Goal: Task Accomplishment & Management: Manage account settings

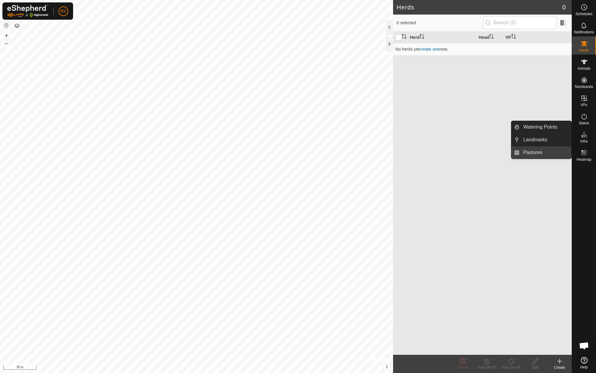
click at [525, 150] on link "Pastures" at bounding box center [545, 152] width 52 height 12
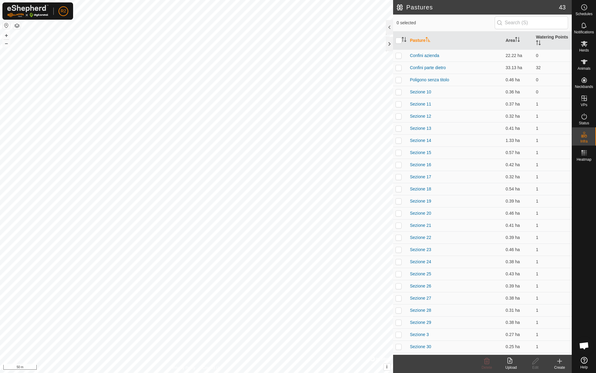
click at [512, 367] on div "Upload" at bounding box center [511, 367] width 24 height 5
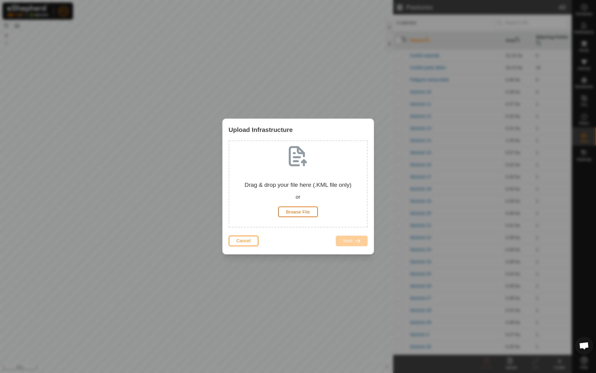
click at [297, 211] on span "Browse File" at bounding box center [298, 211] width 24 height 5
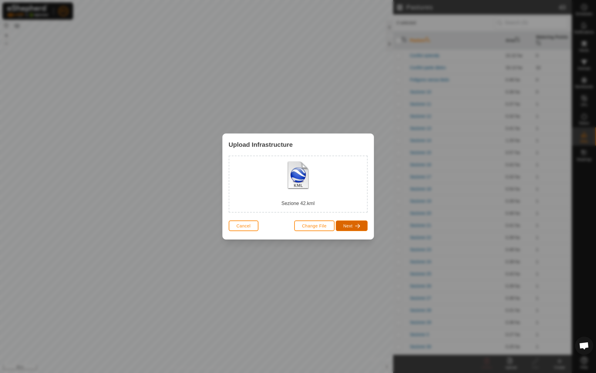
click at [356, 223] on span "button" at bounding box center [357, 225] width 5 height 5
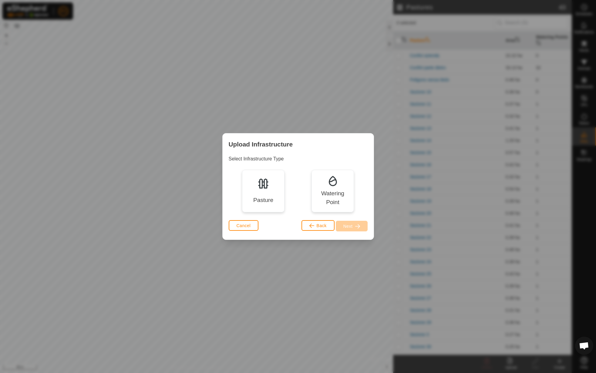
click at [271, 201] on div "Pasture" at bounding box center [263, 200] width 20 height 9
click at [349, 222] on button "Next" at bounding box center [352, 226] width 32 height 11
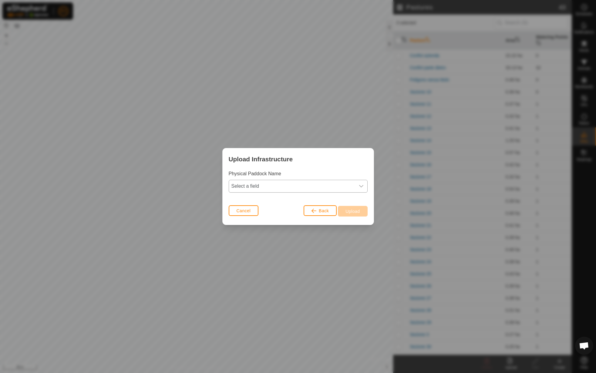
click at [290, 187] on span "Select a field" at bounding box center [292, 186] width 126 height 12
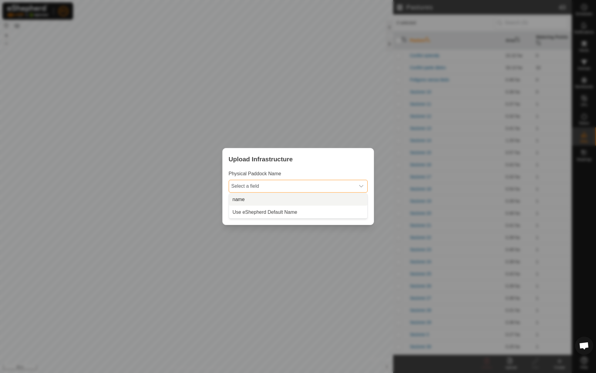
click at [281, 199] on li "name" at bounding box center [298, 199] width 138 height 12
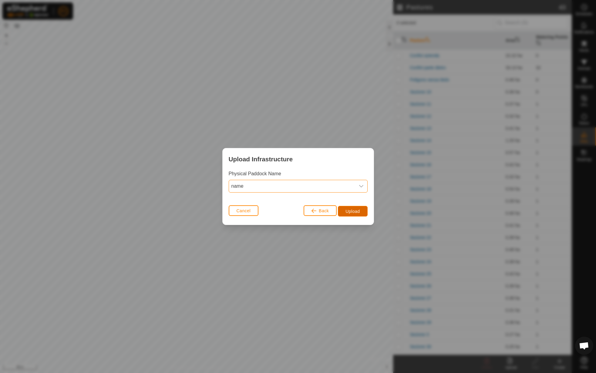
click at [359, 209] on span "Upload" at bounding box center [352, 211] width 14 height 5
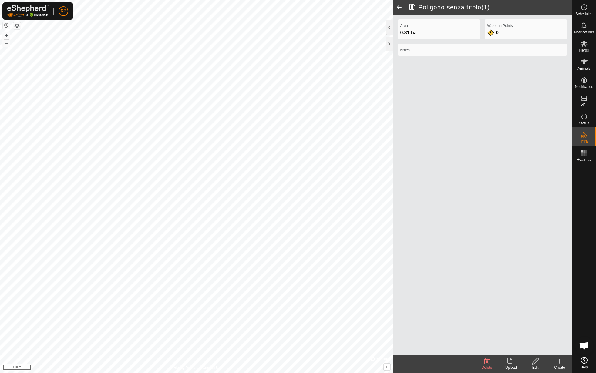
click at [533, 362] on icon at bounding box center [535, 360] width 8 height 7
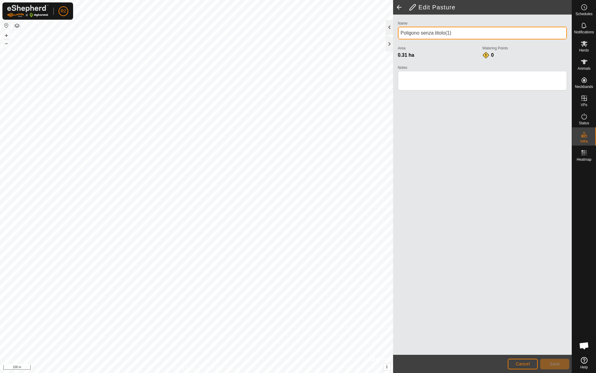
click at [381, 23] on div "Edit Pasture Name Poligono senza titolo(1) Area 0.31 ha Watering Points 0 Notes…" at bounding box center [285, 186] width 571 height 373
type input "Sezione 41"
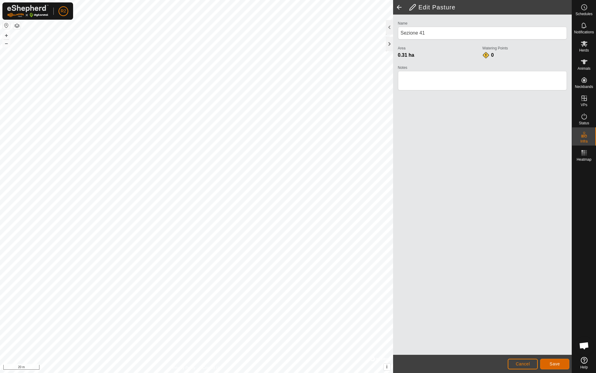
click at [562, 365] on button "Save" at bounding box center [554, 364] width 29 height 11
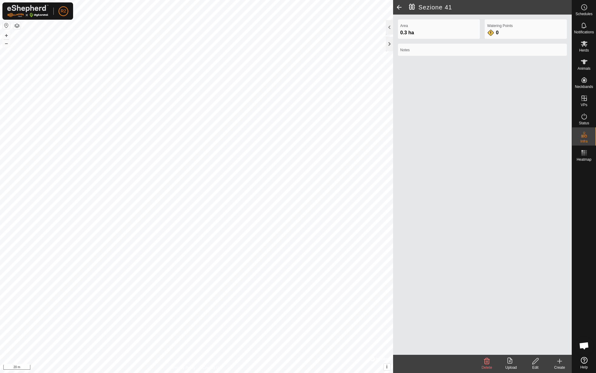
click at [512, 361] on icon at bounding box center [510, 360] width 7 height 7
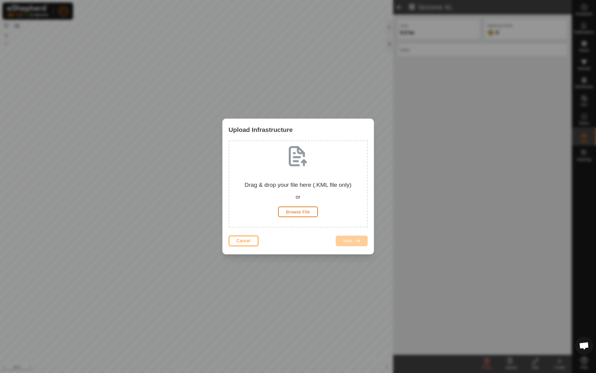
drag, startPoint x: 301, startPoint y: 216, endPoint x: 298, endPoint y: 219, distance: 4.5
click at [299, 219] on div "Drag & drop your file here (.KML file only) or Browse File" at bounding box center [298, 184] width 128 height 76
click at [302, 210] on span "Browse File" at bounding box center [298, 211] width 24 height 5
click at [241, 238] on span "Cancel" at bounding box center [243, 240] width 14 height 5
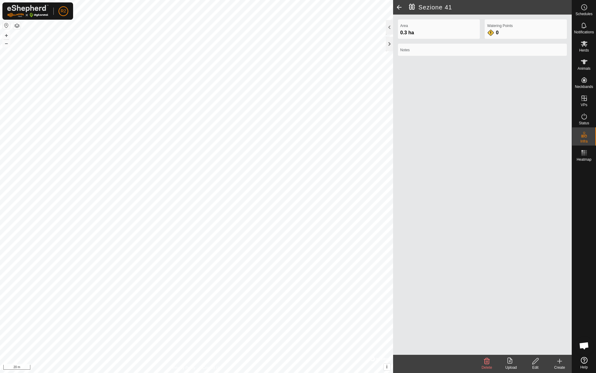
click at [508, 362] on icon at bounding box center [510, 360] width 7 height 7
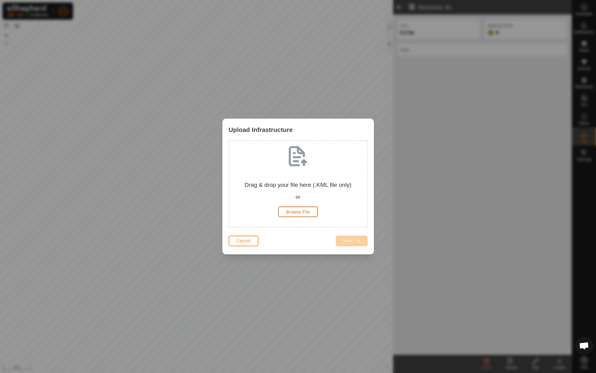
click at [293, 212] on span "Browse File" at bounding box center [298, 211] width 24 height 5
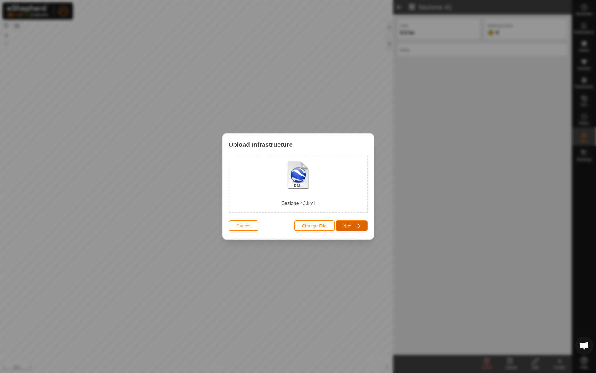
click at [355, 226] on span "button" at bounding box center [357, 225] width 5 height 5
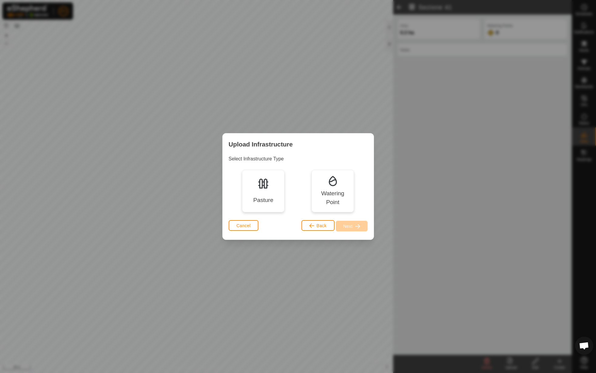
click at [275, 200] on div "Pasture" at bounding box center [263, 191] width 42 height 42
click at [358, 226] on span "button" at bounding box center [357, 226] width 5 height 5
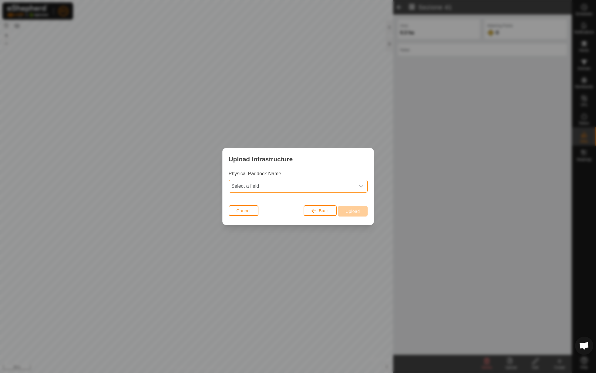
click at [290, 185] on span "Select a field" at bounding box center [292, 186] width 126 height 12
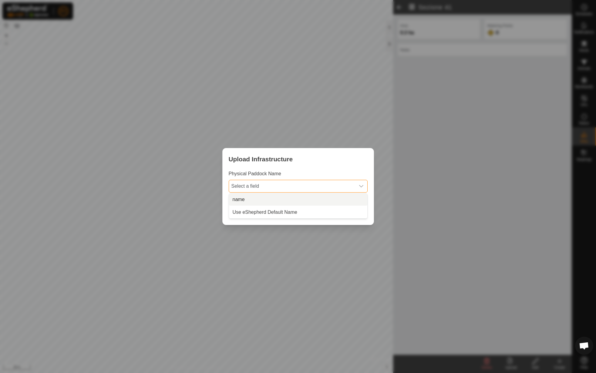
click at [284, 197] on li "name" at bounding box center [298, 199] width 138 height 12
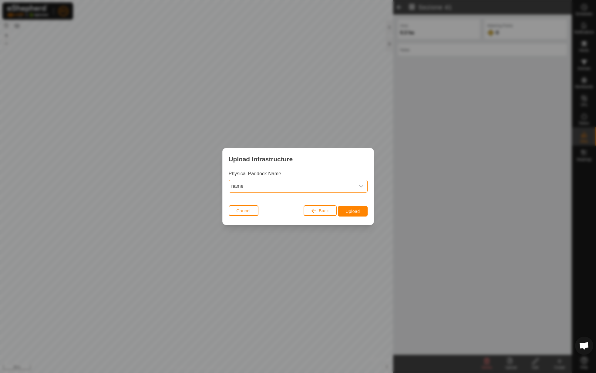
click at [375, 211] on div "Upload Infrastructure Physical Paddock Name name Cancel Back Upload" at bounding box center [298, 186] width 596 height 373
click at [363, 216] on button "Upload" at bounding box center [352, 211] width 29 height 11
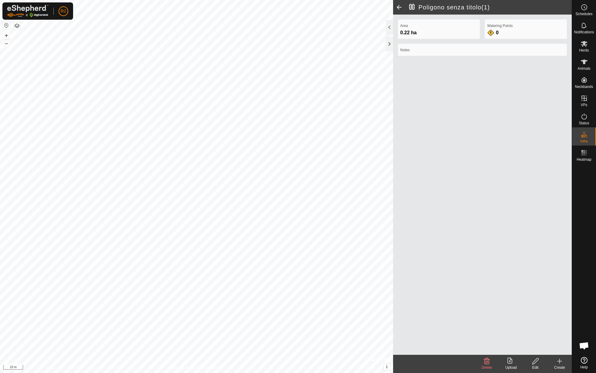
click at [540, 367] on div "Edit" at bounding box center [535, 367] width 24 height 5
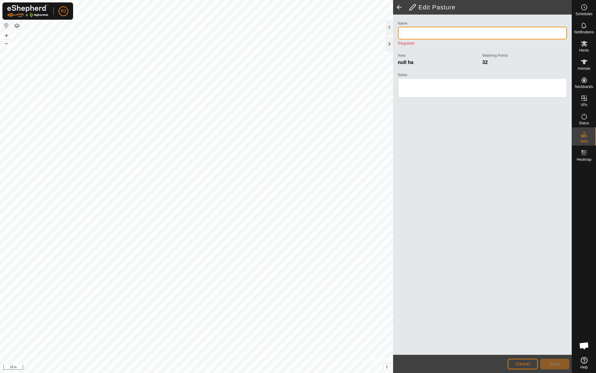
click at [471, 34] on input "Name" at bounding box center [482, 33] width 169 height 13
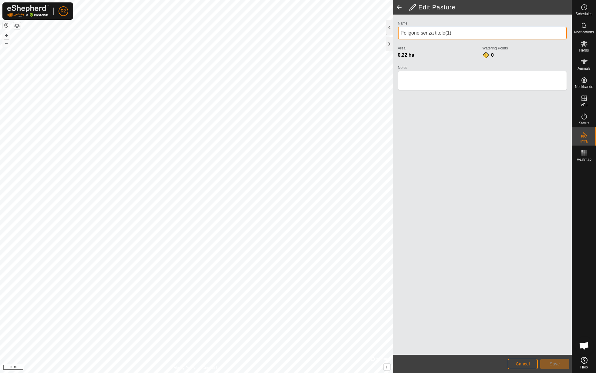
click at [360, 36] on div "Edit Pasture Name Poligono senza titolo(1) Area 0.22 ha Watering Points 0 Notes…" at bounding box center [285, 186] width 571 height 373
type input "Sezione 42"
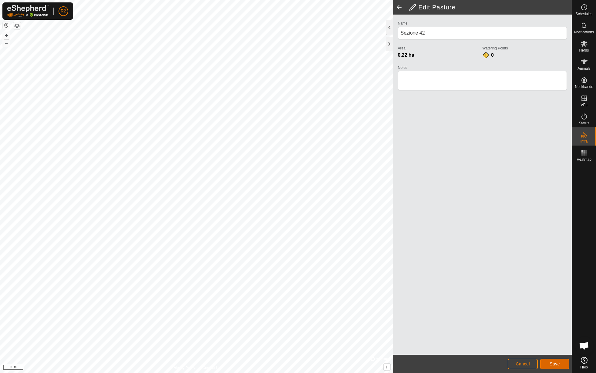
click at [558, 362] on span "Save" at bounding box center [554, 363] width 10 height 5
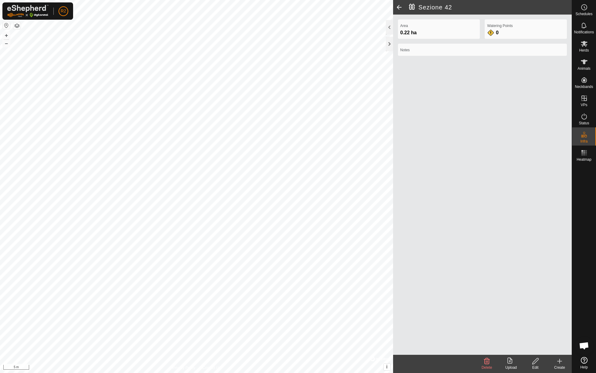
click at [540, 363] on edit-svg-icon at bounding box center [535, 360] width 24 height 7
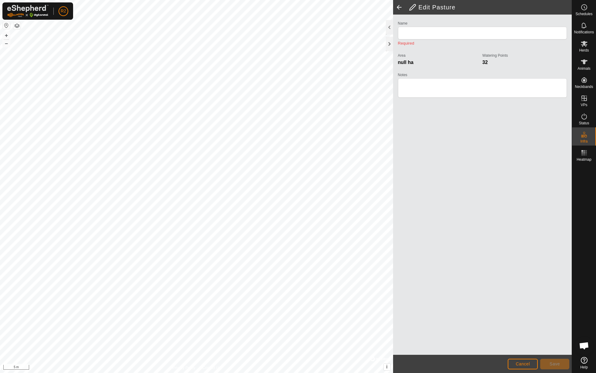
type input "Sezione 42"
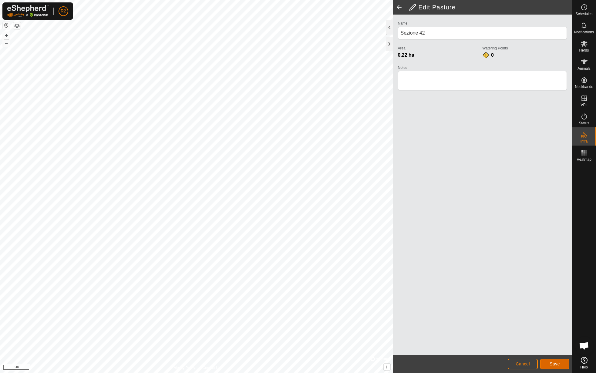
click at [549, 367] on button "Save" at bounding box center [554, 364] width 29 height 11
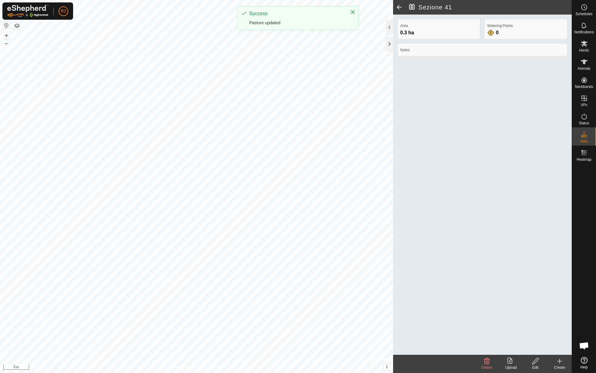
click at [531, 360] on icon at bounding box center [535, 360] width 8 height 7
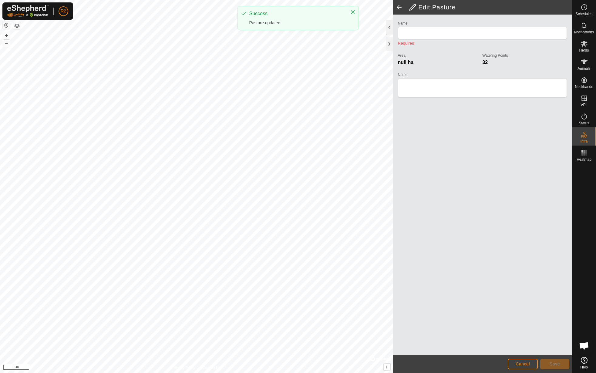
type input "Sezione 41"
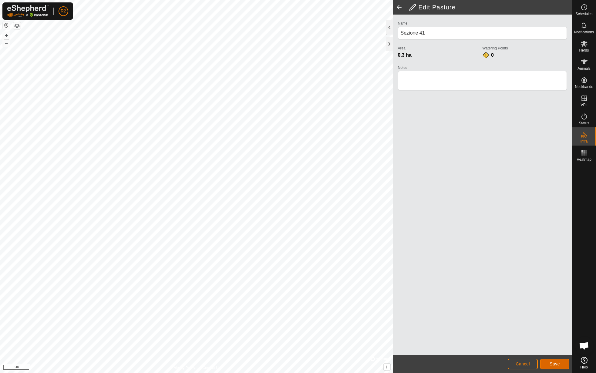
click at [552, 365] on span "Save" at bounding box center [554, 363] width 10 height 5
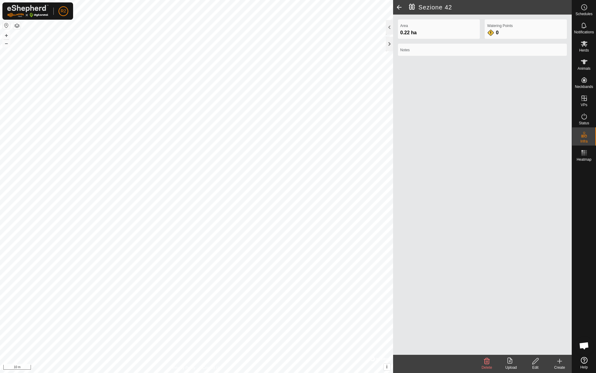
click at [539, 363] on edit-svg-icon at bounding box center [535, 360] width 24 height 7
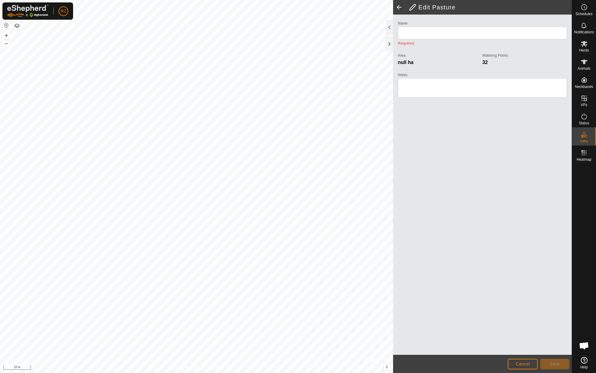
type input "Sezione 42"
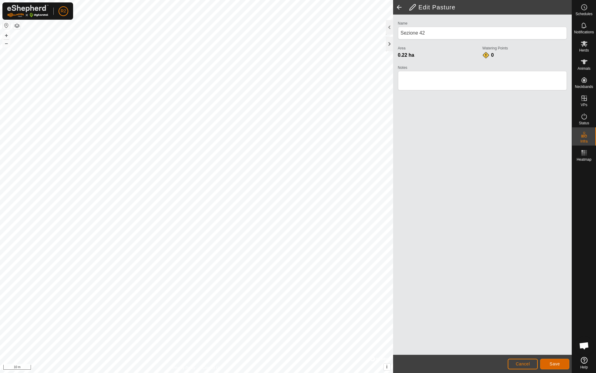
click at [558, 363] on span "Save" at bounding box center [554, 363] width 10 height 5
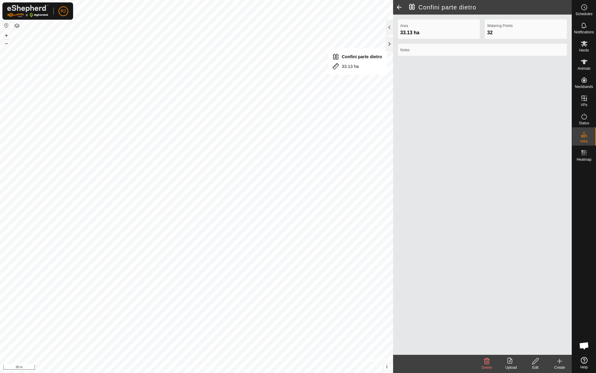
click at [503, 362] on upload-svg-icon at bounding box center [511, 360] width 24 height 7
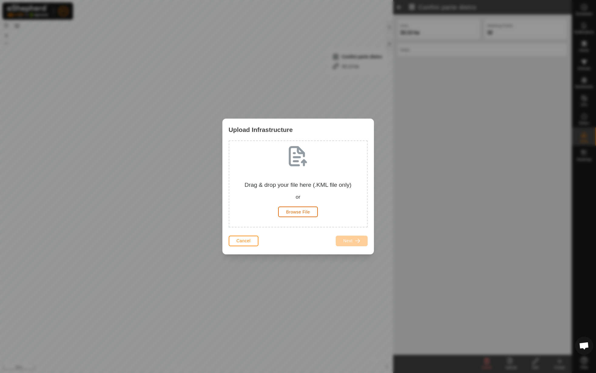
click at [308, 210] on span "Browse File" at bounding box center [298, 211] width 24 height 5
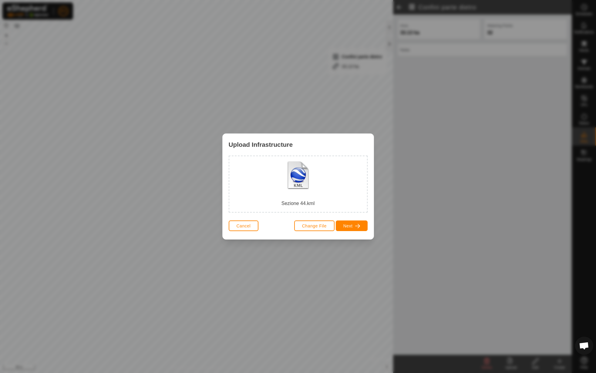
click at [347, 232] on div "Change File Next" at bounding box center [330, 226] width 73 height 15
click at [347, 233] on div "Cancel Change File Next" at bounding box center [297, 229] width 151 height 21
click at [348, 229] on button "Next" at bounding box center [352, 225] width 32 height 11
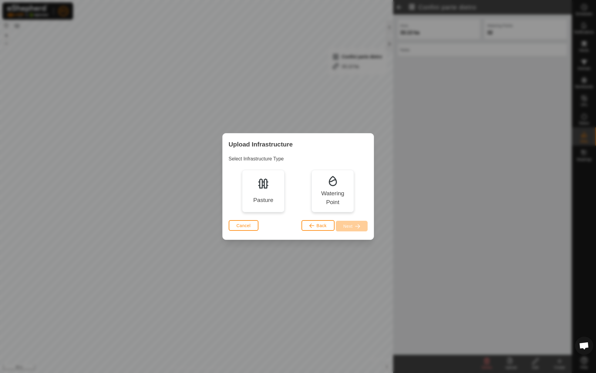
click at [263, 205] on div "Pasture" at bounding box center [263, 191] width 42 height 42
click at [373, 226] on div "Upload Infrastructure Select Infrastructure Type Pasture Watering Point Cancel …" at bounding box center [298, 186] width 152 height 106
click at [363, 227] on button "Next" at bounding box center [352, 226] width 32 height 11
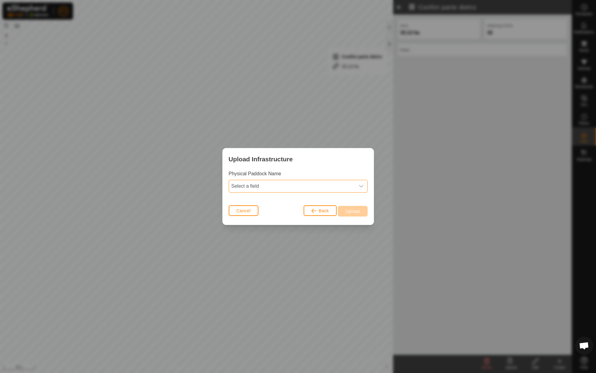
click at [278, 180] on span "Select a field" at bounding box center [292, 186] width 126 height 12
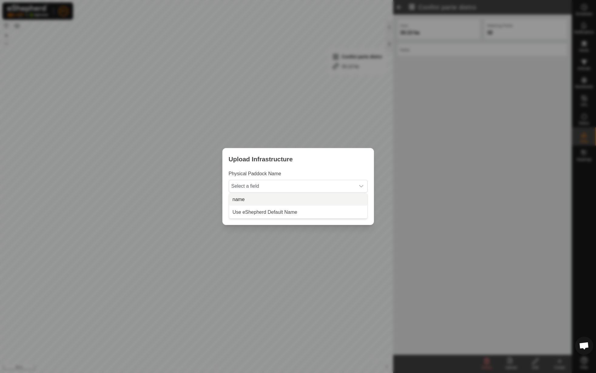
click at [275, 196] on li "name" at bounding box center [298, 199] width 138 height 12
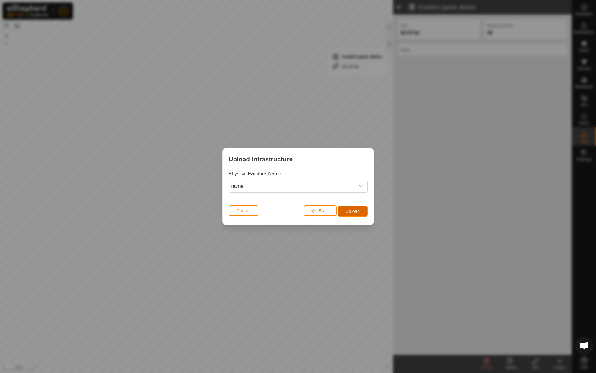
click at [357, 207] on button "Upload" at bounding box center [352, 211] width 29 height 11
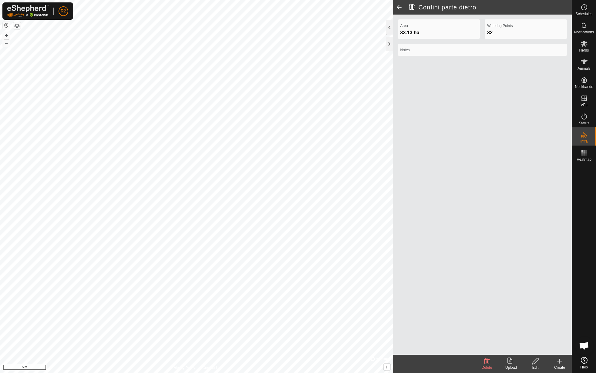
click at [408, 133] on div "Confini parte dietro Area 33.13 ha Watering Points 32 Notes Delete Upload Edit …" at bounding box center [285, 186] width 571 height 373
click at [533, 359] on icon at bounding box center [535, 360] width 8 height 7
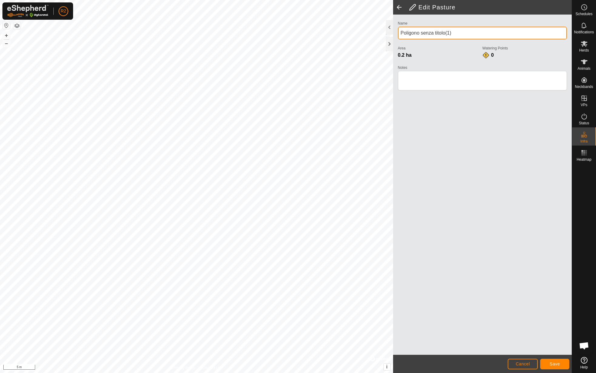
drag, startPoint x: 433, startPoint y: 36, endPoint x: 395, endPoint y: 38, distance: 37.9
click at [395, 38] on div "Name Poligono senza titolo(1) Area 0.2 ha Watering Points 0 Notes" at bounding box center [482, 185] width 179 height 340
type input "Sezione 43"
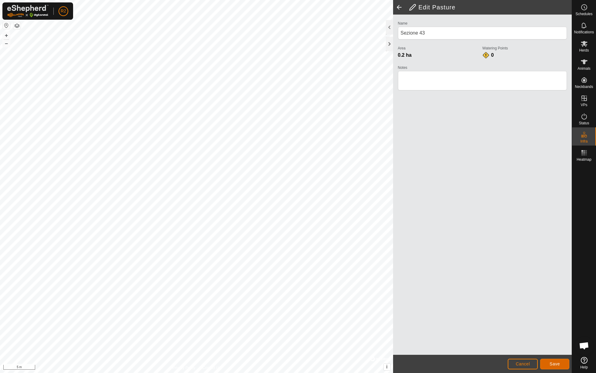
click at [548, 362] on button "Save" at bounding box center [554, 364] width 29 height 11
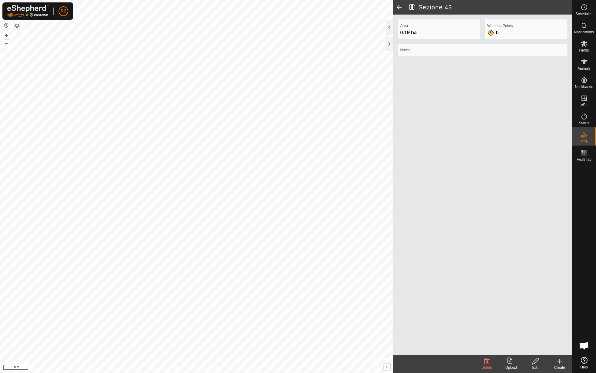
click at [513, 362] on icon at bounding box center [510, 360] width 7 height 7
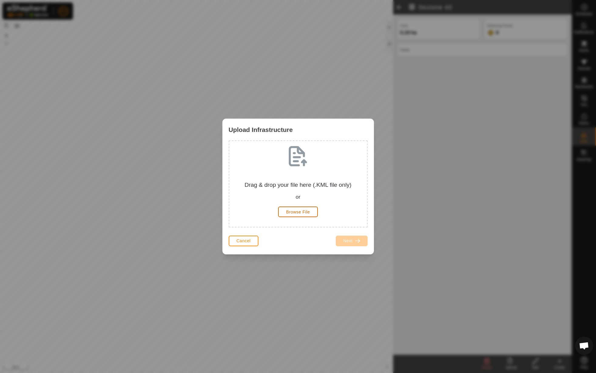
click at [292, 210] on span "Browse File" at bounding box center [298, 211] width 24 height 5
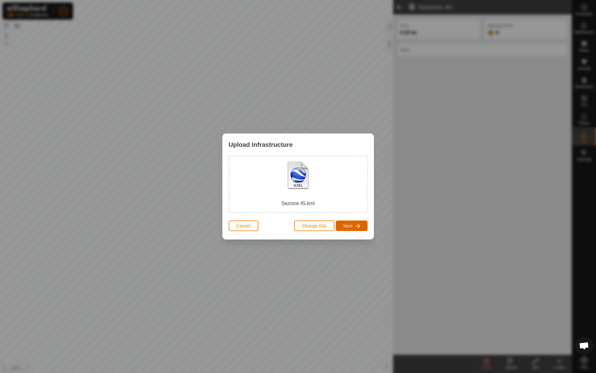
click at [340, 222] on button "Next" at bounding box center [352, 225] width 32 height 11
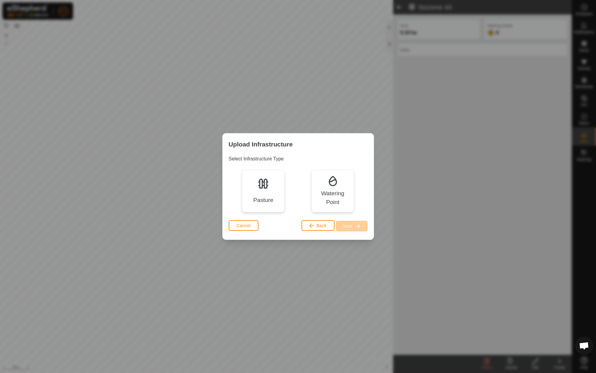
click at [264, 199] on div "Pasture" at bounding box center [263, 200] width 20 height 9
click at [351, 229] on button "Next" at bounding box center [352, 226] width 32 height 11
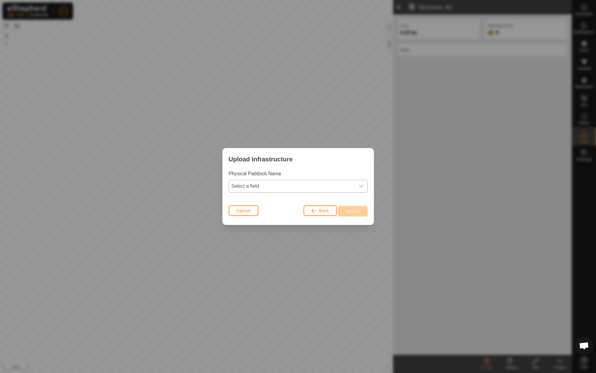
click at [268, 183] on span "Select a field" at bounding box center [292, 186] width 126 height 12
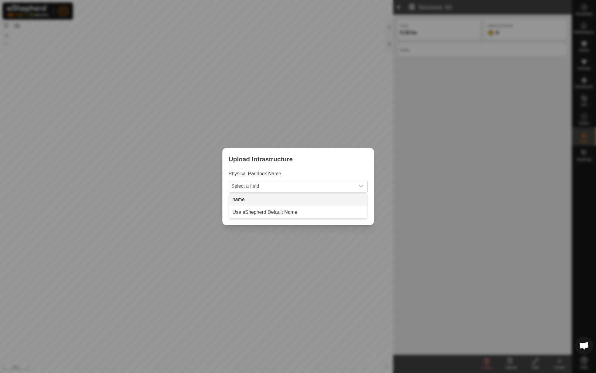
click at [270, 197] on li "name" at bounding box center [298, 199] width 138 height 12
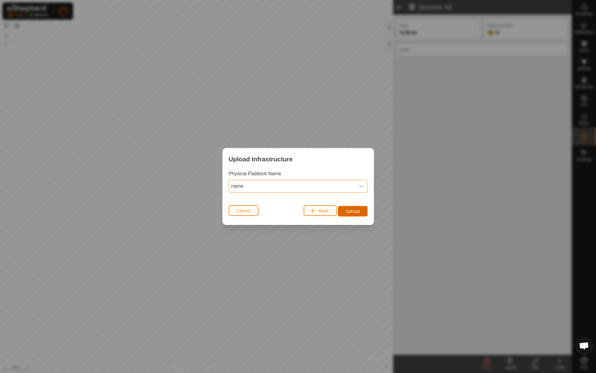
click at [357, 209] on span "Upload" at bounding box center [352, 211] width 14 height 5
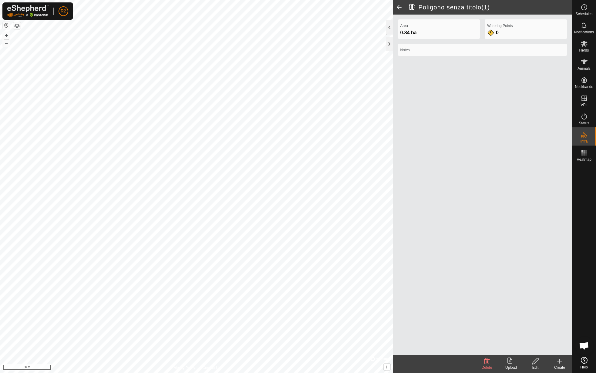
click at [535, 360] on icon at bounding box center [535, 360] width 8 height 7
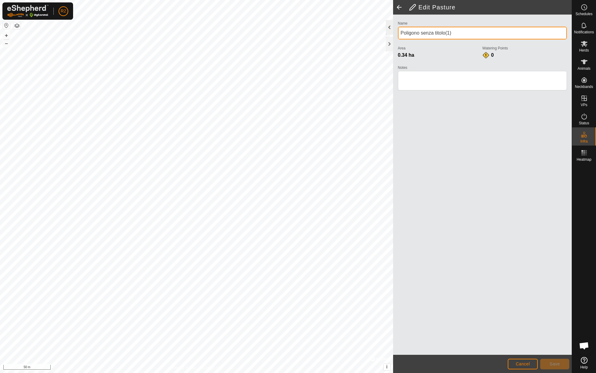
click at [383, 34] on div "Edit Pasture Name Poligono senza titolo(1) Area 0.34 ha Watering Points 0 Notes…" at bounding box center [285, 186] width 571 height 373
type input "Sezione 44"
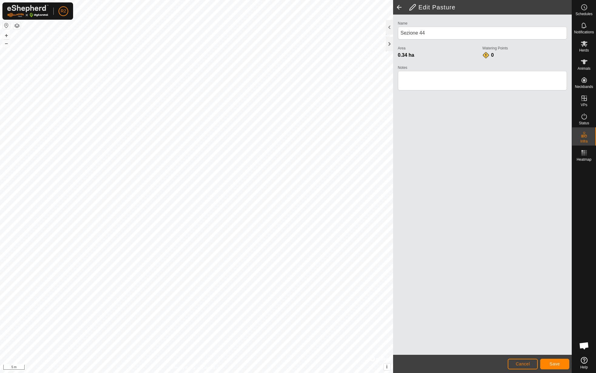
drag, startPoint x: 474, startPoint y: 35, endPoint x: 395, endPoint y: 214, distance: 196.6
click at [395, 214] on div "Edit Pasture Name Sezione 44 Area 0.34 ha Watering Points 0 Notes Cancel Save P…" at bounding box center [285, 186] width 571 height 373
click at [560, 367] on button "Save" at bounding box center [554, 364] width 29 height 11
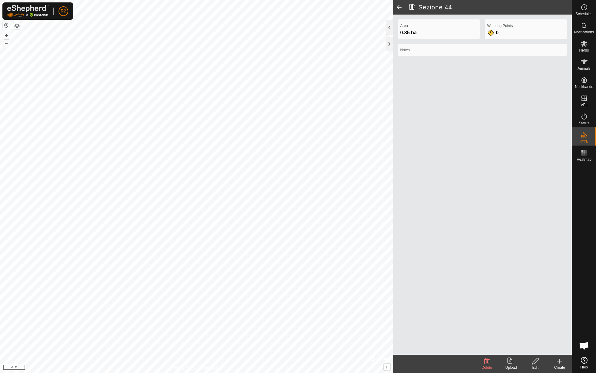
click at [512, 366] on div "Upload" at bounding box center [511, 367] width 24 height 5
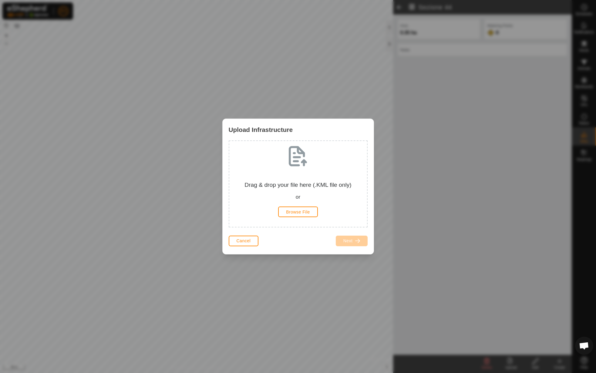
click at [297, 217] on div "Drag & drop your file here (.KML file only) or Browse File" at bounding box center [298, 184] width 128 height 76
click at [302, 214] on span "Browse File" at bounding box center [298, 211] width 24 height 5
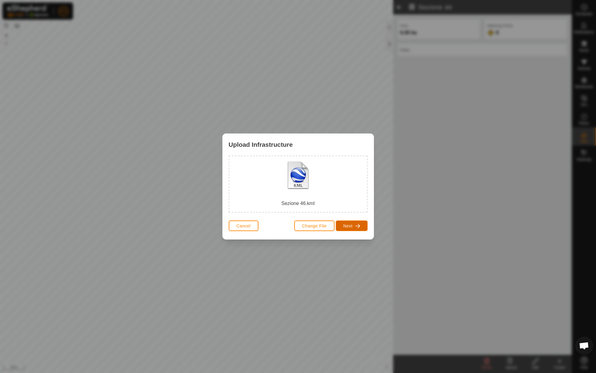
click at [346, 225] on span "Next" at bounding box center [347, 225] width 9 height 5
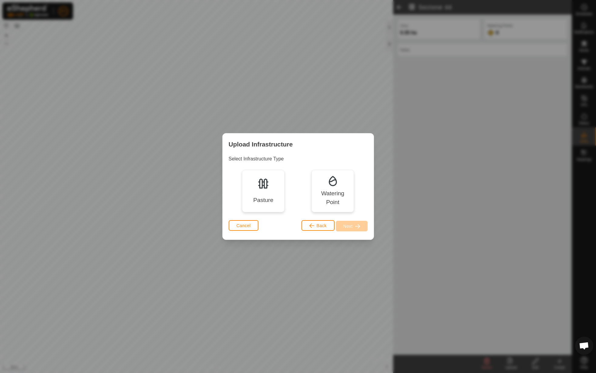
click at [260, 193] on div "Pasture" at bounding box center [263, 191] width 42 height 42
click at [357, 224] on span "button" at bounding box center [357, 226] width 5 height 5
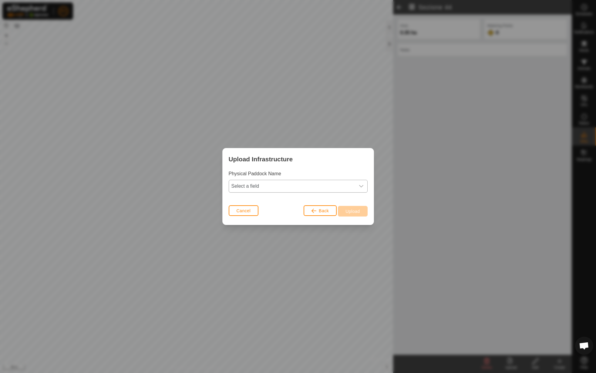
click at [299, 182] on span "Select a field" at bounding box center [292, 186] width 126 height 12
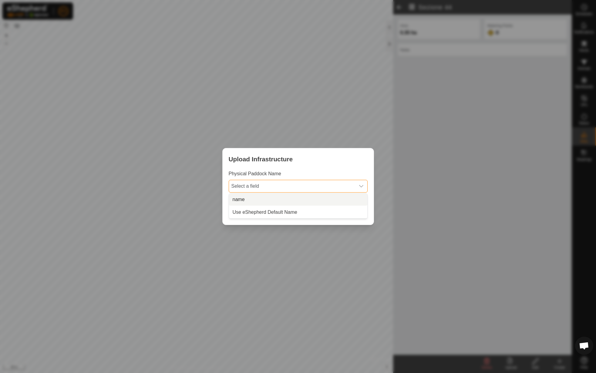
click at [294, 195] on li "name" at bounding box center [298, 199] width 138 height 12
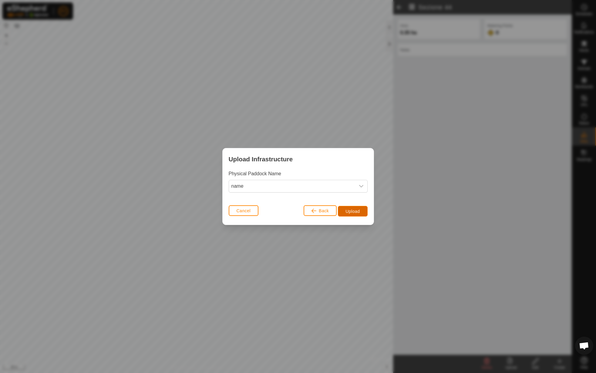
click at [351, 206] on button "Upload" at bounding box center [352, 211] width 29 height 11
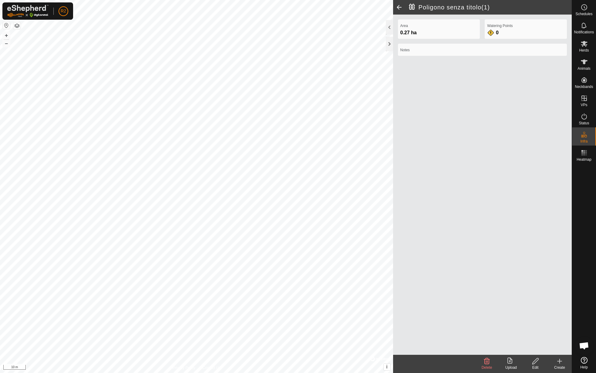
click at [530, 364] on edit-svg-icon at bounding box center [535, 360] width 24 height 7
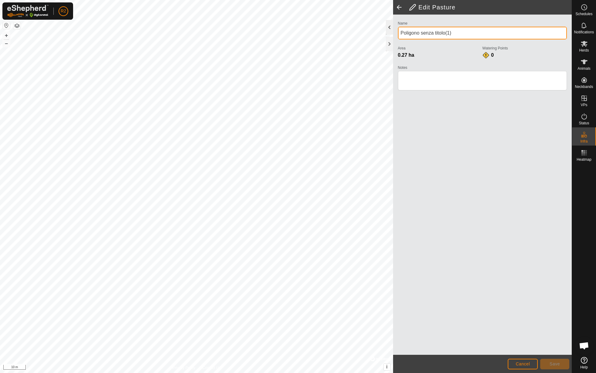
drag, startPoint x: 465, startPoint y: 32, endPoint x: 393, endPoint y: 33, distance: 72.2
click at [393, 33] on div "Edit Pasture Name Poligono senza titolo(1) Area 0.27 ha Watering Points 0 Notes…" at bounding box center [482, 186] width 179 height 373
type input "Sezione 45"
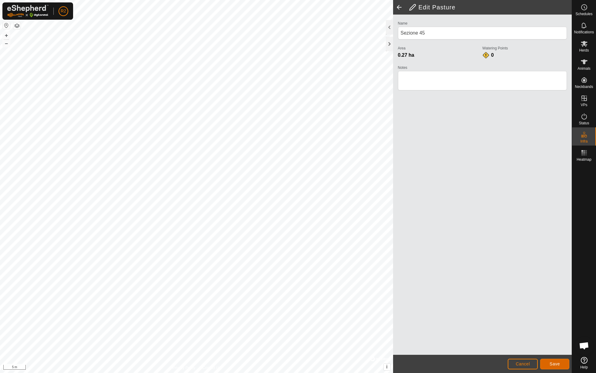
click at [553, 366] on button "Save" at bounding box center [554, 364] width 29 height 11
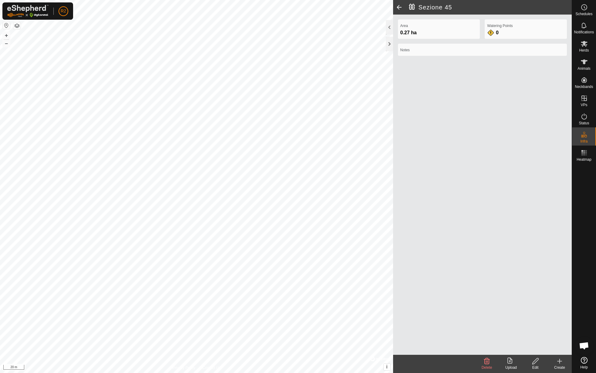
click at [508, 361] on icon at bounding box center [509, 360] width 5 height 6
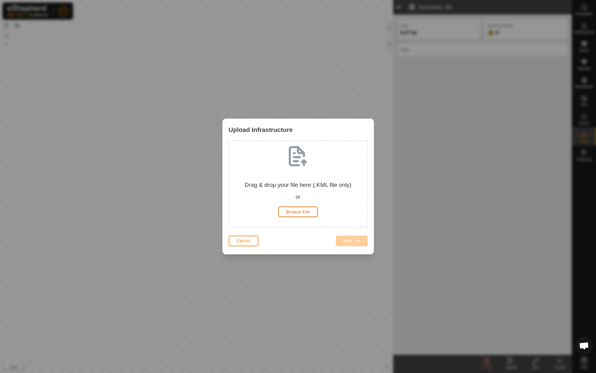
click at [291, 210] on span "Browse File" at bounding box center [298, 211] width 24 height 5
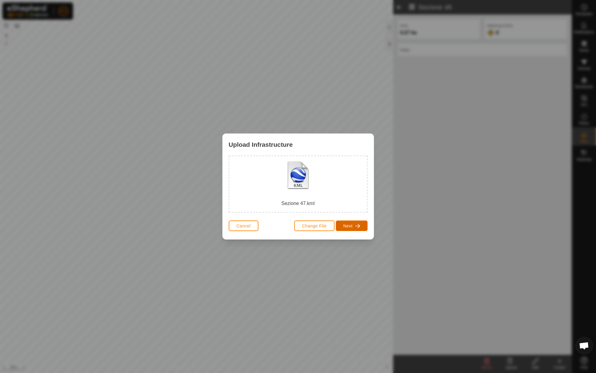
click at [362, 226] on button "Next" at bounding box center [352, 225] width 32 height 11
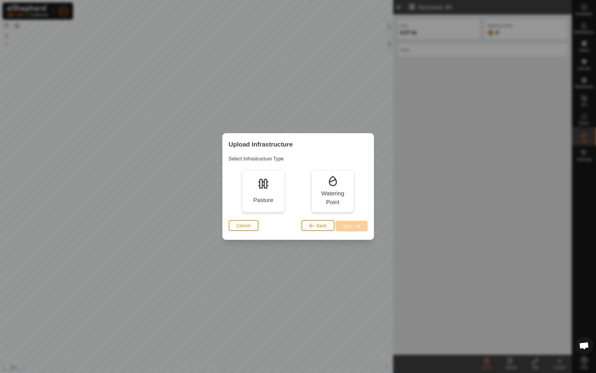
click at [264, 175] on div "Pasture" at bounding box center [263, 191] width 42 height 42
click at [344, 224] on span "Next" at bounding box center [347, 226] width 9 height 5
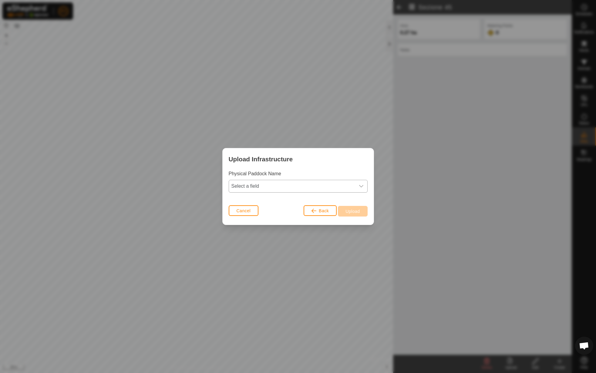
click at [267, 189] on span "Select a field" at bounding box center [292, 186] width 126 height 12
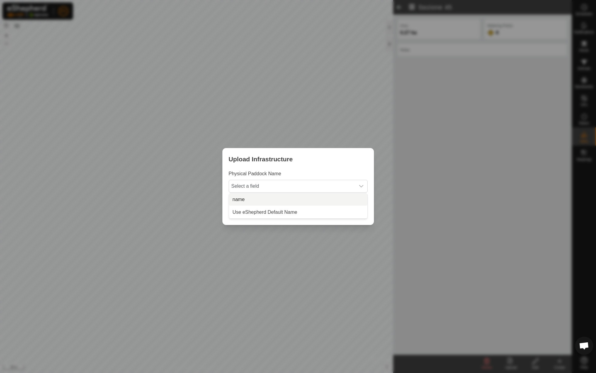
click at [266, 196] on li "name" at bounding box center [298, 199] width 138 height 12
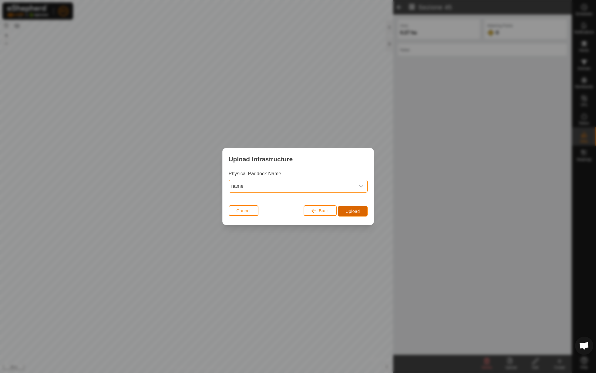
click at [365, 211] on button "Upload" at bounding box center [352, 211] width 29 height 11
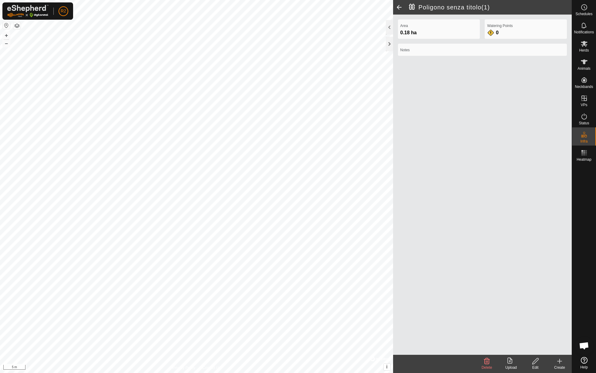
click at [539, 362] on edit-svg-icon at bounding box center [535, 360] width 24 height 7
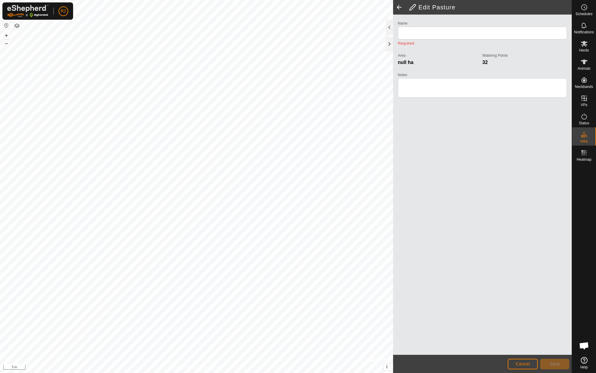
type input "Poligono senza titolo(1)"
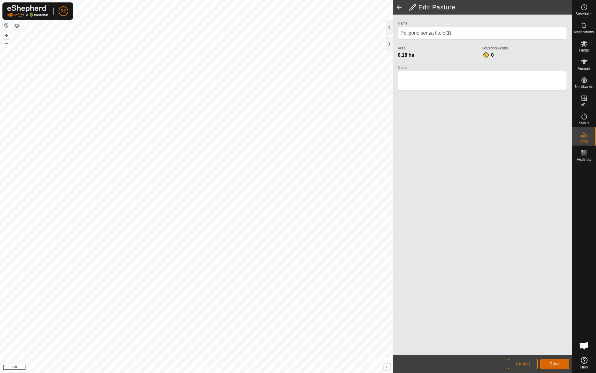
click at [565, 365] on button "Save" at bounding box center [554, 364] width 29 height 11
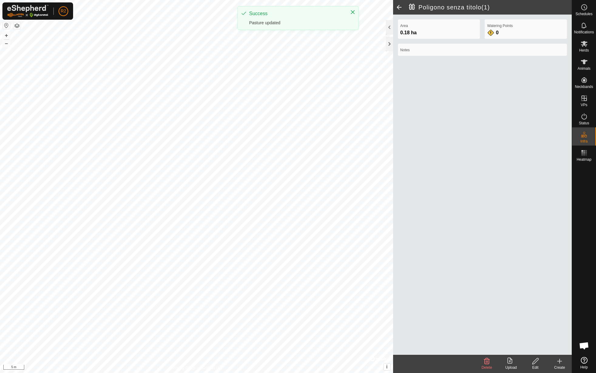
click at [538, 365] on div "Edit" at bounding box center [535, 367] width 24 height 5
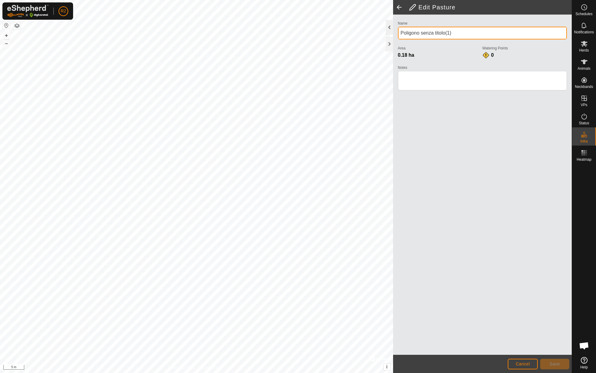
click at [381, 30] on div "Edit Pasture Name Poligono senza titolo(1) Area 0.18 ha Watering Points 0 Notes…" at bounding box center [285, 186] width 571 height 373
type input "Sezione 46"
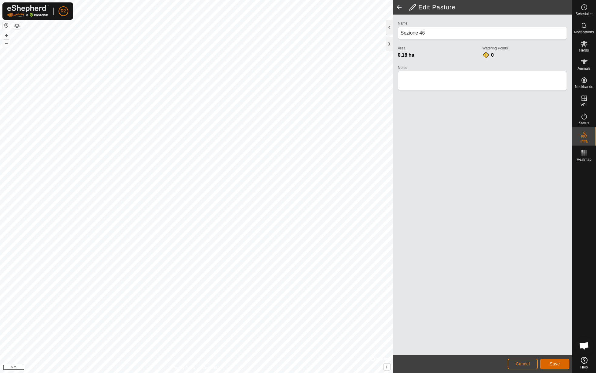
click at [561, 364] on button "Save" at bounding box center [554, 364] width 29 height 11
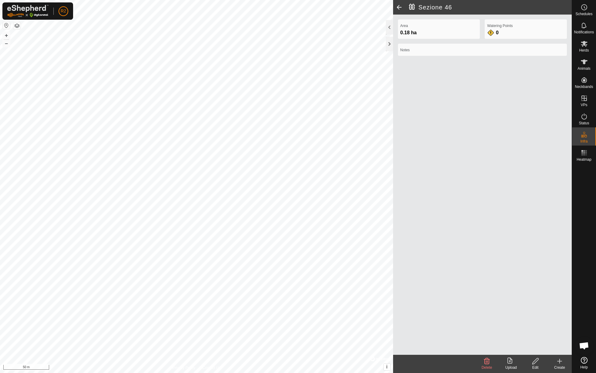
click at [517, 363] on upload-svg-icon at bounding box center [511, 360] width 24 height 7
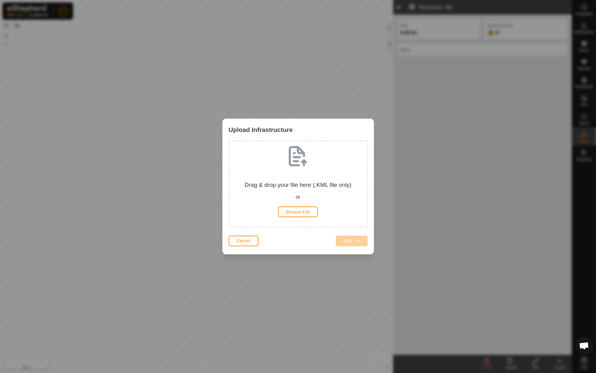
click at [309, 219] on div "Drag & drop your file here (.KML file only) or Browse File" at bounding box center [298, 184] width 128 height 76
click at [308, 213] on span "Browse File" at bounding box center [298, 211] width 24 height 5
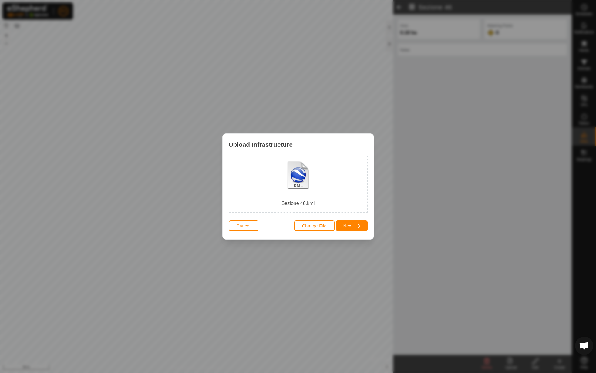
click at [350, 220] on div "Change File Next" at bounding box center [330, 226] width 73 height 15
click at [351, 223] on span "Next" at bounding box center [347, 225] width 9 height 5
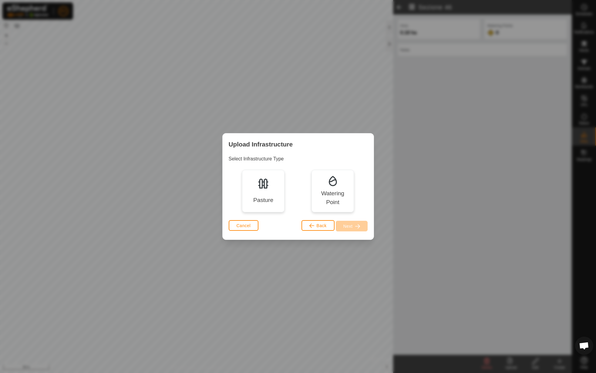
click at [276, 184] on div "Pasture" at bounding box center [263, 191] width 42 height 42
click at [363, 227] on button "Next" at bounding box center [352, 226] width 32 height 11
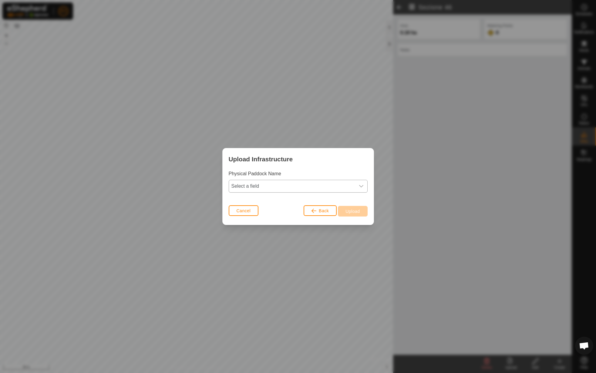
click at [279, 184] on span "Select a field" at bounding box center [292, 186] width 126 height 12
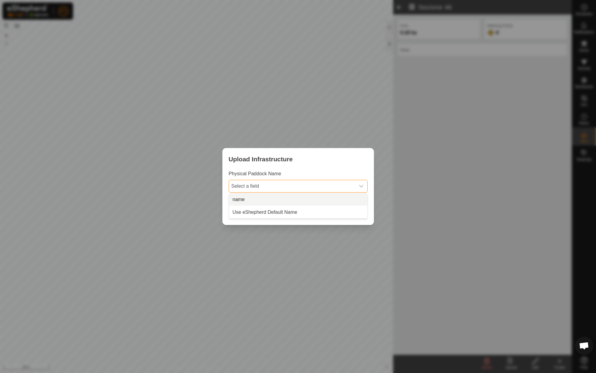
click at [261, 201] on li "name" at bounding box center [298, 199] width 138 height 12
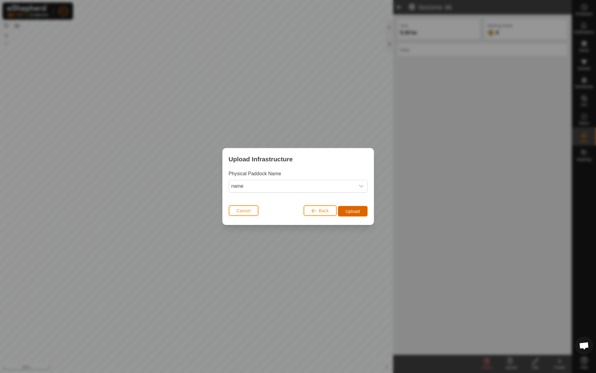
click at [352, 212] on span "Upload" at bounding box center [352, 211] width 14 height 5
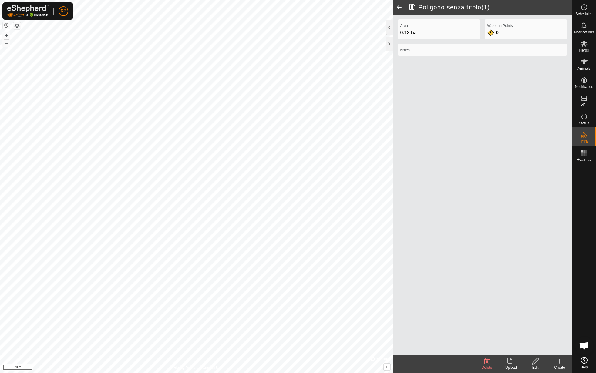
click at [532, 361] on icon at bounding box center [535, 360] width 8 height 7
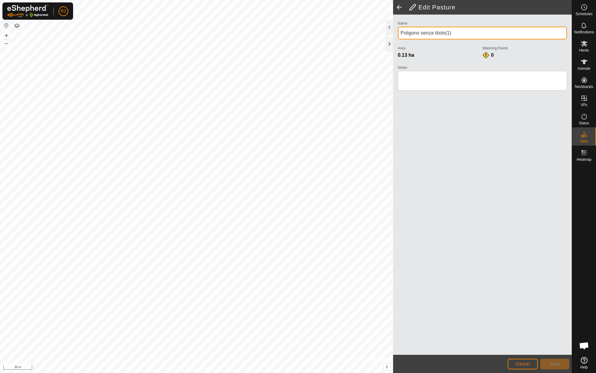
drag, startPoint x: 472, startPoint y: 35, endPoint x: 394, endPoint y: 40, distance: 78.1
click at [394, 40] on div "Name Poligono senza titolo(1) Area 0.13 ha Watering Points 0 Notes" at bounding box center [482, 185] width 179 height 340
type input "Sezione 47"
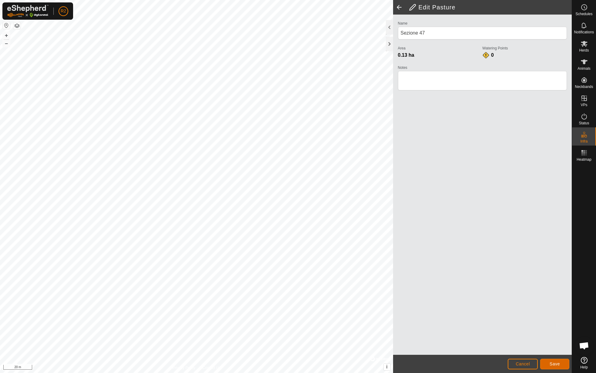
click at [559, 363] on span "Save" at bounding box center [554, 363] width 10 height 5
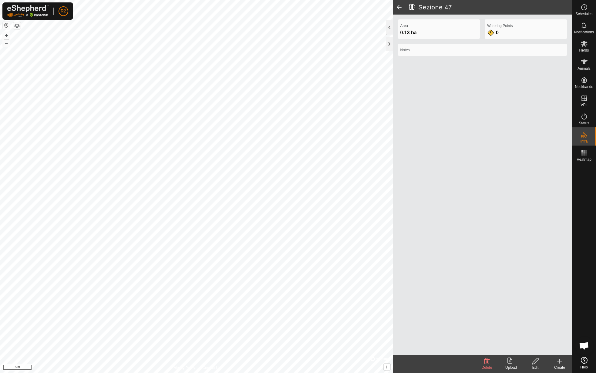
click at [536, 363] on icon at bounding box center [535, 360] width 8 height 7
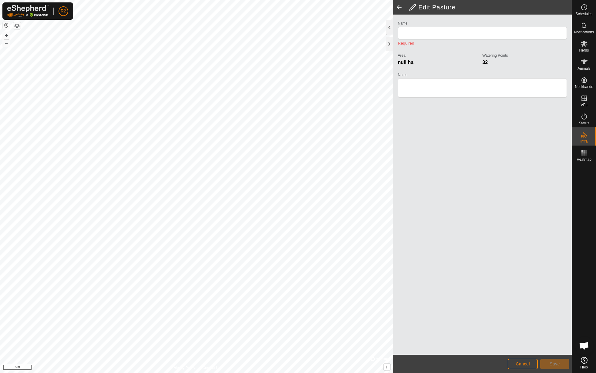
type input "Sezione 47"
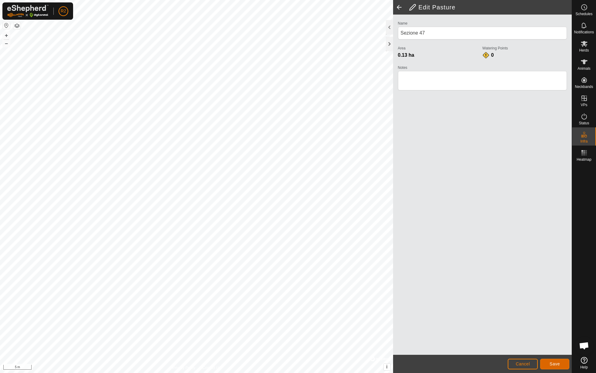
click at [556, 362] on span "Save" at bounding box center [554, 363] width 10 height 5
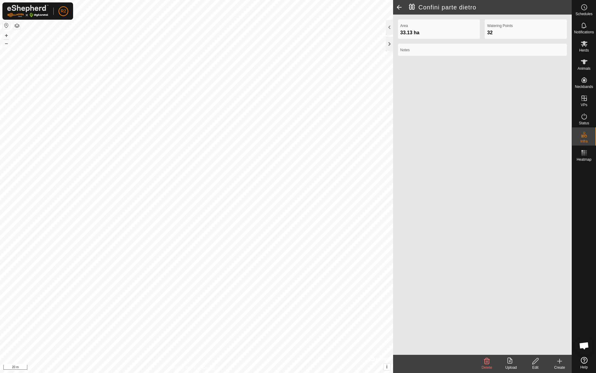
click at [509, 356] on div "Upload" at bounding box center [511, 364] width 24 height 18
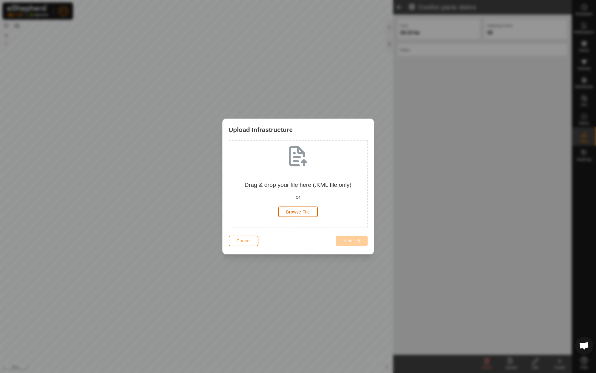
click at [290, 209] on button "Browse File" at bounding box center [298, 211] width 40 height 11
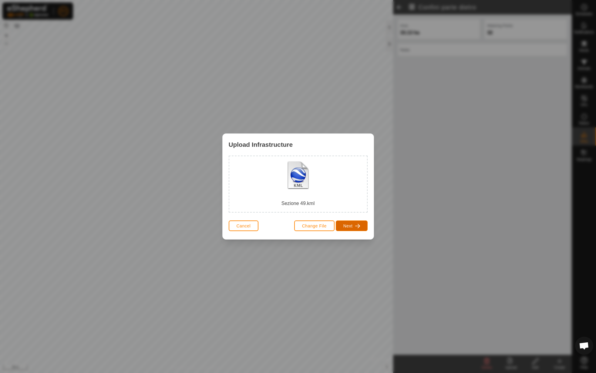
click at [362, 225] on button "Next" at bounding box center [352, 225] width 32 height 11
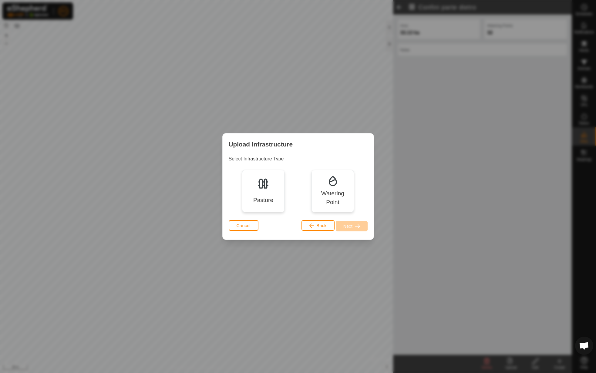
click at [256, 196] on div "Pasture" at bounding box center [263, 200] width 20 height 9
click at [369, 228] on div "Cancel Back Next" at bounding box center [297, 228] width 151 height 21
click at [358, 231] on button "Next" at bounding box center [352, 226] width 32 height 11
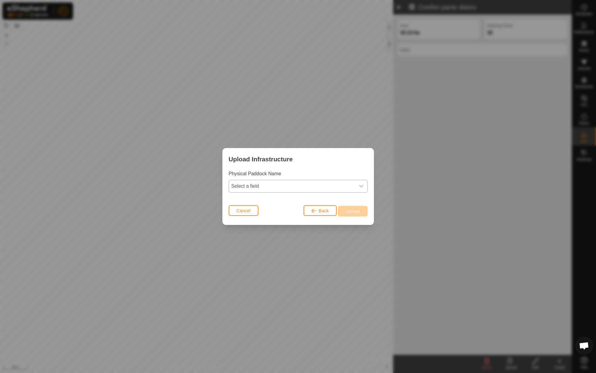
click at [364, 188] on div "dropdown trigger" at bounding box center [361, 186] width 12 height 12
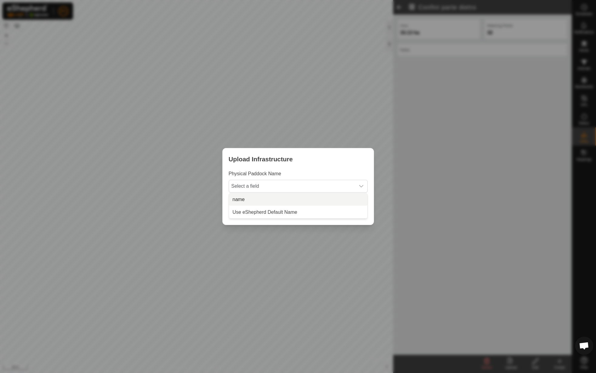
click at [344, 197] on li "name" at bounding box center [298, 199] width 138 height 12
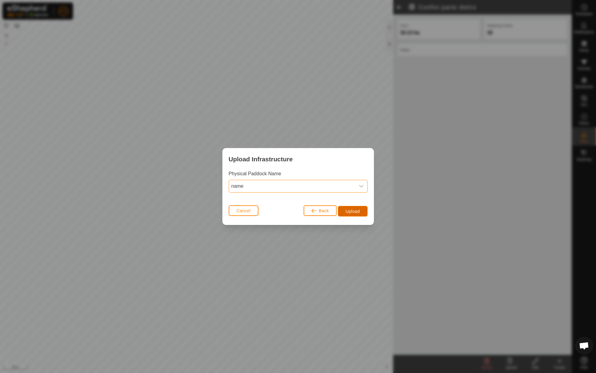
click at [348, 206] on button "Upload" at bounding box center [352, 211] width 29 height 11
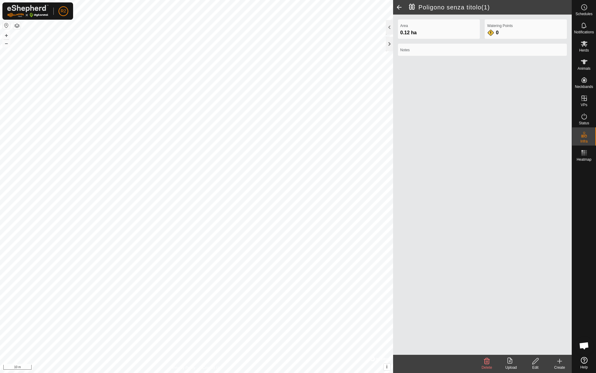
click at [534, 361] on icon at bounding box center [535, 360] width 8 height 7
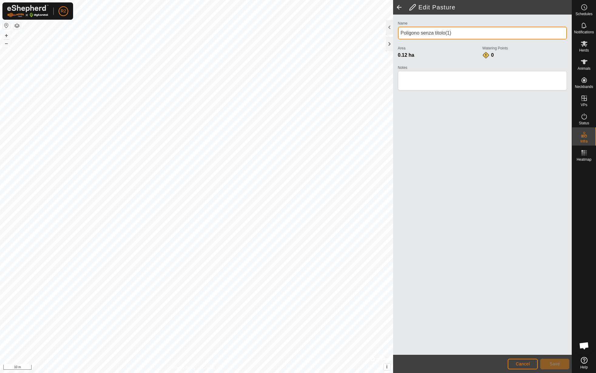
click at [428, 37] on input "Poligono senza titolo(1)" at bounding box center [482, 33] width 169 height 13
click at [434, 34] on input "Poligono senza titolo(1)" at bounding box center [482, 33] width 169 height 13
type input "Sezione 48"
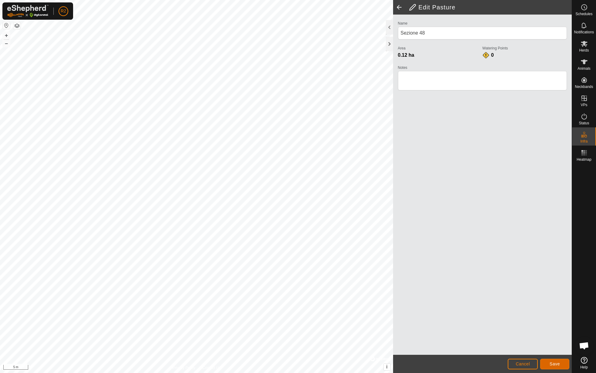
click at [550, 362] on span "Save" at bounding box center [554, 363] width 10 height 5
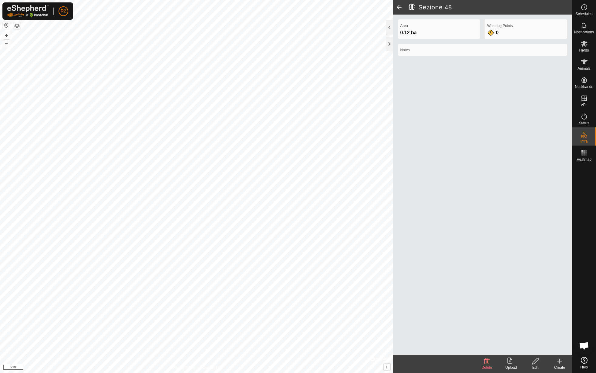
click at [534, 363] on icon at bounding box center [535, 361] width 6 height 6
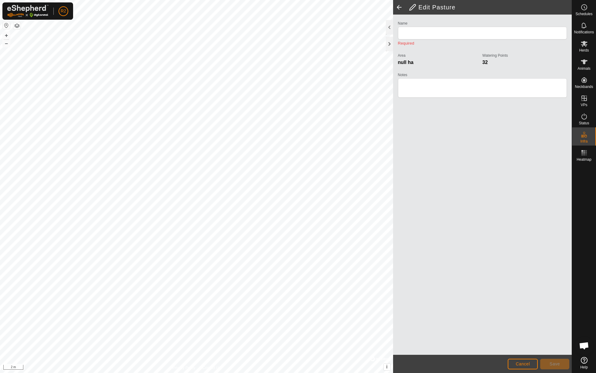
type input "Sezione 47"
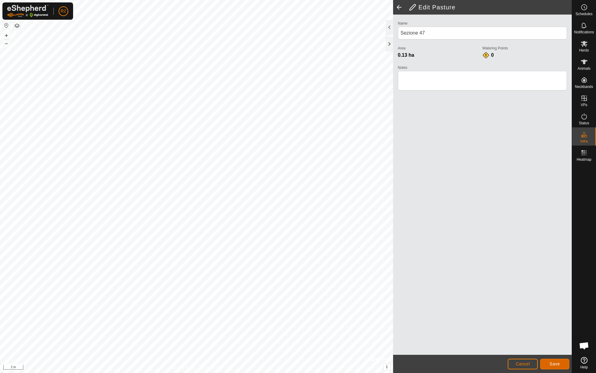
click at [560, 363] on button "Save" at bounding box center [554, 364] width 29 height 11
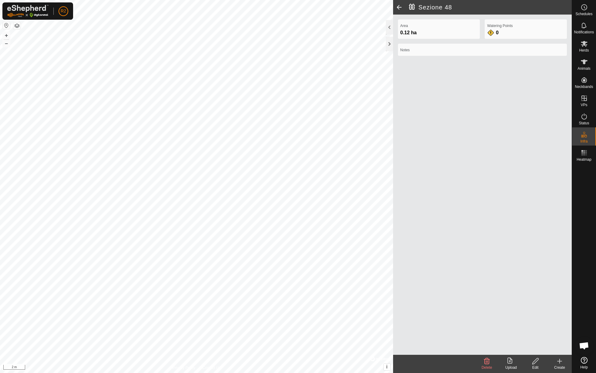
click at [535, 362] on icon at bounding box center [535, 361] width 6 height 6
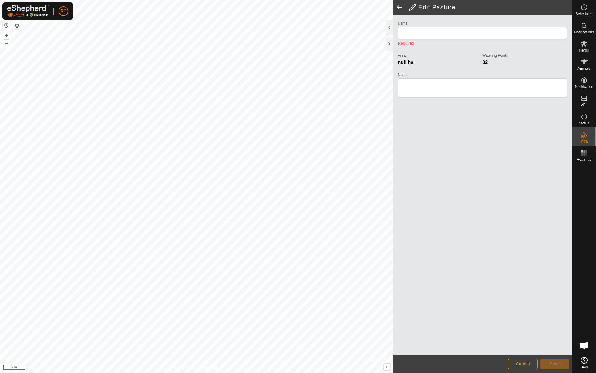
type input "Sezione 48"
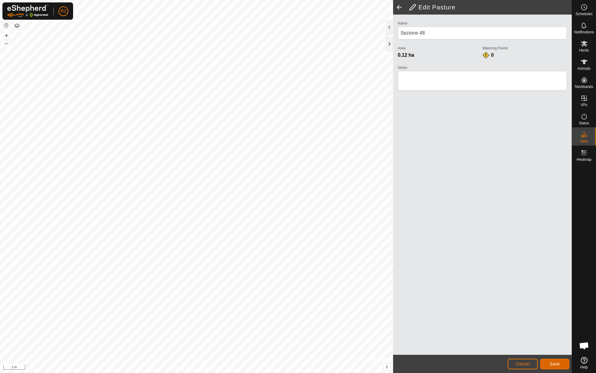
click at [549, 362] on button "Save" at bounding box center [554, 364] width 29 height 11
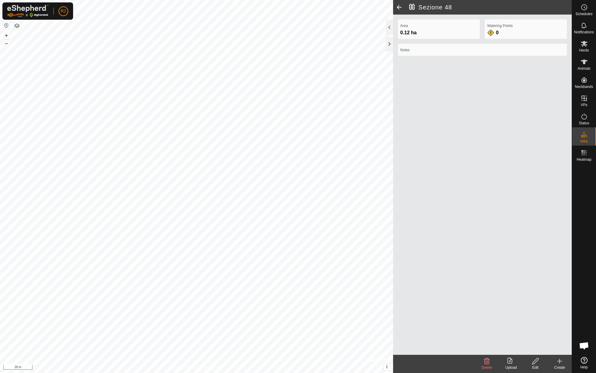
click at [510, 359] on icon at bounding box center [509, 360] width 5 height 6
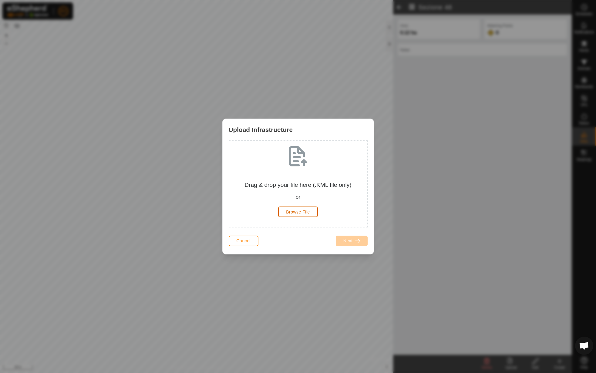
click at [299, 212] on span "Browse File" at bounding box center [298, 211] width 24 height 5
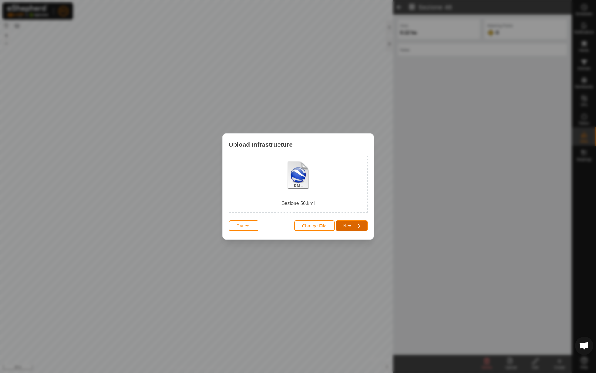
click at [346, 224] on span "Next" at bounding box center [347, 225] width 9 height 5
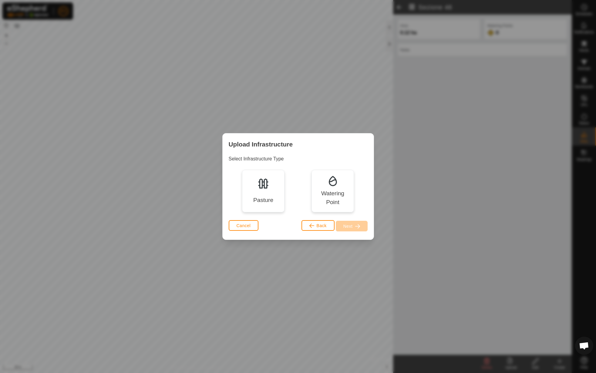
click at [251, 194] on div "Pasture" at bounding box center [263, 191] width 42 height 42
click at [363, 224] on button "Next" at bounding box center [352, 226] width 32 height 11
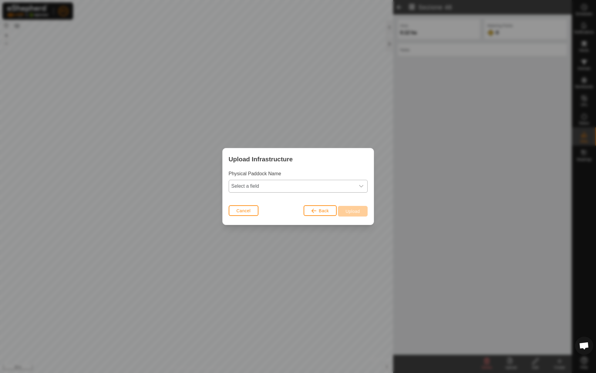
click at [278, 186] on span "Select a field" at bounding box center [292, 186] width 126 height 12
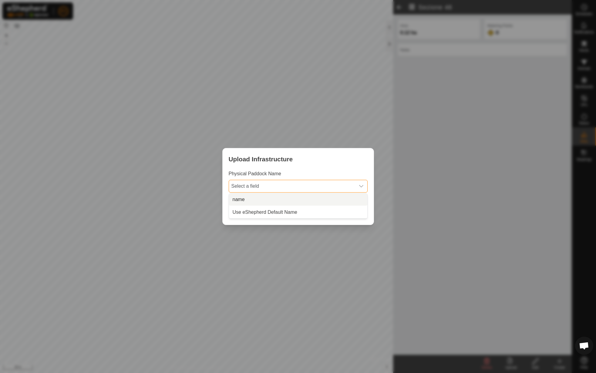
click at [268, 199] on li "name" at bounding box center [298, 199] width 138 height 12
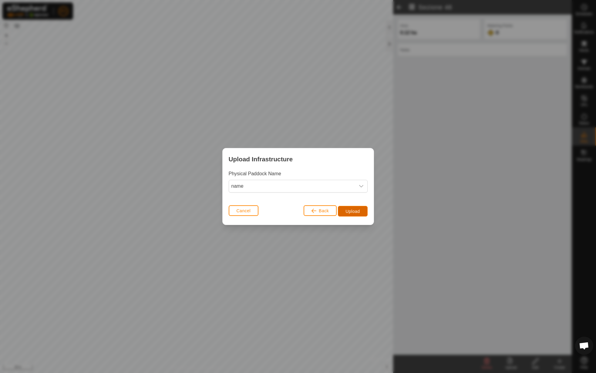
click at [364, 210] on button "Upload" at bounding box center [352, 211] width 29 height 11
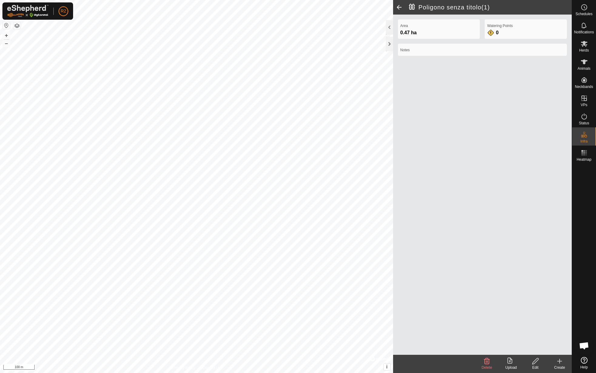
click at [533, 362] on icon at bounding box center [535, 361] width 6 height 6
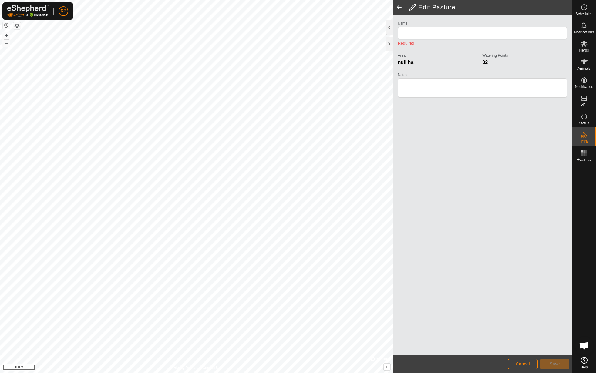
type input "Poligono senza titolo(1)"
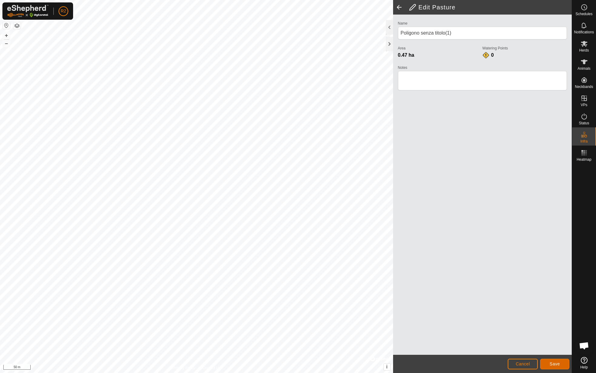
click at [542, 361] on button "Save" at bounding box center [554, 364] width 29 height 11
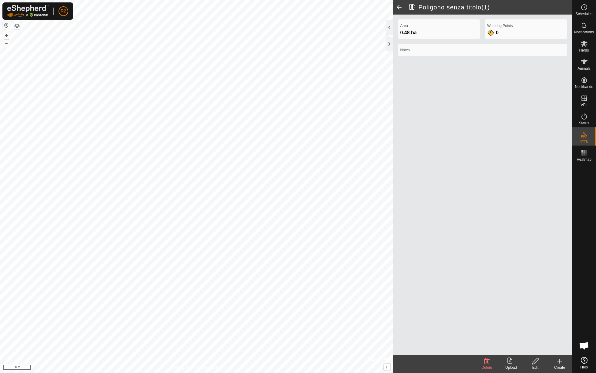
click at [518, 362] on upload-svg-icon at bounding box center [511, 360] width 24 height 7
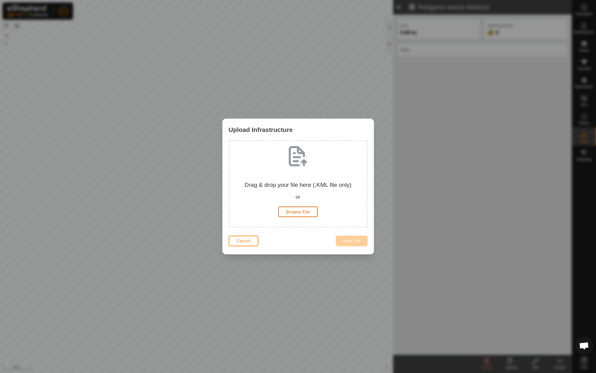
click at [299, 210] on span "Browse File" at bounding box center [298, 211] width 24 height 5
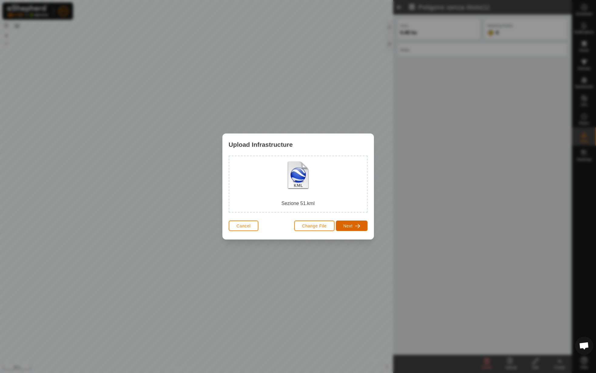
click at [349, 225] on span "Next" at bounding box center [347, 225] width 9 height 5
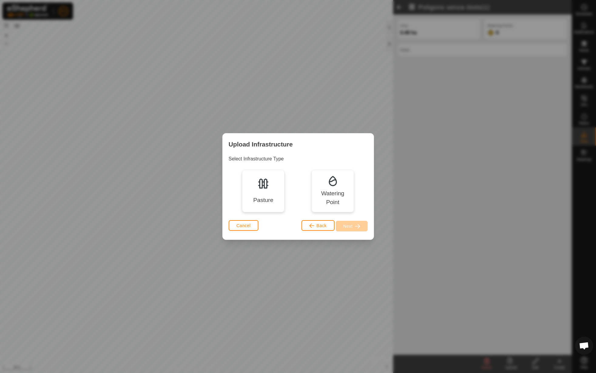
click at [280, 197] on div "Pasture" at bounding box center [263, 191] width 42 height 42
click at [344, 226] on span "Next" at bounding box center [347, 226] width 9 height 5
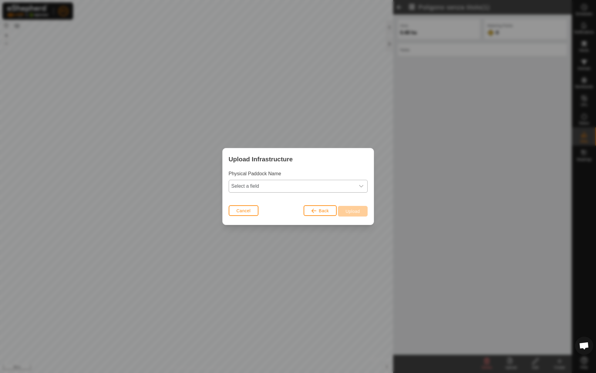
click at [280, 189] on span "Select a field" at bounding box center [292, 186] width 126 height 12
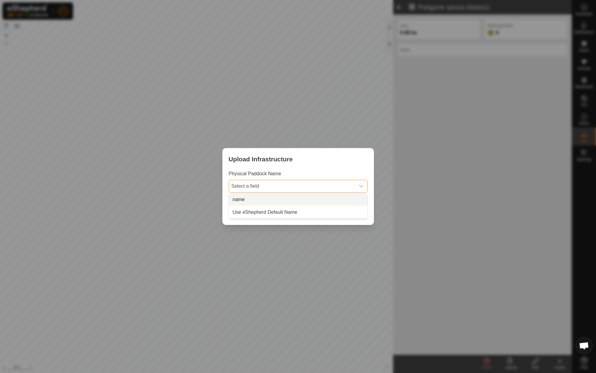
click at [271, 202] on li "name" at bounding box center [298, 199] width 138 height 12
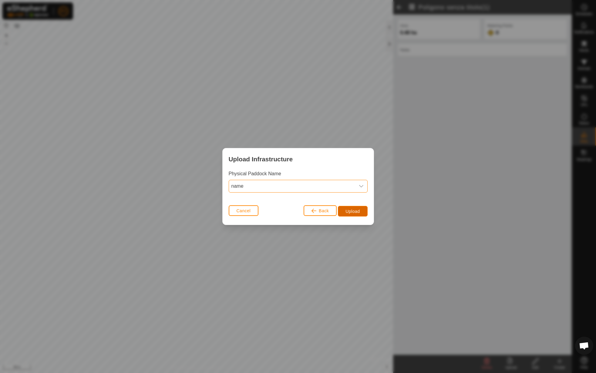
click at [345, 213] on button "Upload" at bounding box center [352, 211] width 29 height 11
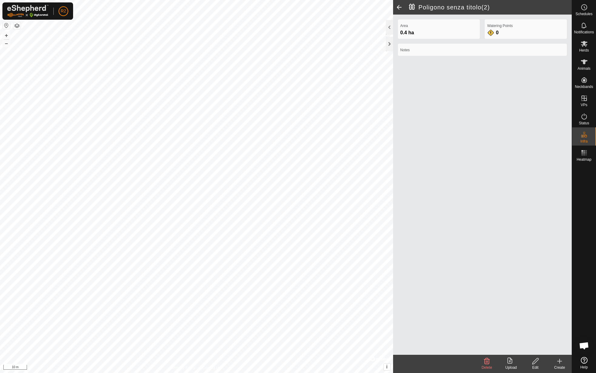
click at [539, 361] on edit-svg-icon at bounding box center [535, 360] width 24 height 7
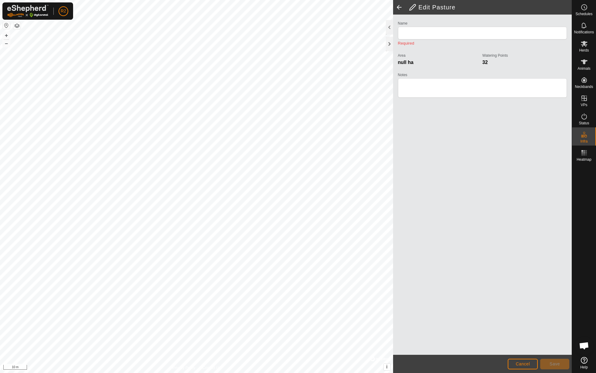
type input "Poligono senza titolo(2)"
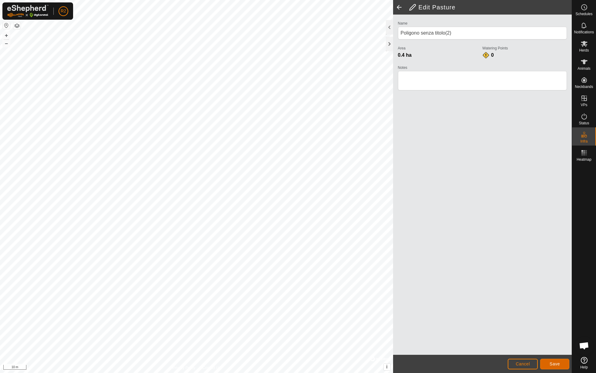
click at [559, 360] on button "Save" at bounding box center [554, 364] width 29 height 11
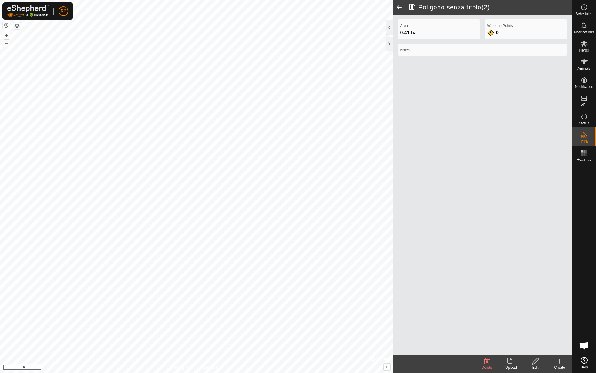
click at [532, 361] on icon at bounding box center [535, 360] width 8 height 7
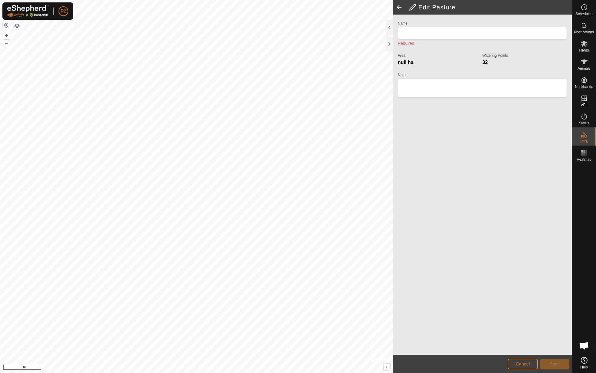
type input "Poligono senza titolo(2)"
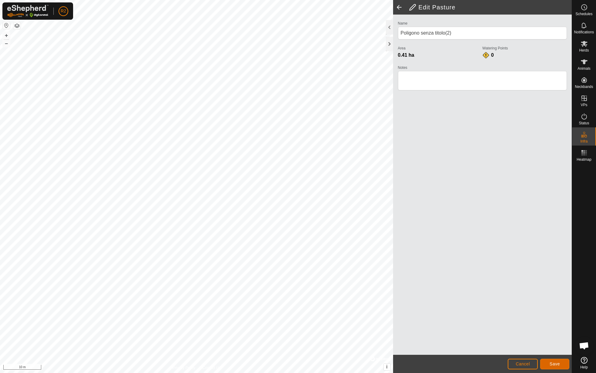
click at [557, 363] on span "Save" at bounding box center [554, 363] width 10 height 5
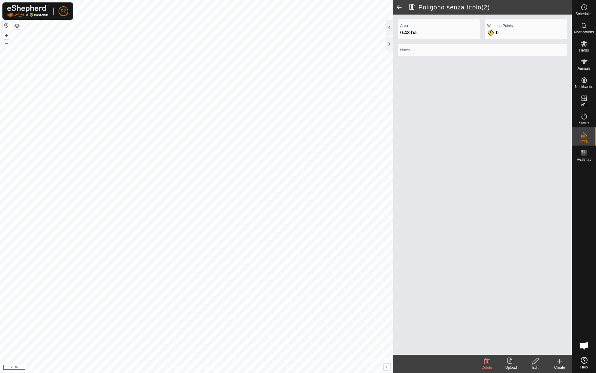
click at [518, 361] on upload-svg-icon at bounding box center [511, 360] width 24 height 7
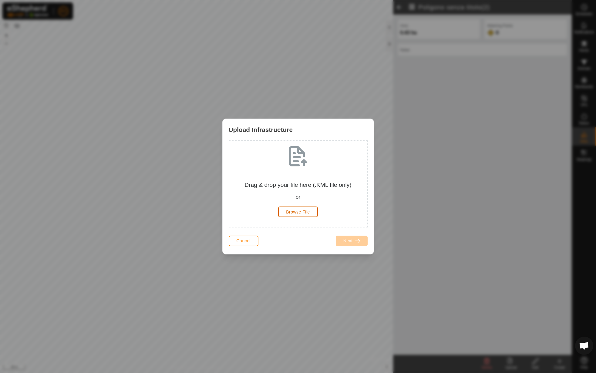
click at [303, 211] on span "Browse File" at bounding box center [298, 211] width 24 height 5
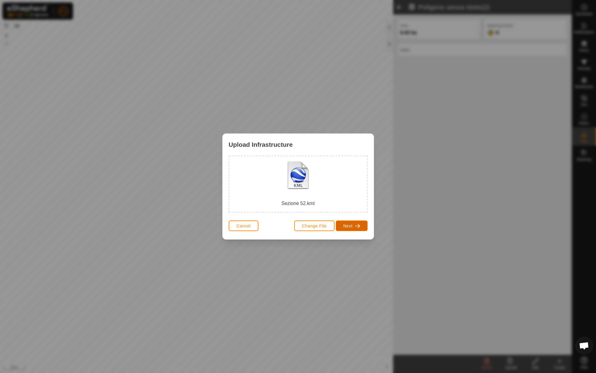
click at [350, 226] on span "Next" at bounding box center [347, 225] width 9 height 5
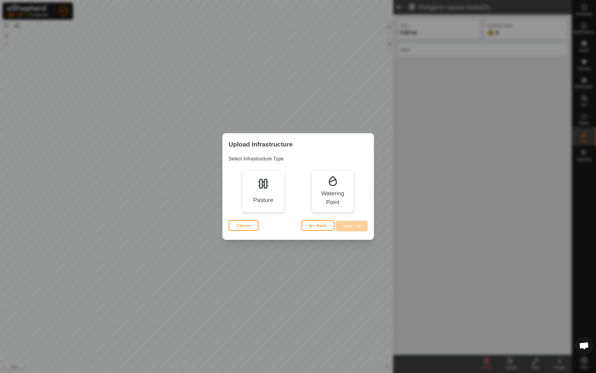
click at [269, 192] on div "Pasture" at bounding box center [263, 191] width 42 height 42
click at [362, 229] on button "Next" at bounding box center [352, 226] width 32 height 11
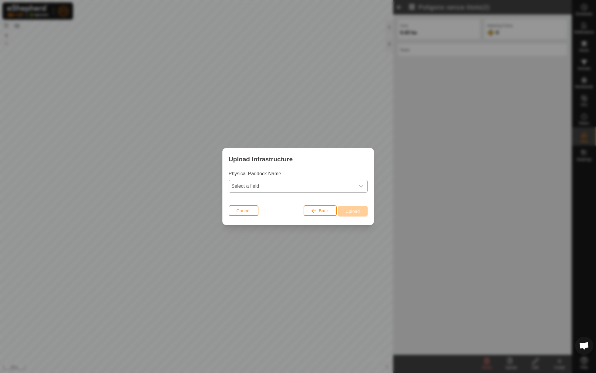
click at [323, 184] on span "Select a field" at bounding box center [292, 186] width 126 height 12
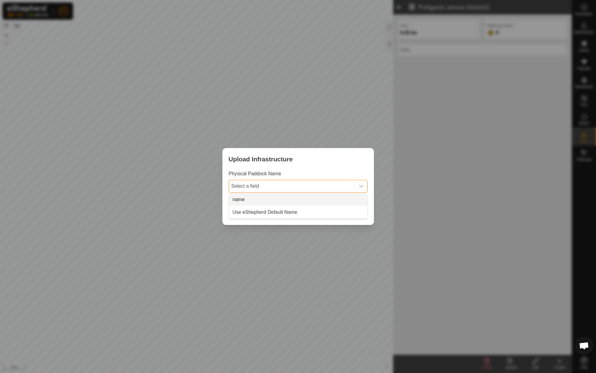
click at [313, 201] on li "name" at bounding box center [298, 199] width 138 height 12
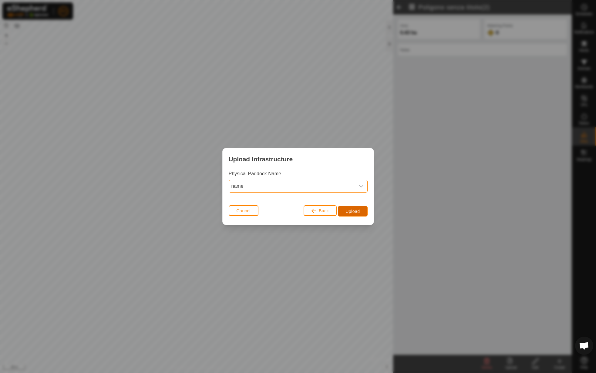
click at [346, 215] on button "Upload" at bounding box center [352, 211] width 29 height 11
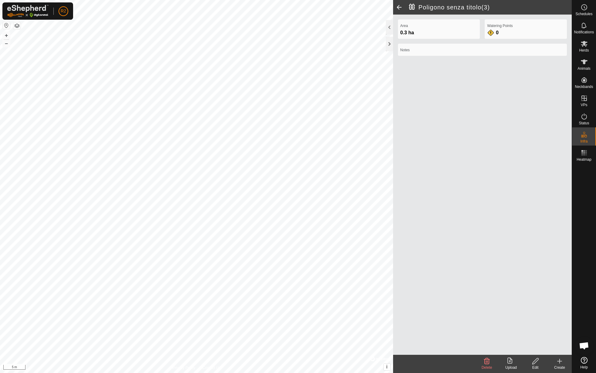
click at [537, 363] on icon at bounding box center [535, 360] width 8 height 7
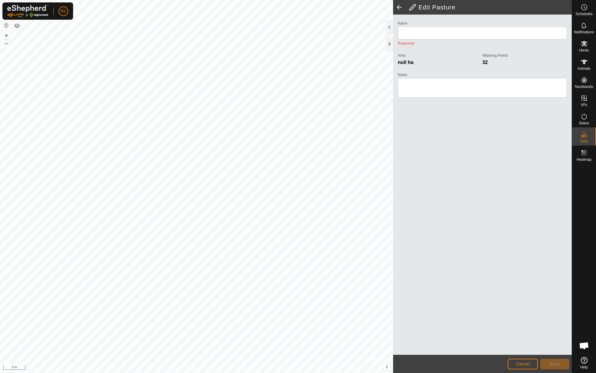
type input "Poligono senza titolo(3)"
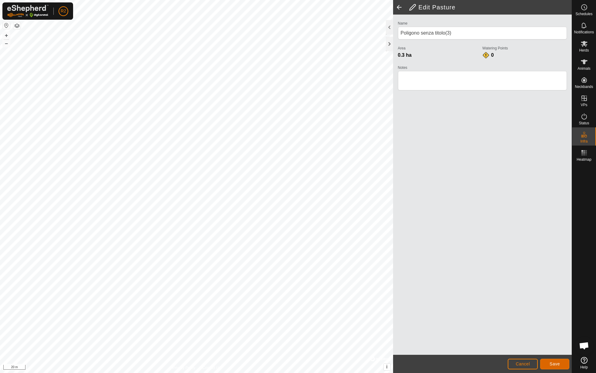
click at [564, 365] on button "Save" at bounding box center [554, 364] width 29 height 11
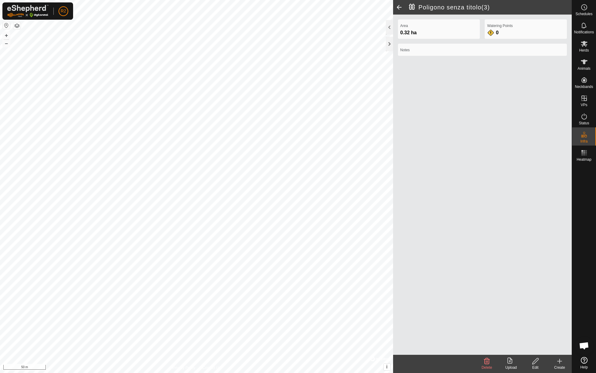
click at [534, 369] on div "Edit" at bounding box center [535, 367] width 24 height 5
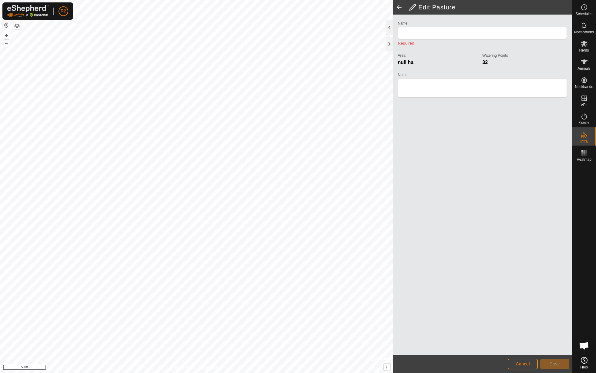
type input "Poligono senza titolo(3)"
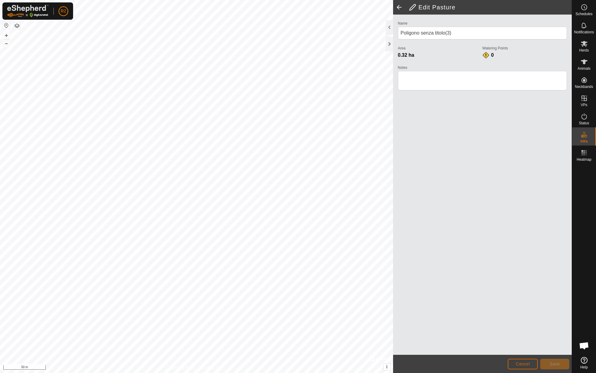
click at [532, 359] on button "Cancel" at bounding box center [522, 364] width 30 height 11
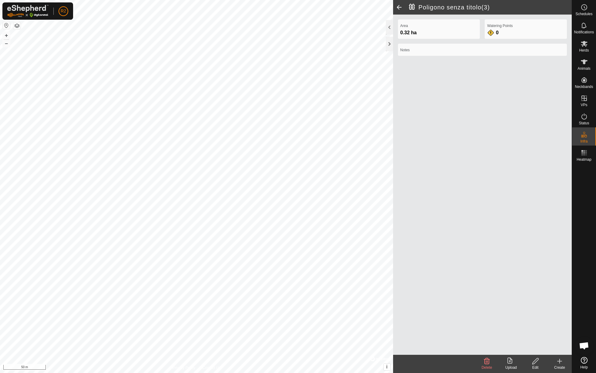
click at [503, 359] on upload-svg-icon at bounding box center [511, 360] width 24 height 7
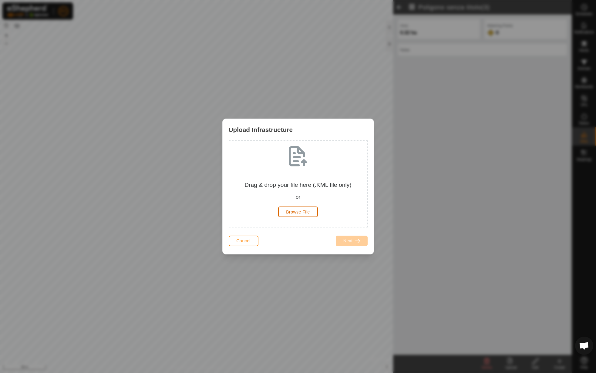
click at [295, 215] on button "Browse File" at bounding box center [298, 211] width 40 height 11
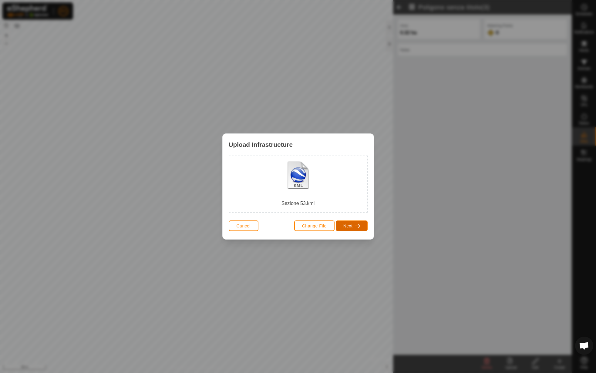
click at [354, 230] on button "Next" at bounding box center [352, 225] width 32 height 11
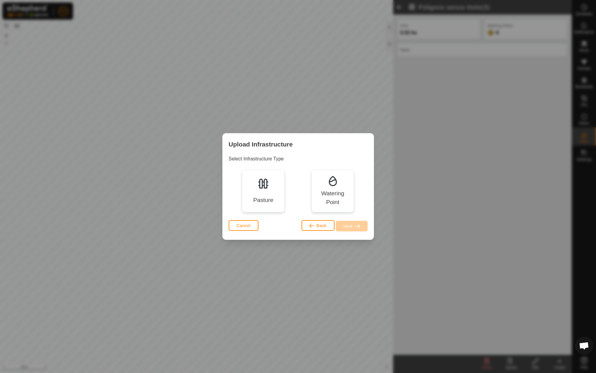
click at [270, 199] on div "Pasture" at bounding box center [263, 200] width 20 height 9
click at [354, 231] on button "Next" at bounding box center [352, 226] width 32 height 11
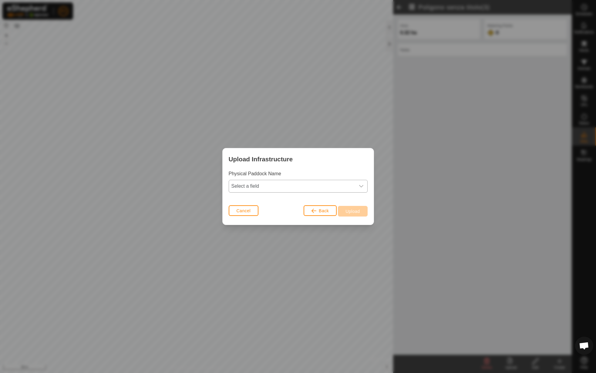
click at [337, 190] on span "Select a field" at bounding box center [292, 186] width 126 height 12
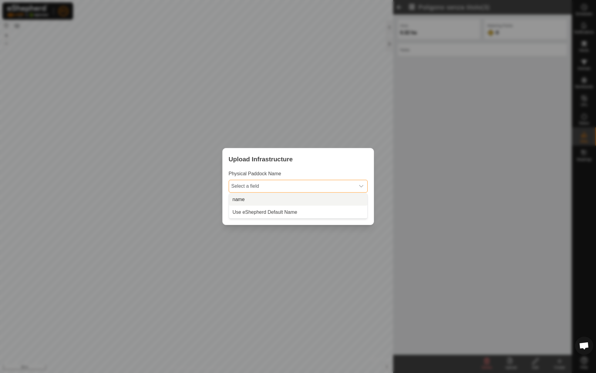
click at [326, 199] on li "name" at bounding box center [298, 199] width 138 height 12
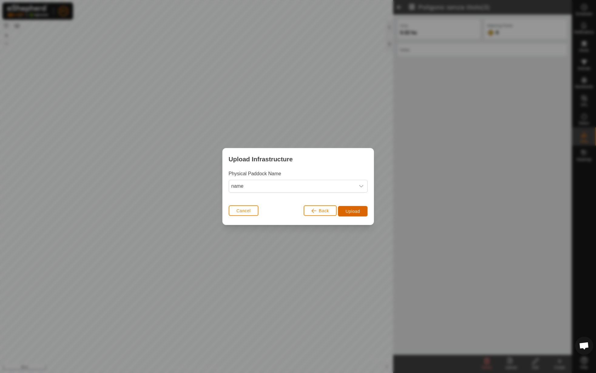
click at [343, 209] on button "Upload" at bounding box center [352, 211] width 29 height 11
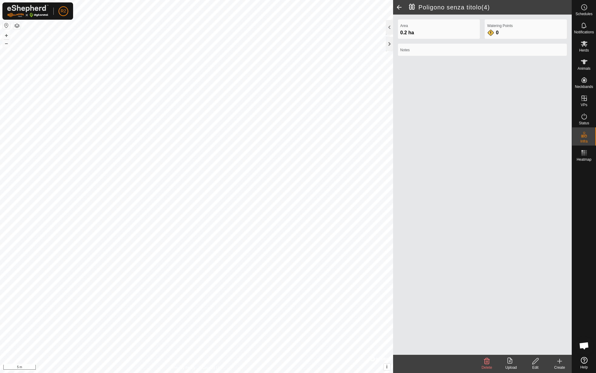
click at [534, 366] on div "Edit" at bounding box center [535, 367] width 24 height 5
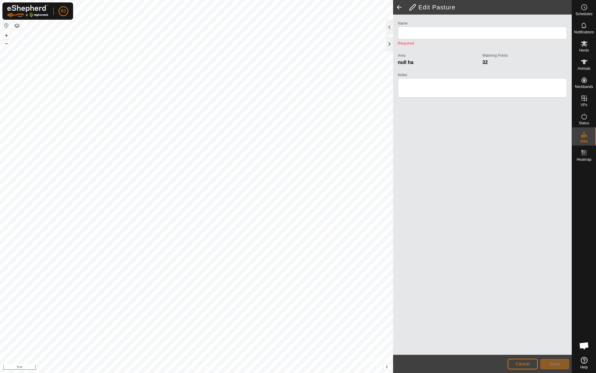
type input "Poligono senza titolo(4)"
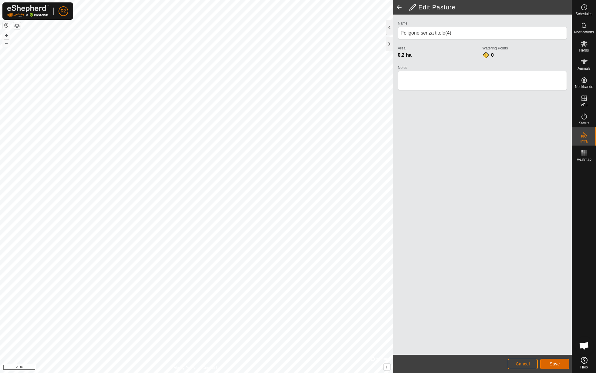
click at [552, 361] on button "Save" at bounding box center [554, 364] width 29 height 11
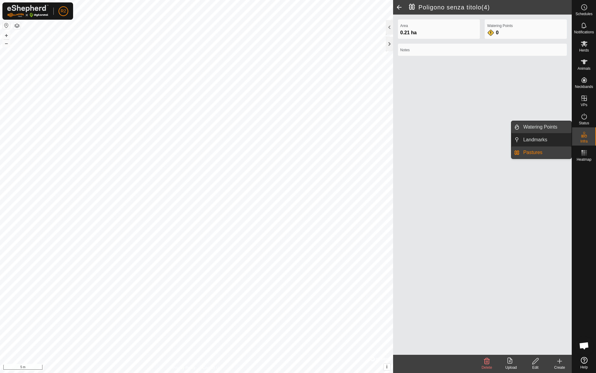
click at [553, 127] on link "Watering Points" at bounding box center [545, 127] width 52 height 12
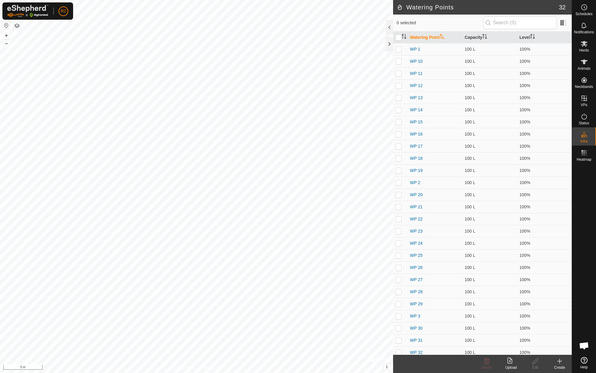
click at [556, 360] on icon at bounding box center [559, 360] width 7 height 7
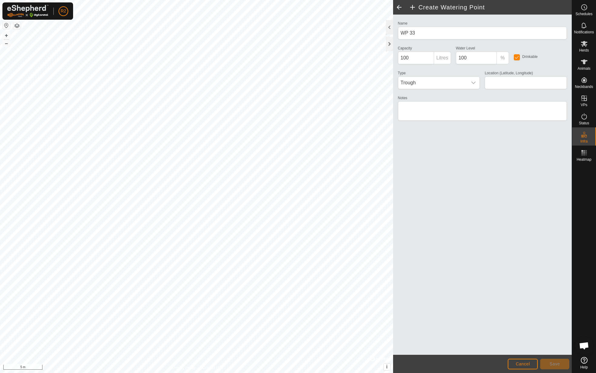
type input "42.150233, 12.459518"
click at [558, 360] on button "Save" at bounding box center [554, 364] width 29 height 11
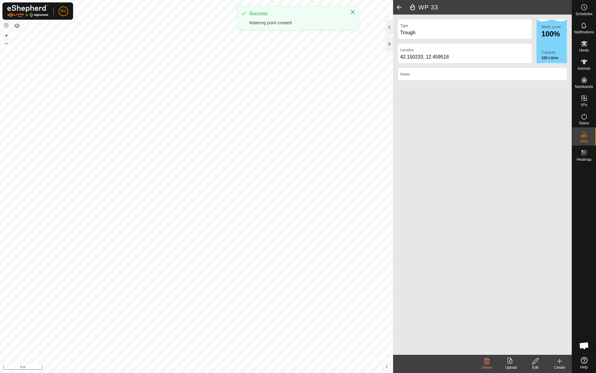
click at [561, 362] on icon at bounding box center [559, 360] width 7 height 7
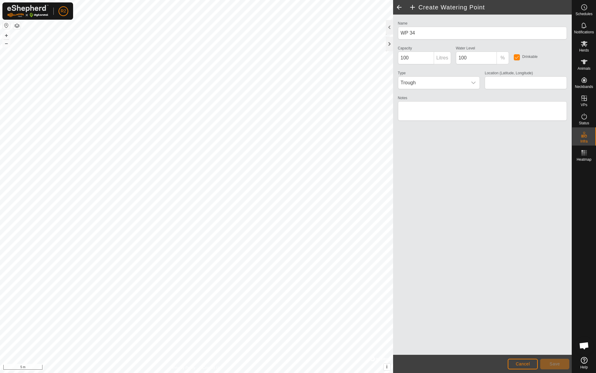
type input "42.150221, 12.459539"
click at [547, 362] on button "Save" at bounding box center [554, 364] width 29 height 11
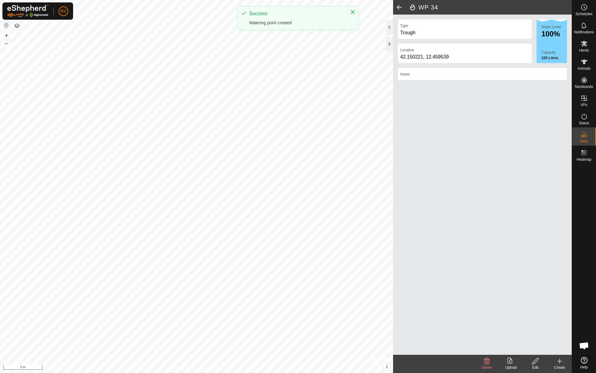
click at [560, 362] on icon at bounding box center [559, 360] width 7 height 7
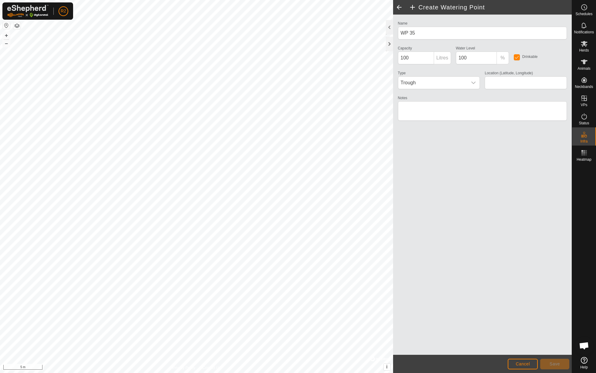
type input "42.150217, 12.459513"
click at [562, 361] on button "Save" at bounding box center [554, 364] width 29 height 11
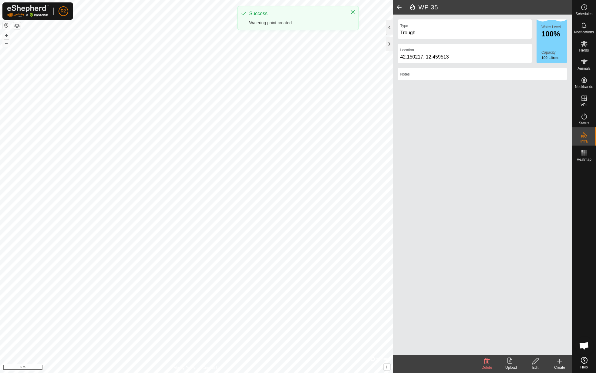
click at [560, 366] on div "Create" at bounding box center [559, 367] width 24 height 5
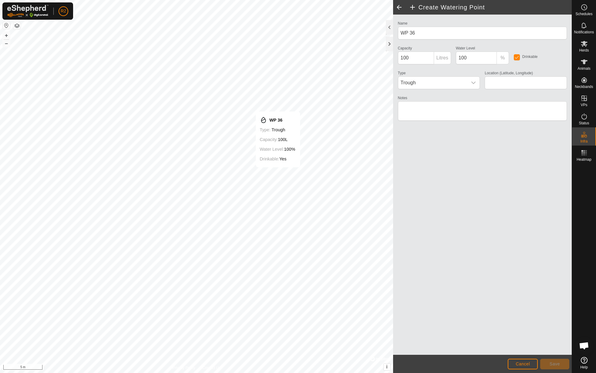
type input "42.150204, 12.459533"
click at [547, 363] on button "Save" at bounding box center [554, 364] width 29 height 11
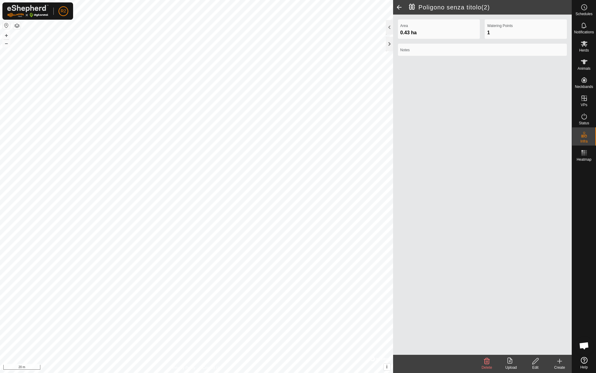
click at [539, 362] on edit-svg-icon at bounding box center [535, 360] width 24 height 7
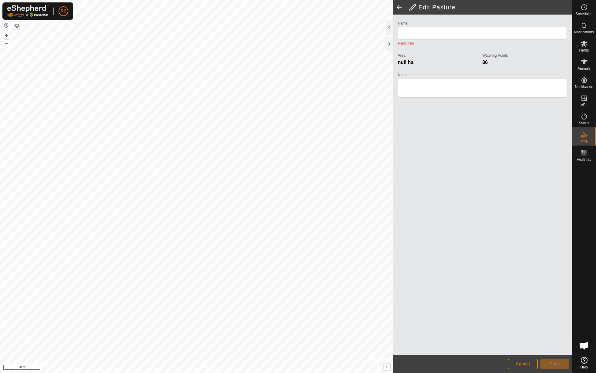
type input "Poligono senza titolo(2)"
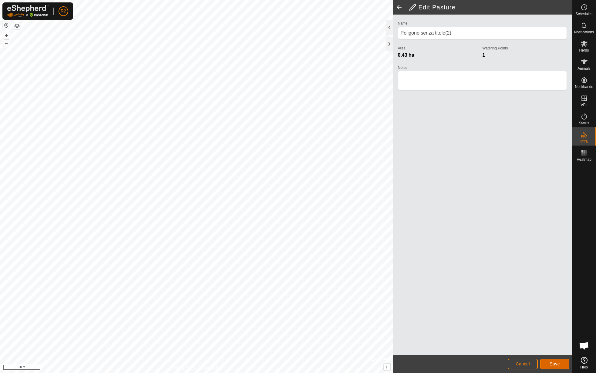
click at [548, 365] on button "Save" at bounding box center [554, 364] width 29 height 11
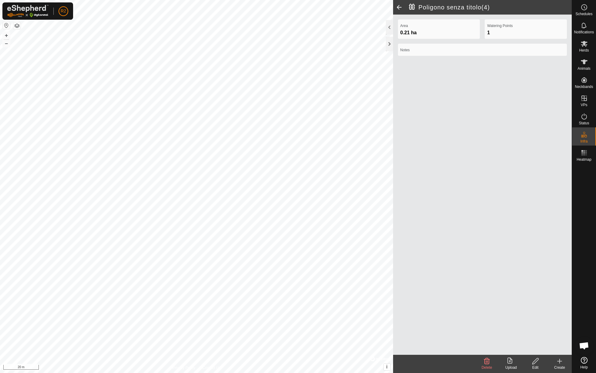
click at [534, 365] on div "Edit" at bounding box center [535, 367] width 24 height 5
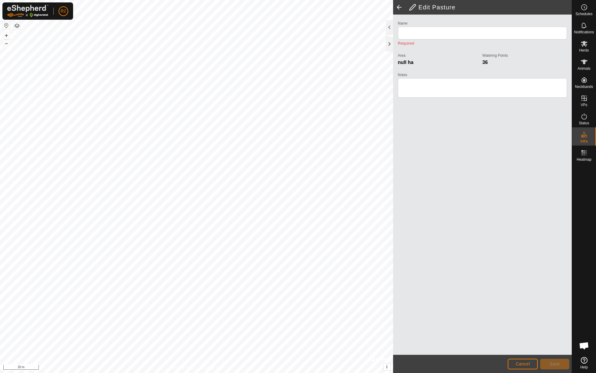
type input "Poligono senza titolo(4)"
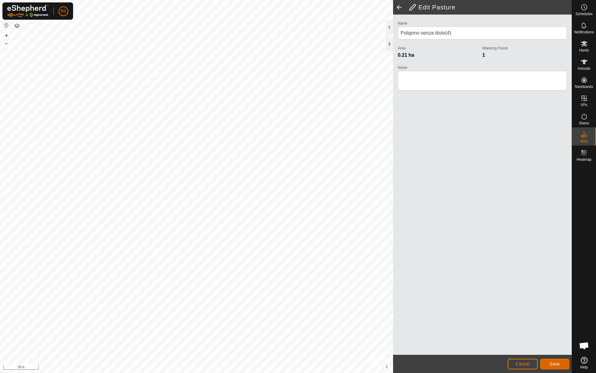
click at [561, 364] on button "Save" at bounding box center [554, 364] width 29 height 11
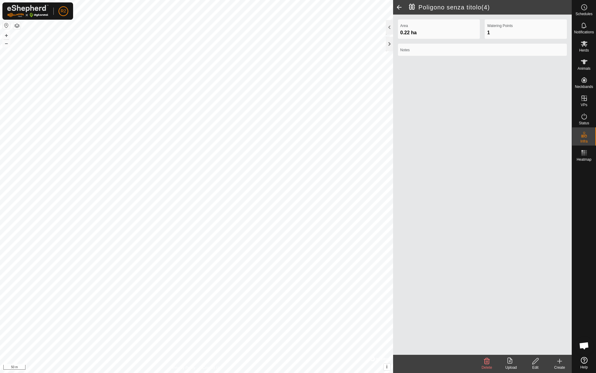
click at [512, 360] on icon at bounding box center [510, 360] width 7 height 7
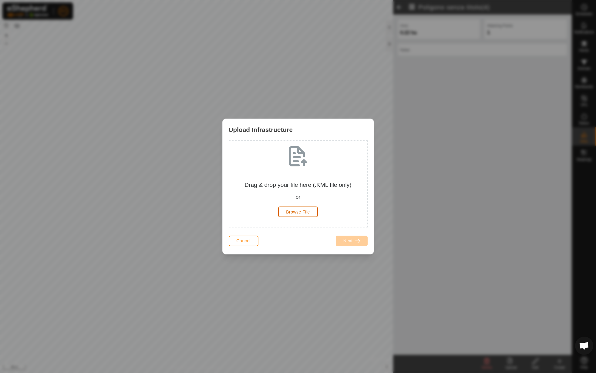
click at [297, 211] on span "Browse File" at bounding box center [298, 211] width 24 height 5
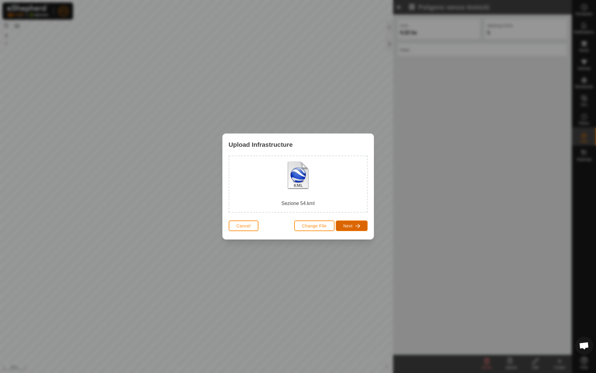
click at [344, 223] on span "Next" at bounding box center [347, 225] width 9 height 5
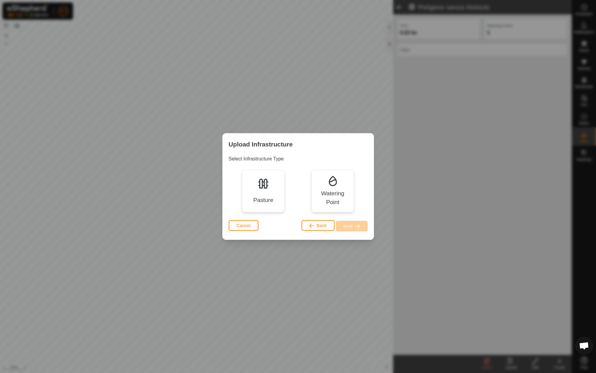
click at [282, 193] on div "Pasture" at bounding box center [263, 191] width 42 height 42
click at [344, 224] on span "Next" at bounding box center [347, 226] width 9 height 5
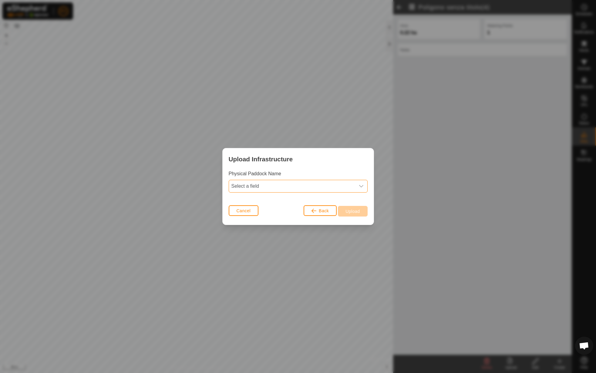
click at [314, 185] on span "Select a field" at bounding box center [292, 186] width 126 height 12
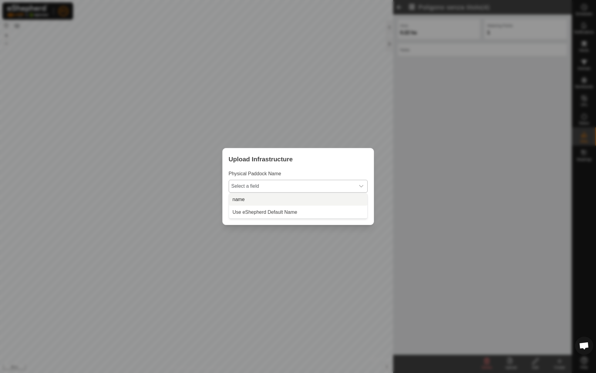
click at [313, 195] on li "name" at bounding box center [298, 199] width 138 height 12
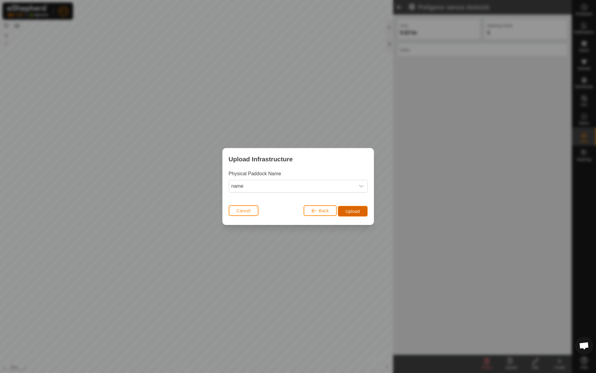
click at [363, 212] on button "Upload" at bounding box center [352, 211] width 29 height 11
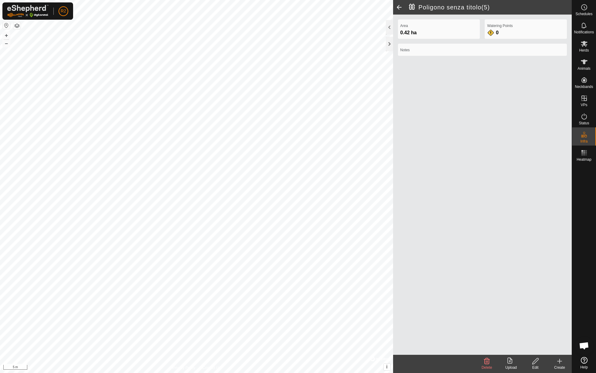
click at [535, 361] on icon at bounding box center [535, 360] width 8 height 7
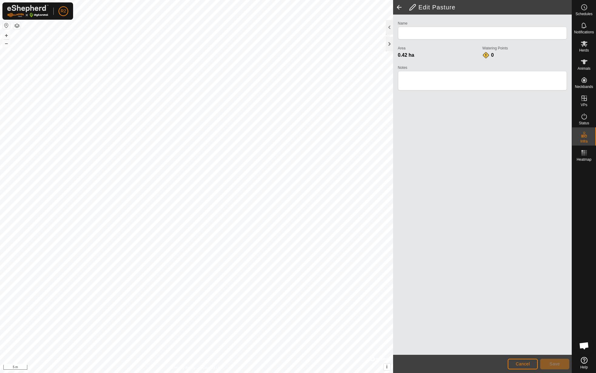
type input "Poligono senza titolo(5)"
click at [551, 359] on button "Save" at bounding box center [554, 364] width 29 height 11
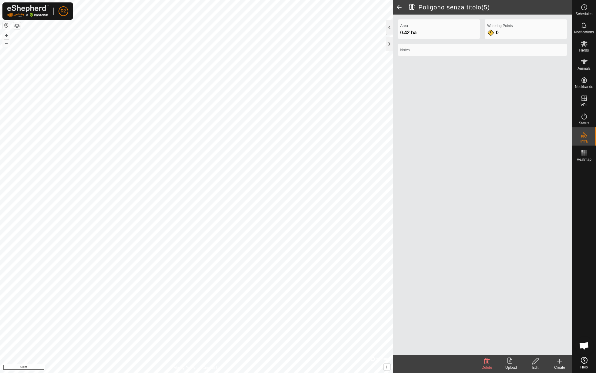
click at [503, 360] on upload-svg-icon at bounding box center [511, 360] width 24 height 7
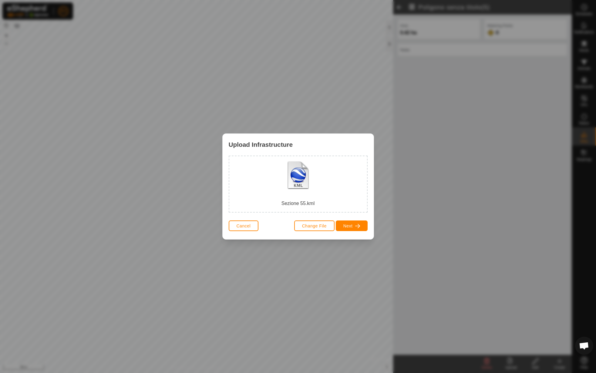
click at [349, 232] on div "Change File Next" at bounding box center [330, 226] width 73 height 15
click at [351, 228] on button "Next" at bounding box center [352, 225] width 32 height 11
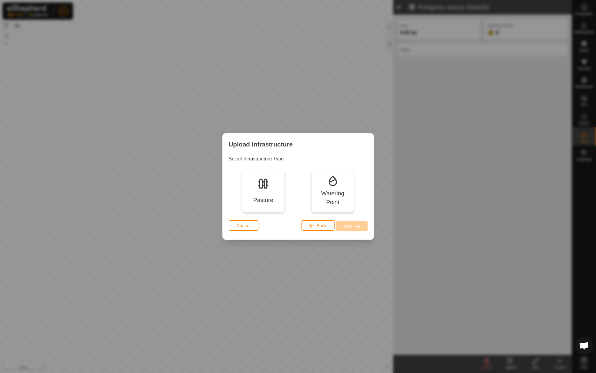
click at [250, 182] on div "Pasture" at bounding box center [263, 191] width 42 height 42
click at [346, 225] on span "Next" at bounding box center [347, 226] width 9 height 5
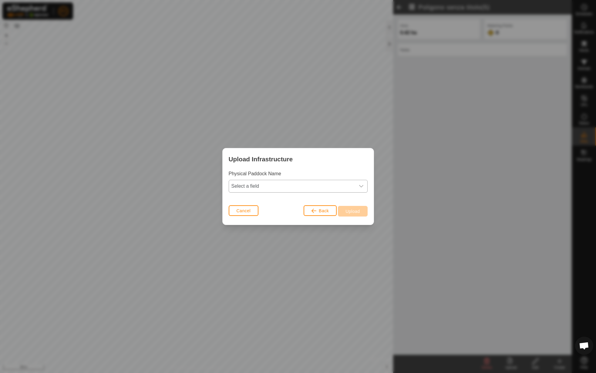
click at [299, 186] on span "Select a field" at bounding box center [292, 186] width 126 height 12
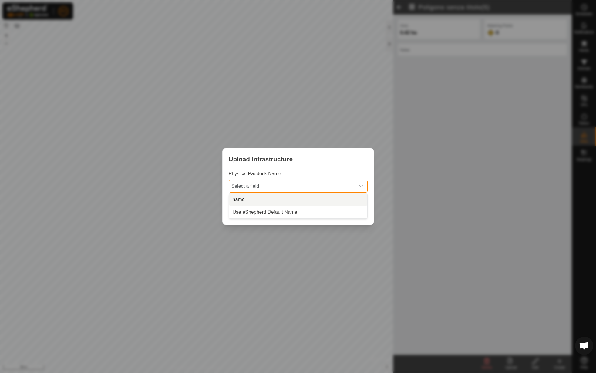
click at [295, 196] on li "name" at bounding box center [298, 199] width 138 height 12
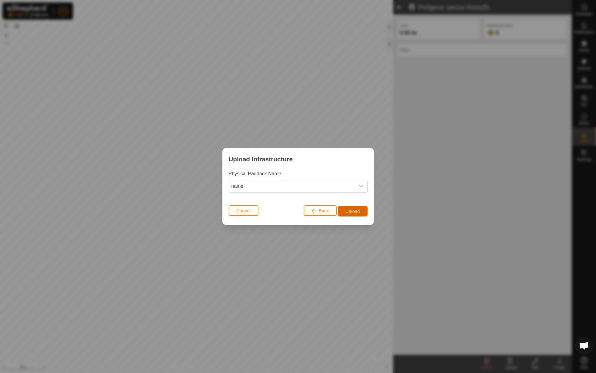
click at [344, 212] on button "Upload" at bounding box center [352, 211] width 29 height 11
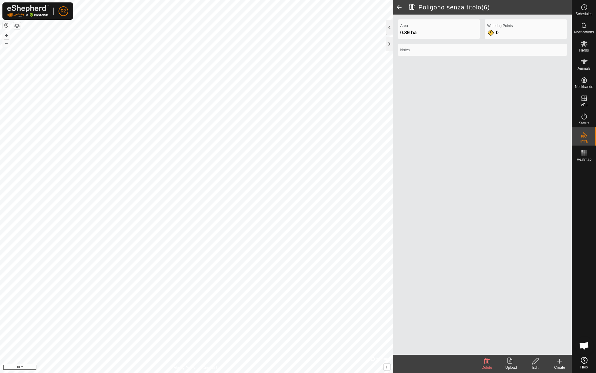
click at [533, 363] on icon at bounding box center [535, 361] width 6 height 6
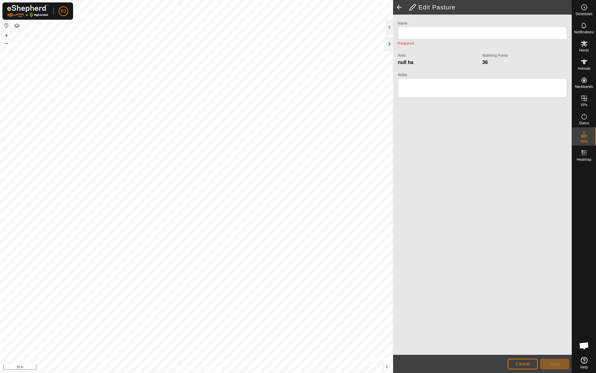
type input "Poligono senza titolo(6)"
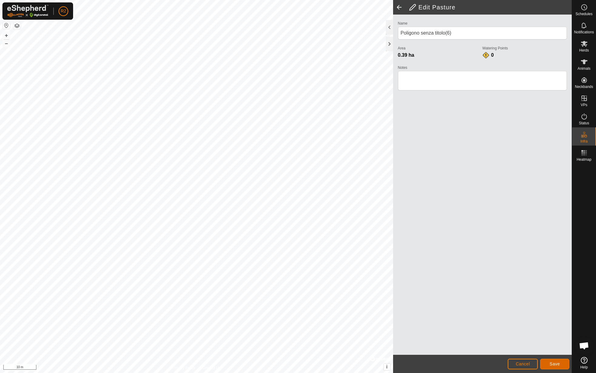
click at [545, 364] on button "Save" at bounding box center [554, 364] width 29 height 11
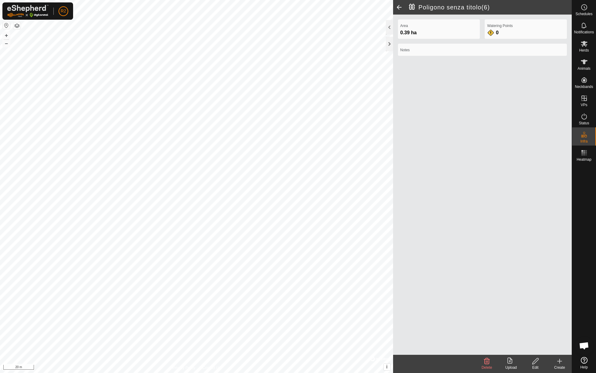
click at [511, 364] on icon at bounding box center [510, 360] width 7 height 7
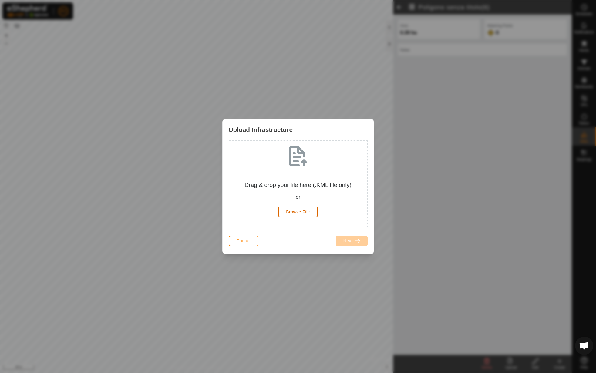
click at [291, 211] on span "Browse File" at bounding box center [298, 211] width 24 height 5
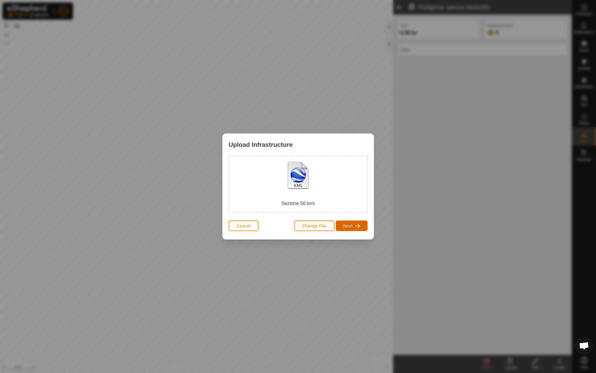
click at [346, 225] on span "Next" at bounding box center [347, 225] width 9 height 5
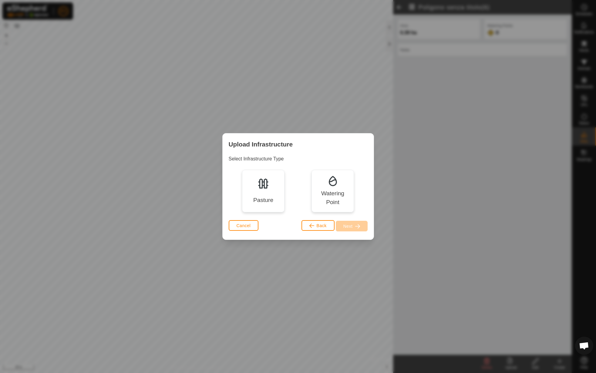
click at [266, 184] on img at bounding box center [263, 183] width 12 height 12
click at [359, 226] on span "button" at bounding box center [357, 226] width 5 height 5
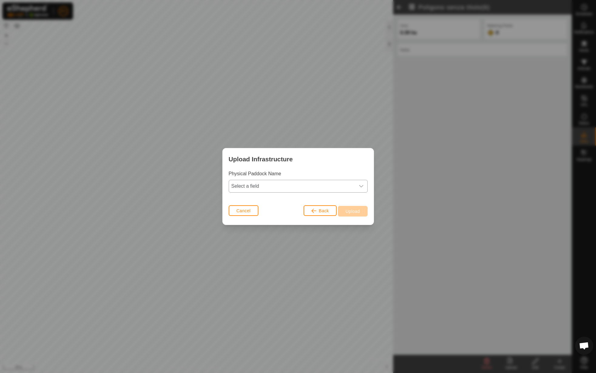
click at [298, 186] on span "Select a field" at bounding box center [292, 186] width 126 height 12
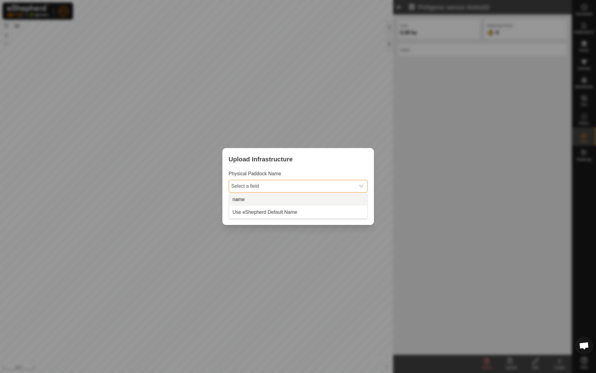
click at [294, 198] on li "name" at bounding box center [298, 199] width 138 height 12
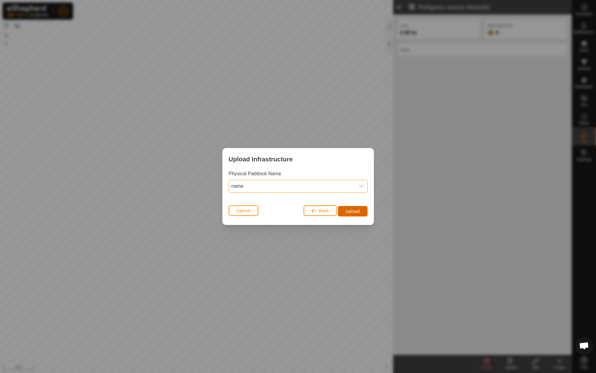
click at [349, 212] on span "Upload" at bounding box center [352, 211] width 14 height 5
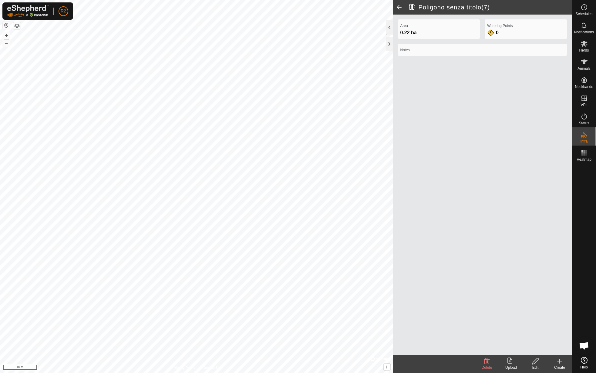
click at [534, 360] on icon at bounding box center [535, 360] width 8 height 7
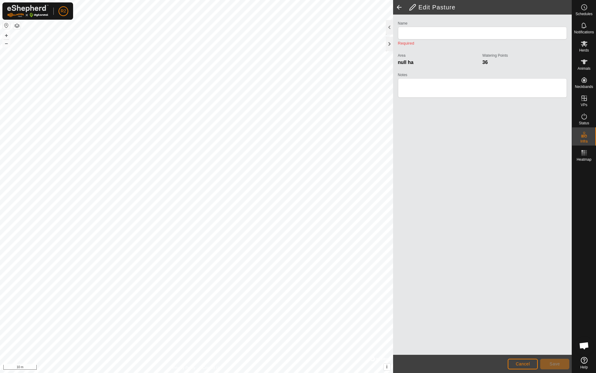
type input "Poligono senza titolo(7)"
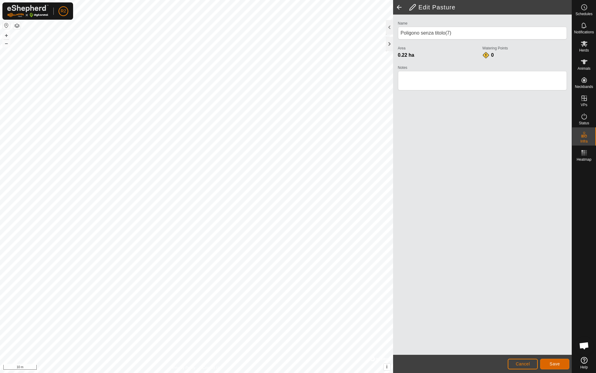
click at [555, 363] on span "Save" at bounding box center [554, 363] width 10 height 5
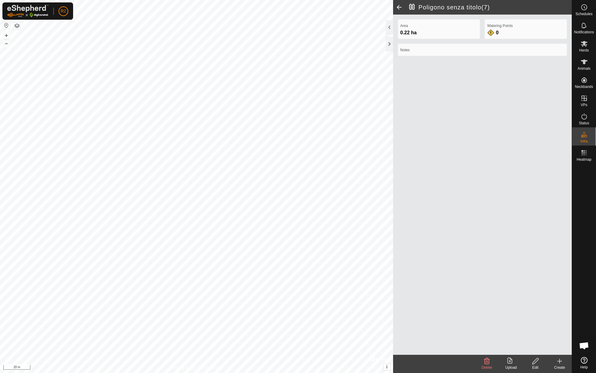
click at [508, 362] on icon at bounding box center [509, 360] width 5 height 6
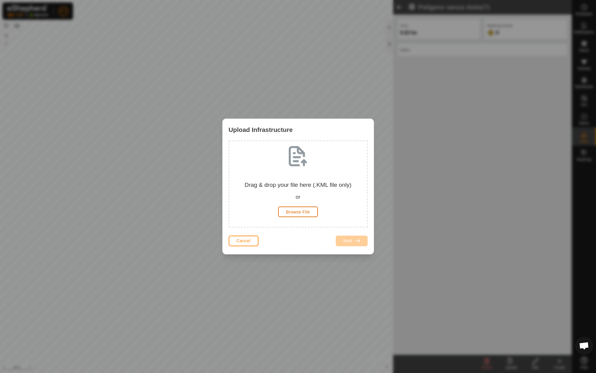
click at [288, 212] on span "Browse File" at bounding box center [298, 211] width 24 height 5
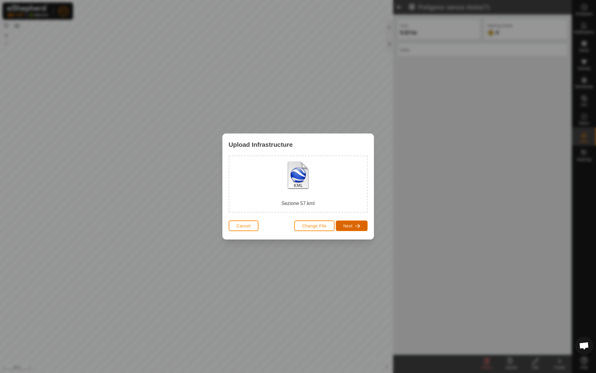
click at [348, 225] on span "Next" at bounding box center [347, 225] width 9 height 5
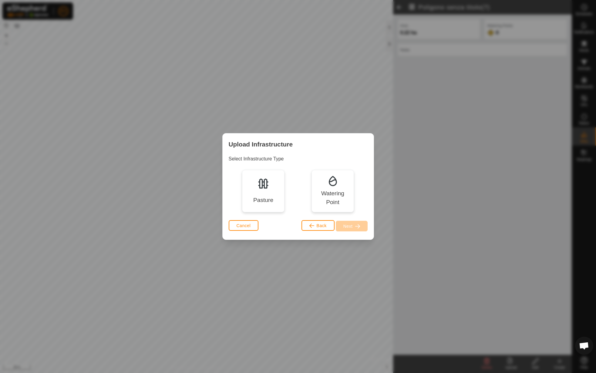
click at [259, 194] on div "Pasture" at bounding box center [263, 191] width 42 height 42
click at [355, 226] on span "button" at bounding box center [357, 226] width 5 height 5
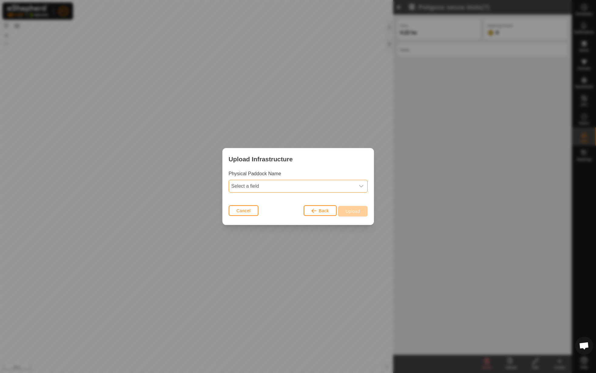
click at [311, 185] on span "Select a field" at bounding box center [292, 186] width 126 height 12
click at [307, 192] on p-select "Select a field" at bounding box center [298, 186] width 139 height 13
click at [306, 197] on div "Physical Paddock Name Select a field" at bounding box center [297, 186] width 151 height 33
click at [308, 184] on span "Select a field" at bounding box center [292, 186] width 126 height 12
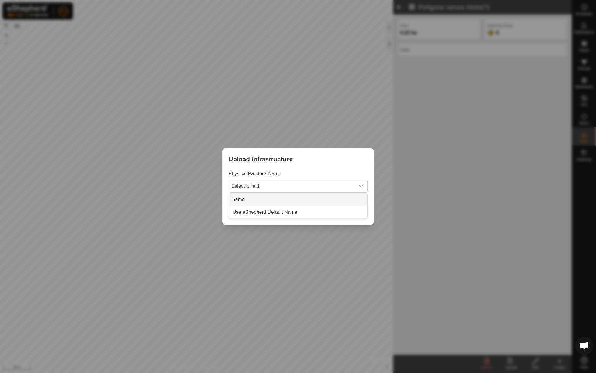
click at [302, 196] on li "name" at bounding box center [298, 199] width 138 height 12
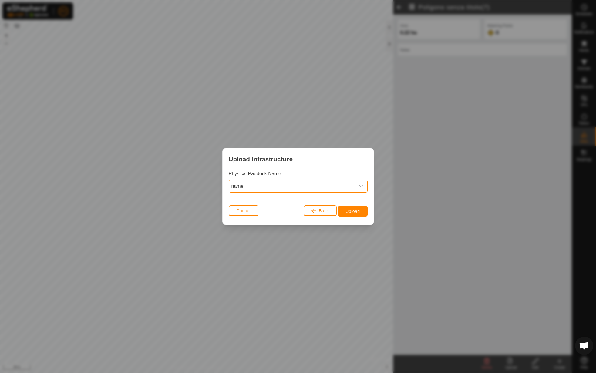
click at [352, 216] on div "Back Upload" at bounding box center [335, 210] width 64 height 15
click at [351, 211] on span "Upload" at bounding box center [352, 211] width 14 height 5
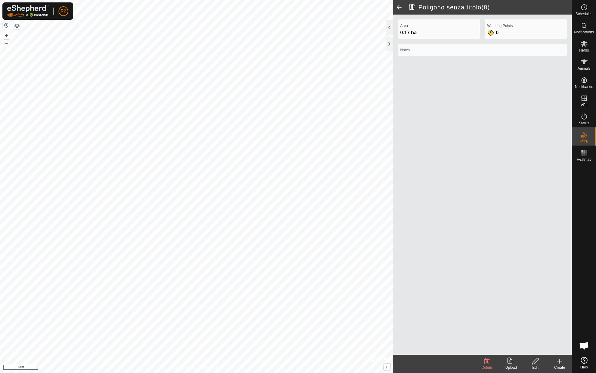
click at [536, 362] on icon at bounding box center [535, 361] width 6 height 6
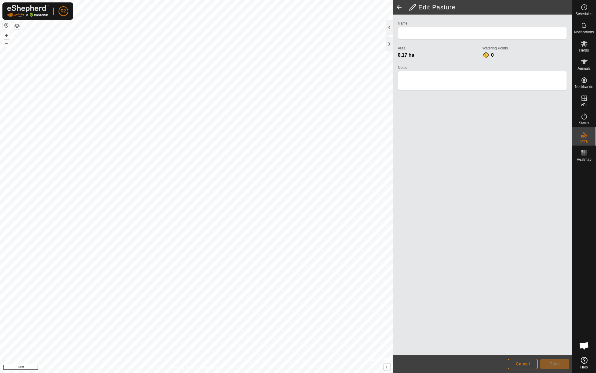
type input "Poligono senza titolo(8)"
click at [557, 367] on button "Save" at bounding box center [554, 364] width 29 height 11
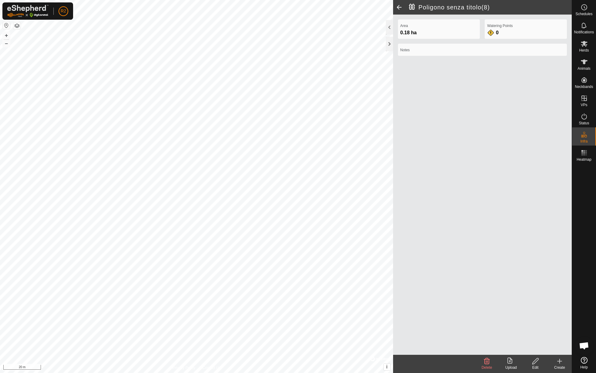
click at [516, 361] on upload-svg-icon at bounding box center [511, 360] width 24 height 7
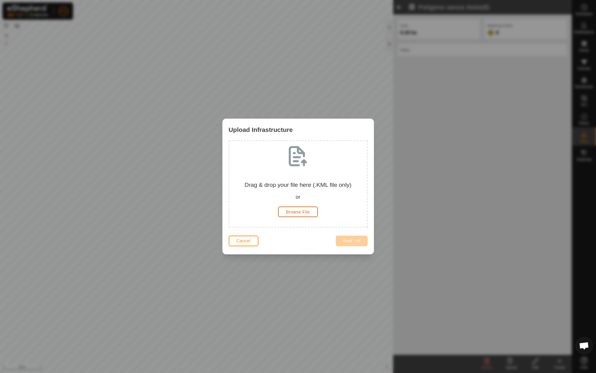
click at [298, 206] on button "Browse File" at bounding box center [298, 211] width 40 height 11
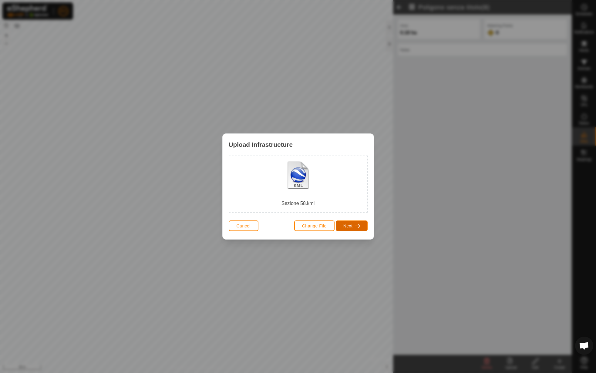
click at [344, 225] on span "Next" at bounding box center [347, 225] width 9 height 5
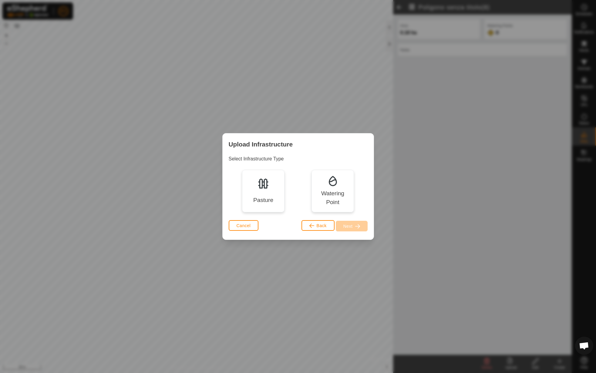
click at [257, 188] on img at bounding box center [263, 183] width 12 height 12
click at [349, 226] on span "Next" at bounding box center [347, 226] width 9 height 5
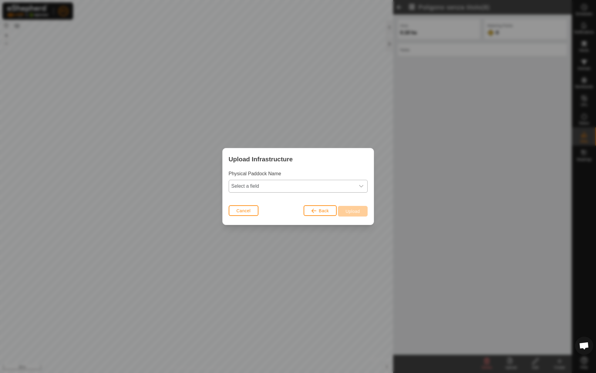
click at [311, 190] on span "Select a field" at bounding box center [292, 186] width 126 height 12
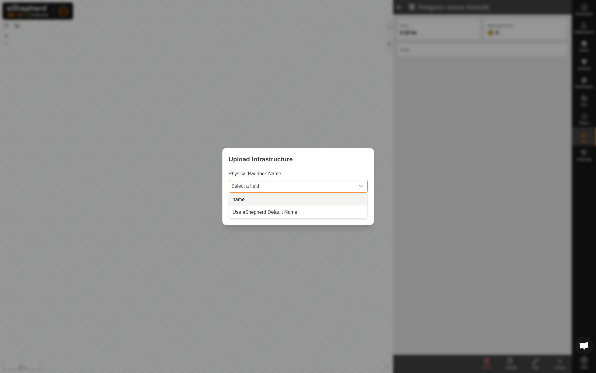
click at [297, 200] on li "name" at bounding box center [298, 199] width 138 height 12
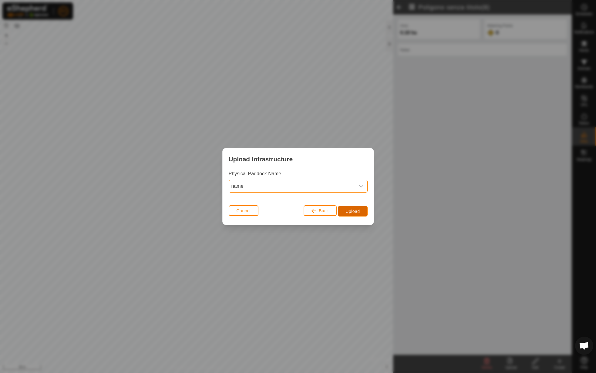
click at [342, 212] on button "Upload" at bounding box center [352, 211] width 29 height 11
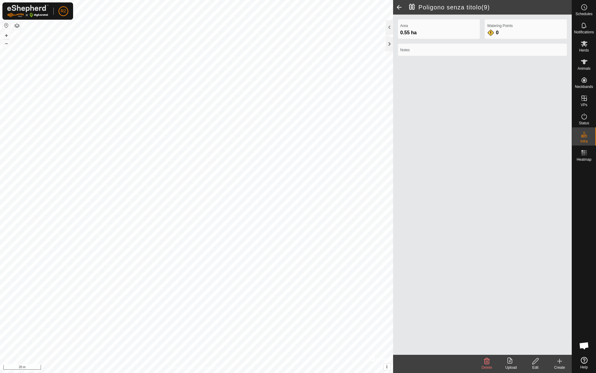
click at [535, 363] on icon at bounding box center [535, 360] width 8 height 7
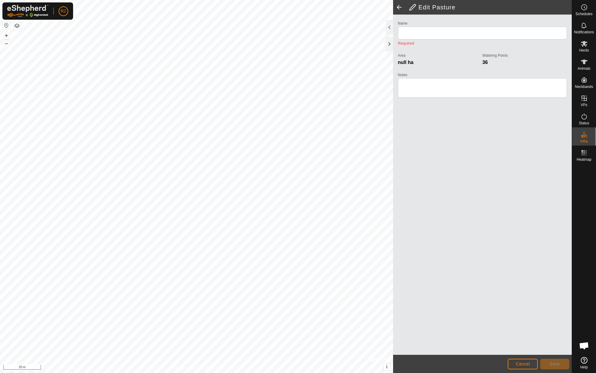
type input "Poligono senza titolo(9)"
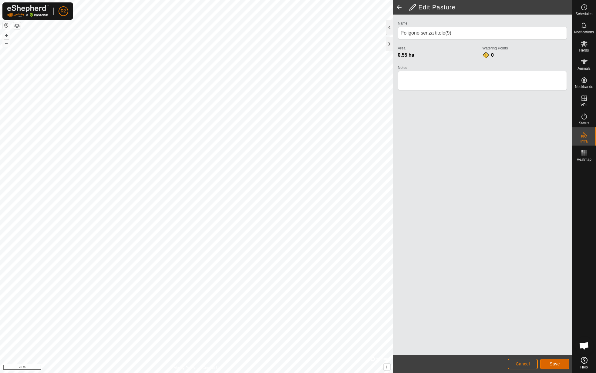
click at [559, 359] on button "Save" at bounding box center [554, 364] width 29 height 11
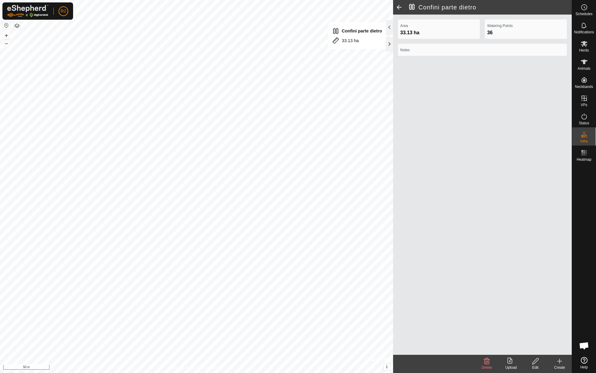
click at [399, 8] on span at bounding box center [399, 7] width 12 height 15
click at [532, 362] on icon at bounding box center [535, 360] width 8 height 7
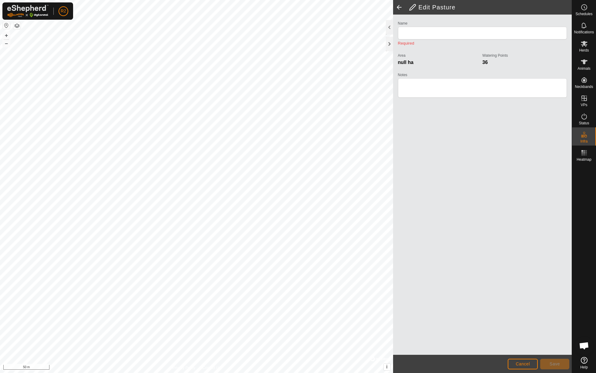
type input "Poligono senza titolo(8)"
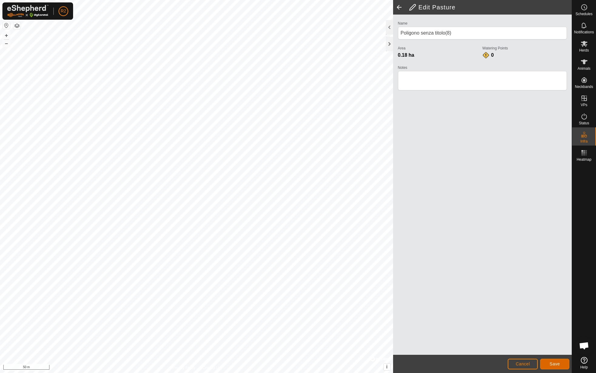
click at [551, 360] on button "Save" at bounding box center [554, 364] width 29 height 11
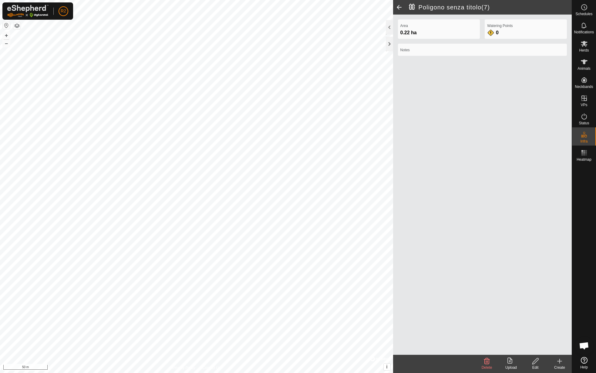
click at [539, 361] on edit-svg-icon at bounding box center [535, 360] width 24 height 7
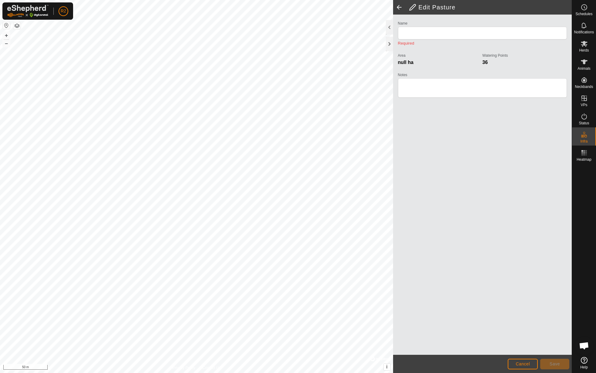
type input "Poligono senza titolo(7)"
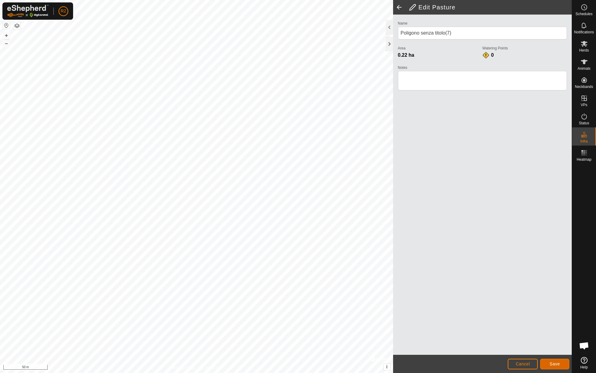
click at [552, 363] on span "Save" at bounding box center [554, 363] width 10 height 5
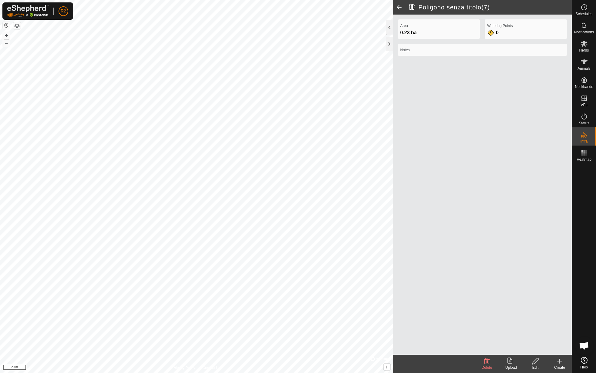
click at [507, 360] on upload-svg-icon at bounding box center [511, 360] width 24 height 7
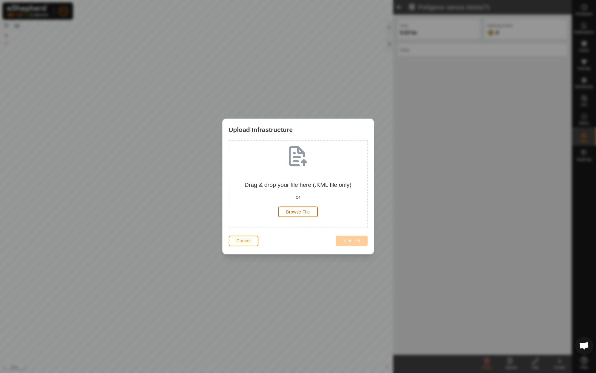
click at [299, 213] on span "Browse File" at bounding box center [298, 211] width 24 height 5
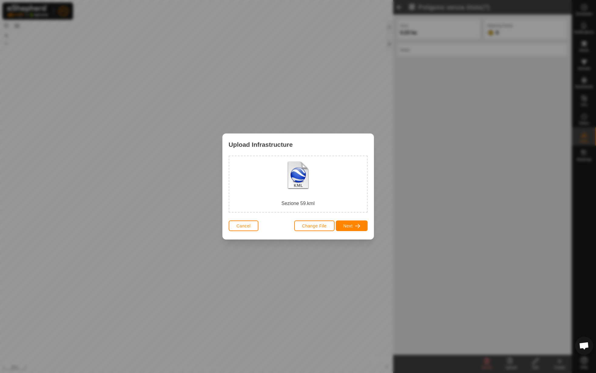
click at [347, 232] on div "Change File Next" at bounding box center [330, 226] width 73 height 15
click at [348, 227] on span "Next" at bounding box center [347, 225] width 9 height 5
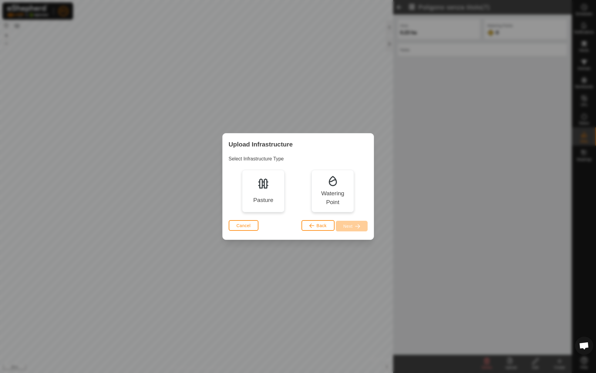
drag, startPoint x: 249, startPoint y: 189, endPoint x: 253, endPoint y: 188, distance: 3.6
click at [251, 188] on div "Pasture" at bounding box center [263, 191] width 42 height 42
click at [349, 225] on span "Next" at bounding box center [347, 226] width 9 height 5
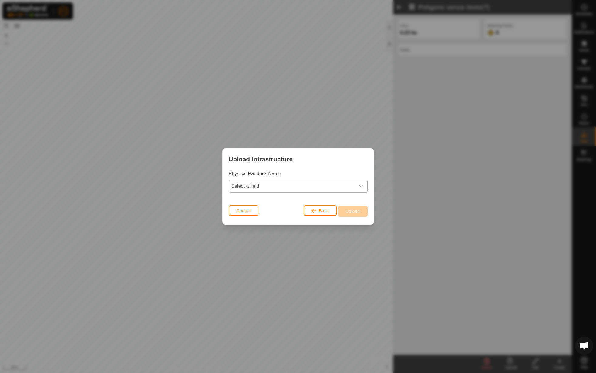
click at [274, 184] on span "Select a field" at bounding box center [292, 186] width 126 height 12
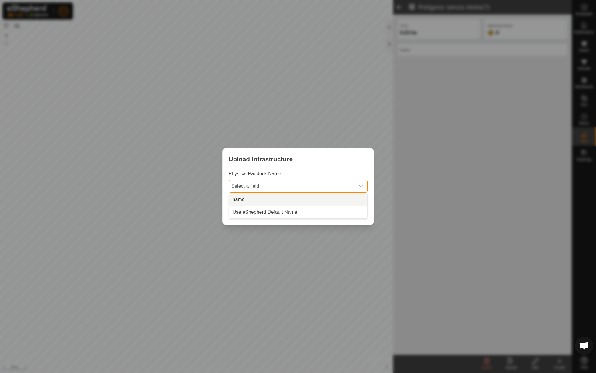
click at [267, 198] on li "name" at bounding box center [298, 199] width 138 height 12
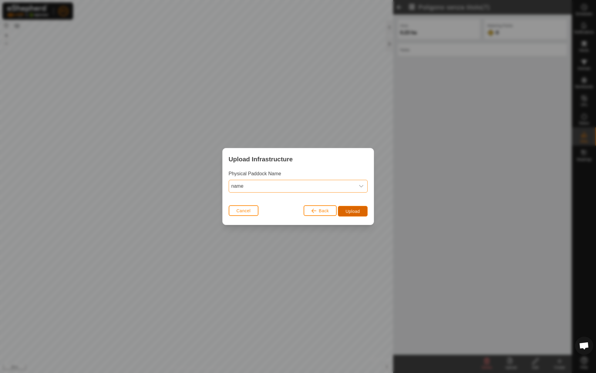
click at [349, 212] on span "Upload" at bounding box center [352, 211] width 14 height 5
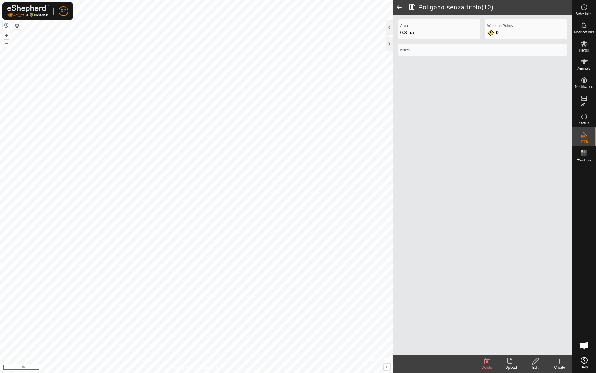
click at [534, 361] on icon at bounding box center [535, 361] width 6 height 6
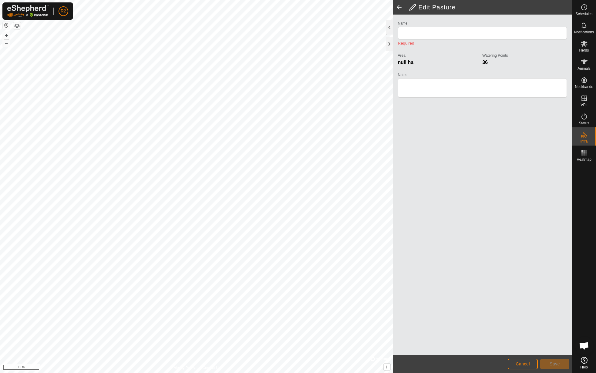
type input "Poligono senza titolo(10)"
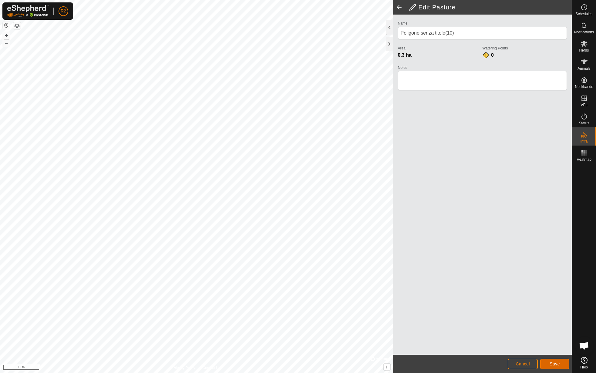
click at [555, 362] on span "Save" at bounding box center [554, 363] width 10 height 5
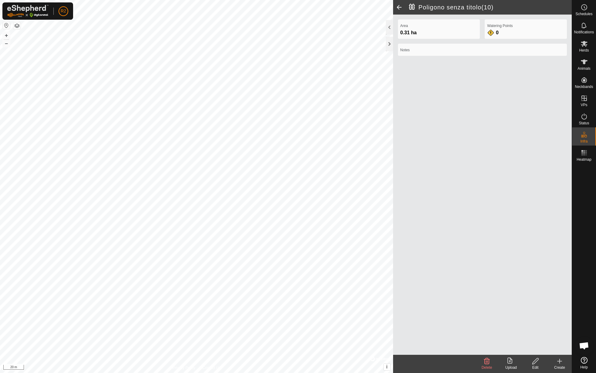
click at [512, 360] on icon at bounding box center [509, 360] width 5 height 6
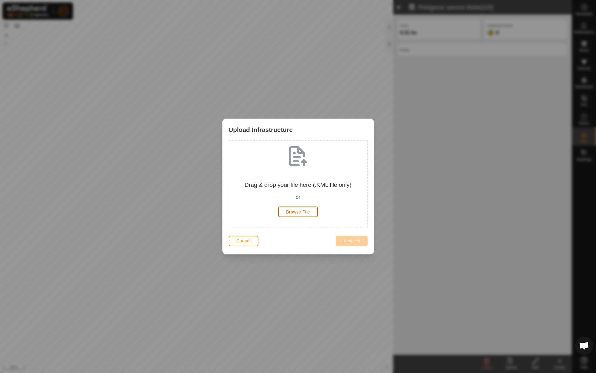
click at [290, 214] on span "Browse File" at bounding box center [298, 211] width 24 height 5
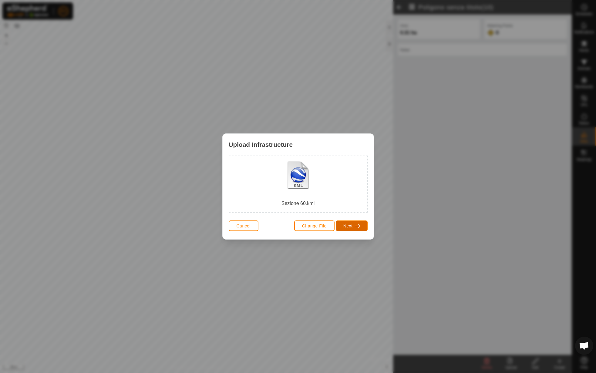
click at [353, 227] on button "Next" at bounding box center [352, 225] width 32 height 11
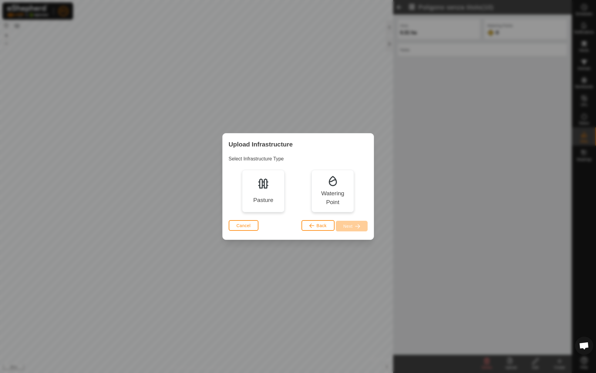
click at [257, 173] on div "Pasture" at bounding box center [263, 191] width 42 height 42
click at [355, 224] on span "button" at bounding box center [357, 226] width 5 height 5
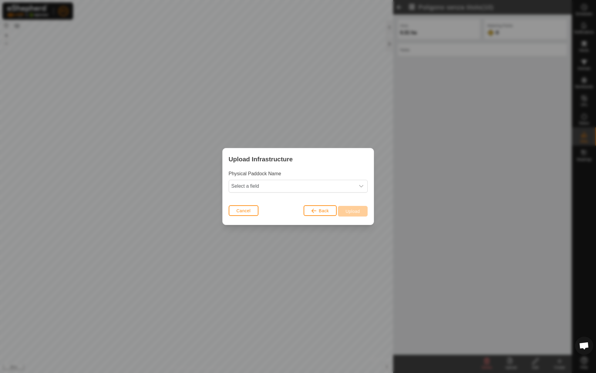
click at [246, 179] on div "Physical Paddock Name Select a field" at bounding box center [298, 181] width 139 height 22
click at [255, 192] on span "Select a field" at bounding box center [292, 186] width 126 height 12
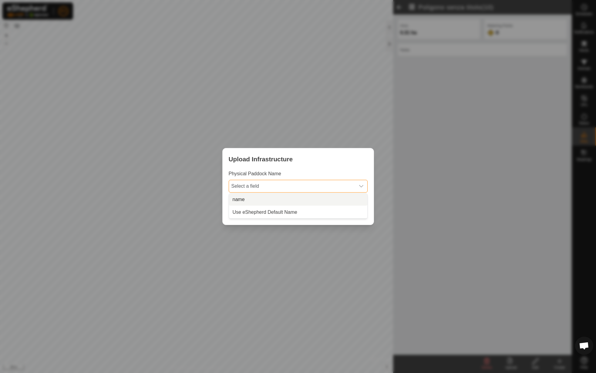
click at [263, 203] on li "name" at bounding box center [298, 199] width 138 height 12
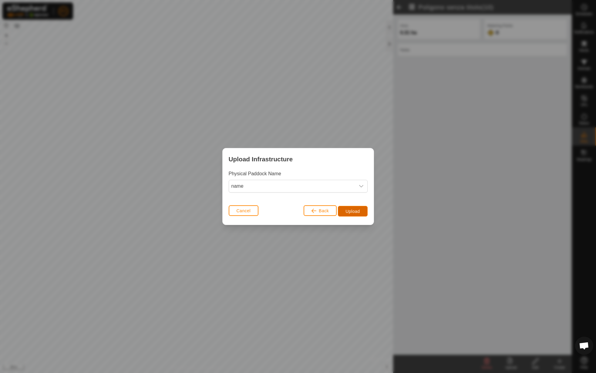
click at [351, 215] on button "Upload" at bounding box center [352, 211] width 29 height 11
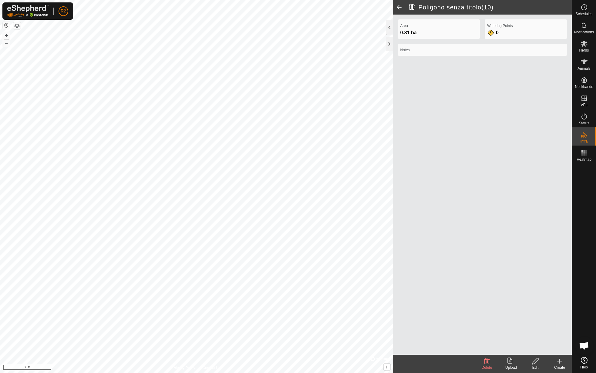
click at [533, 359] on icon at bounding box center [535, 360] width 8 height 7
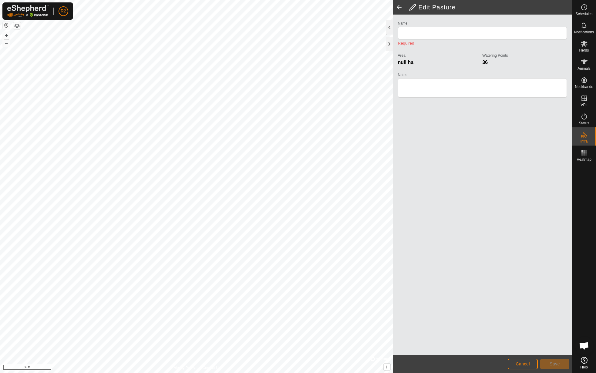
type input "Poligono senza titolo(10)"
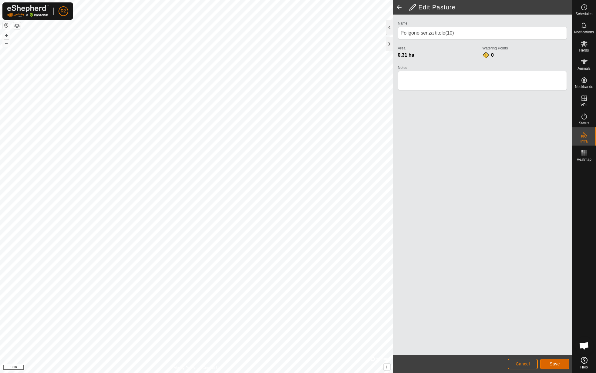
click at [553, 364] on span "Save" at bounding box center [554, 363] width 10 height 5
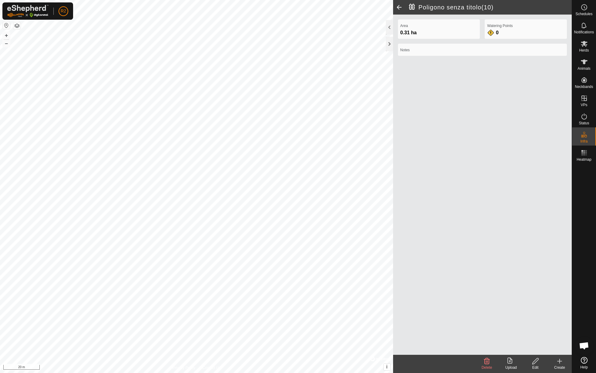
click at [512, 364] on icon at bounding box center [510, 360] width 7 height 7
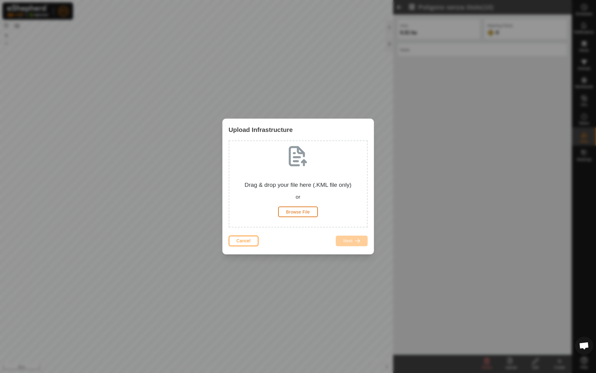
click at [288, 211] on span "Browse File" at bounding box center [298, 211] width 24 height 5
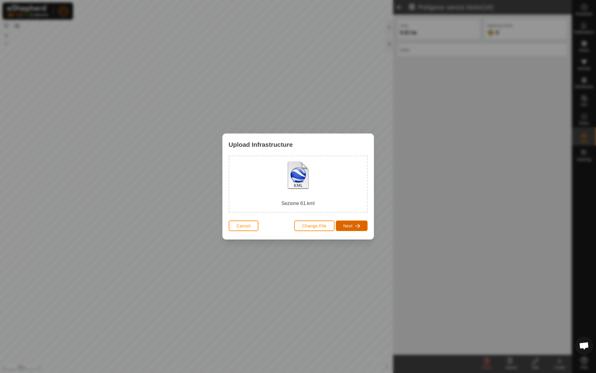
click at [352, 227] on span "Next" at bounding box center [347, 225] width 9 height 5
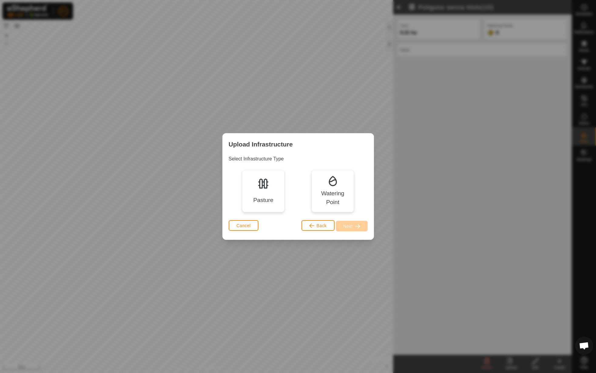
drag, startPoint x: 263, startPoint y: 192, endPoint x: 350, endPoint y: 236, distance: 97.2
click at [263, 192] on div "Pasture" at bounding box center [263, 191] width 42 height 42
click at [354, 227] on button "Next" at bounding box center [352, 226] width 32 height 11
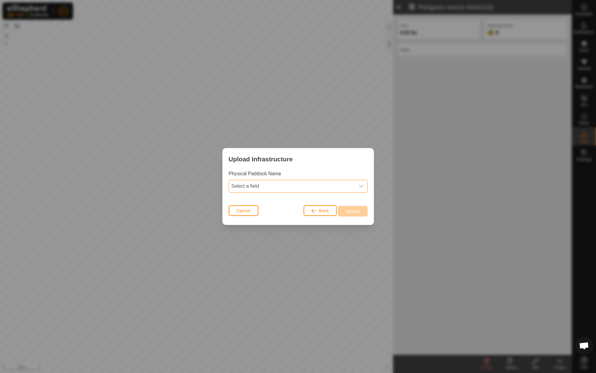
click at [308, 182] on span "Select a field" at bounding box center [292, 186] width 126 height 12
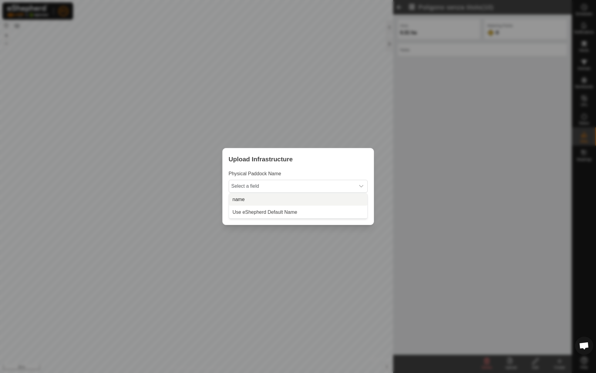
click at [304, 194] on li "name" at bounding box center [298, 199] width 138 height 12
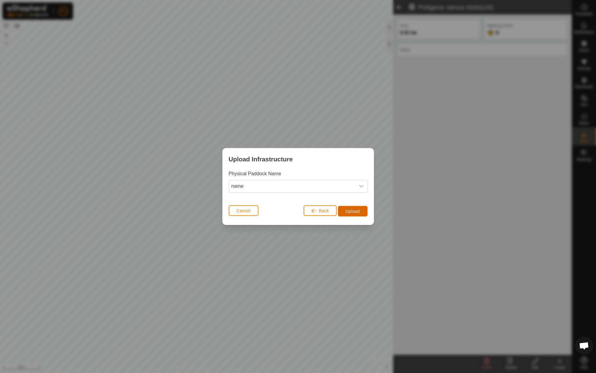
click at [353, 211] on span "Upload" at bounding box center [352, 211] width 14 height 5
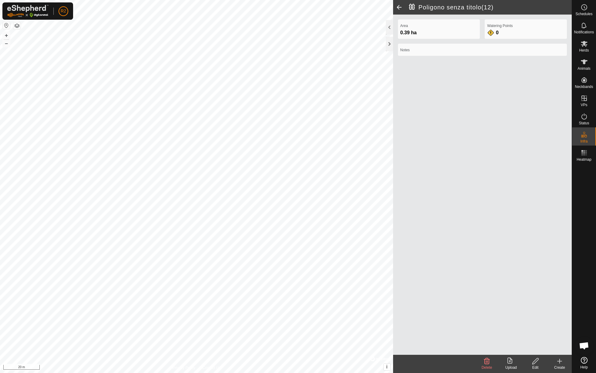
click at [534, 362] on icon at bounding box center [535, 360] width 8 height 7
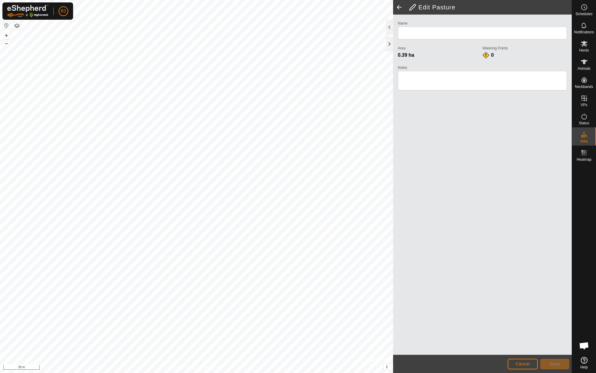
type input "Poligono senza titolo(12)"
click at [65, 6] on div "R2 Schedules Notifications Herds Animals Neckbands VPs Status Infra Heatmap Hel…" at bounding box center [298, 186] width 596 height 373
click at [552, 359] on button "Save" at bounding box center [554, 364] width 29 height 11
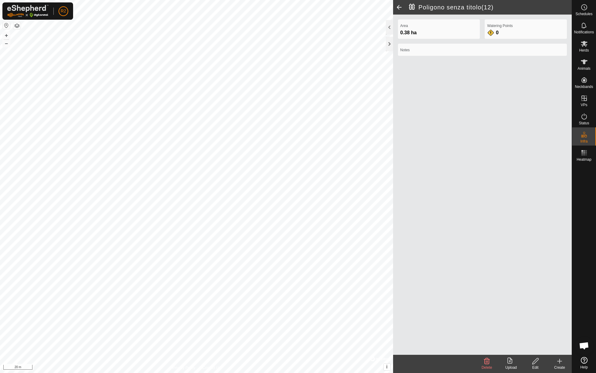
click at [502, 363] on upload-svg-icon at bounding box center [511, 360] width 24 height 7
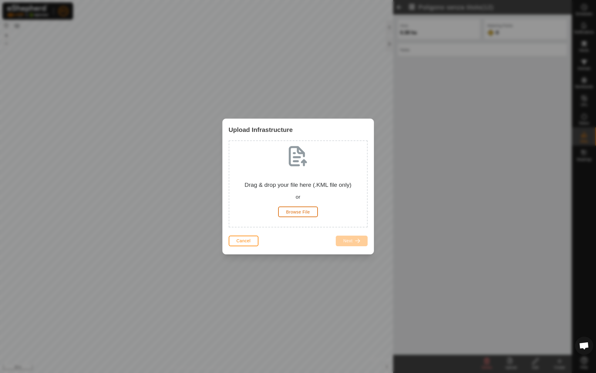
click at [283, 209] on button "Browse File" at bounding box center [298, 211] width 40 height 11
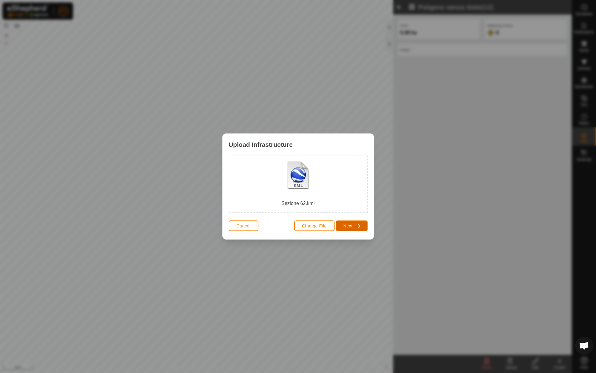
drag, startPoint x: 360, startPoint y: 223, endPoint x: 336, endPoint y: 216, distance: 25.1
click at [359, 223] on button "Next" at bounding box center [352, 225] width 32 height 11
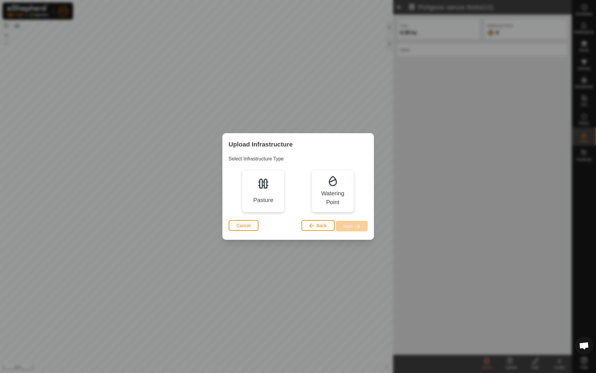
drag, startPoint x: 260, startPoint y: 176, endPoint x: 329, endPoint y: 207, distance: 75.4
click at [260, 176] on div "Pasture" at bounding box center [263, 191] width 42 height 42
click at [357, 215] on div "Select Infrastructure Type Pasture Watering Point" at bounding box center [297, 186] width 151 height 63
click at [347, 224] on span "Next" at bounding box center [347, 226] width 9 height 5
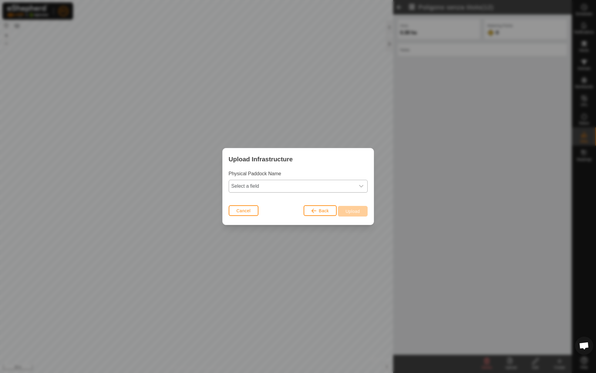
click at [276, 183] on span "Select a field" at bounding box center [292, 186] width 126 height 12
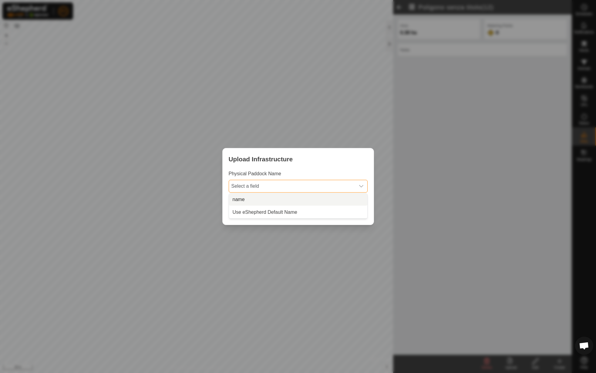
click at [281, 198] on li "name" at bounding box center [298, 199] width 138 height 12
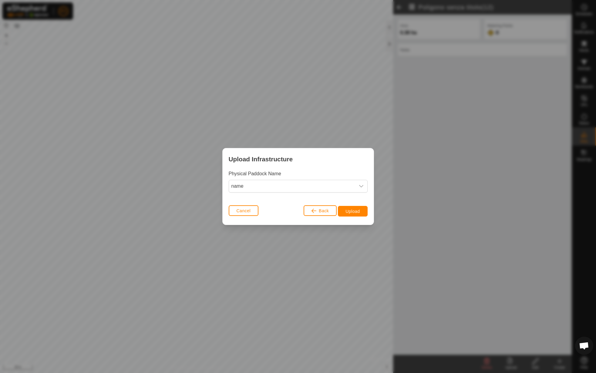
click at [349, 218] on div "Back Upload" at bounding box center [335, 210] width 64 height 15
click at [352, 210] on span "Upload" at bounding box center [352, 211] width 14 height 5
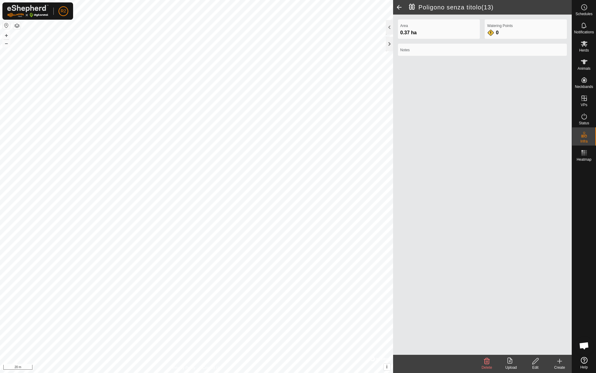
click at [539, 361] on edit-svg-icon at bounding box center [535, 360] width 24 height 7
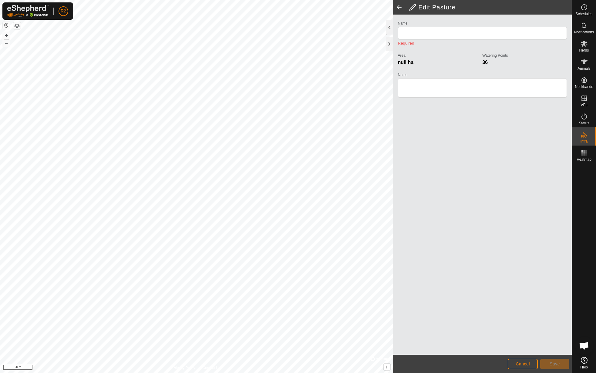
type input "Poligono senza titolo(13)"
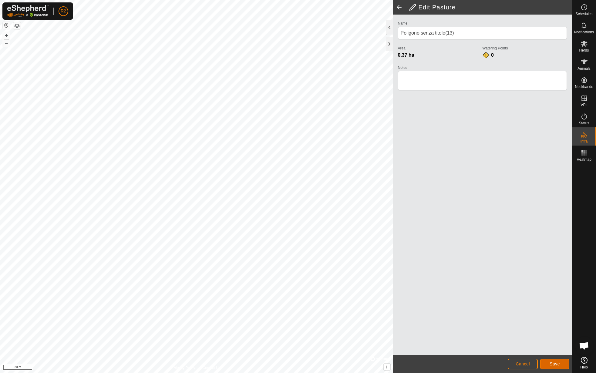
click at [559, 359] on button "Save" at bounding box center [554, 364] width 29 height 11
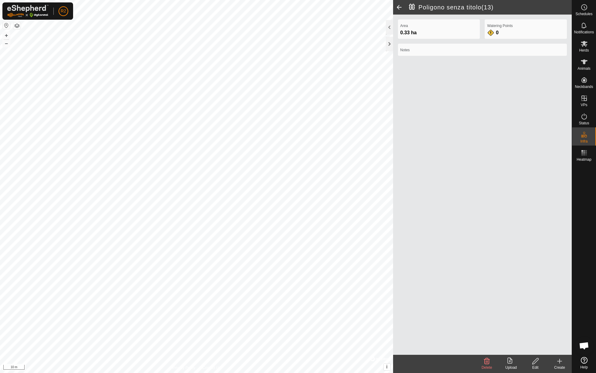
click at [532, 363] on icon at bounding box center [535, 361] width 6 height 6
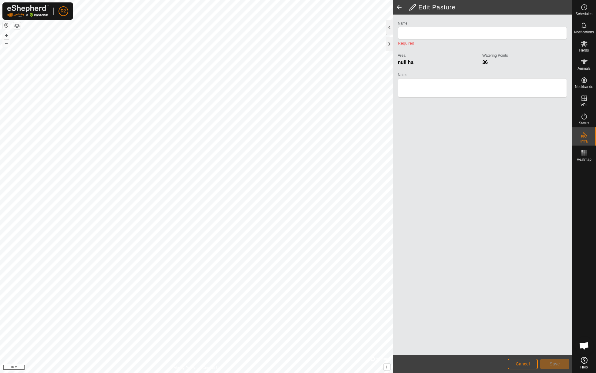
type input "Poligono senza titolo(13)"
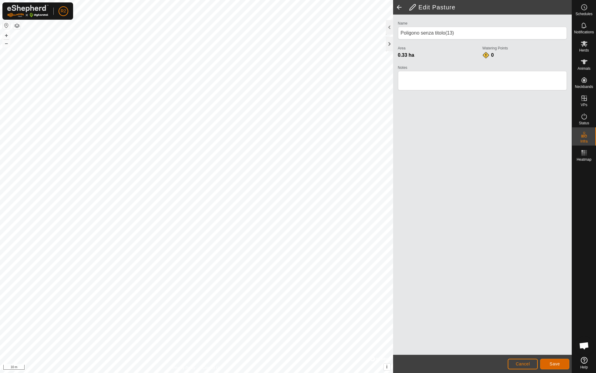
click at [545, 361] on button "Save" at bounding box center [554, 364] width 29 height 11
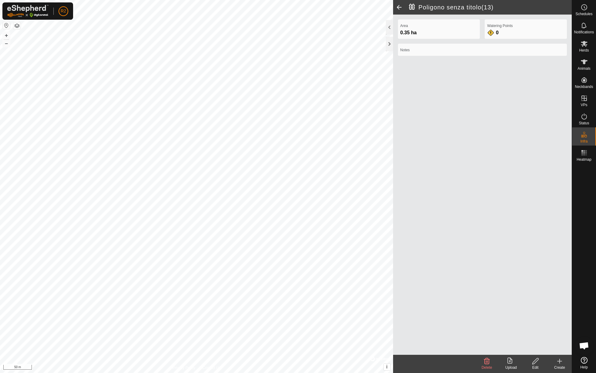
click at [513, 362] on icon at bounding box center [510, 360] width 7 height 7
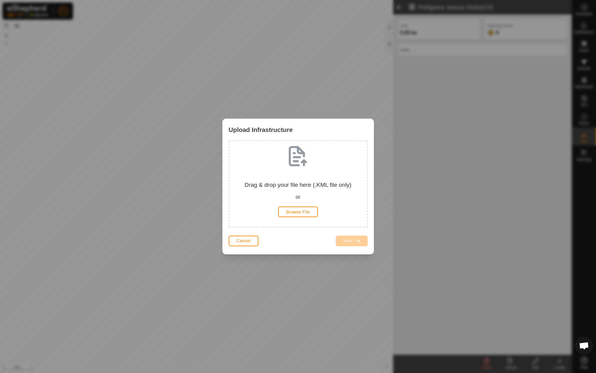
click at [293, 202] on div "Drag & drop your file here (.KML file only) or Browse File" at bounding box center [298, 184] width 128 height 76
click at [293, 211] on span "Browse File" at bounding box center [298, 211] width 24 height 5
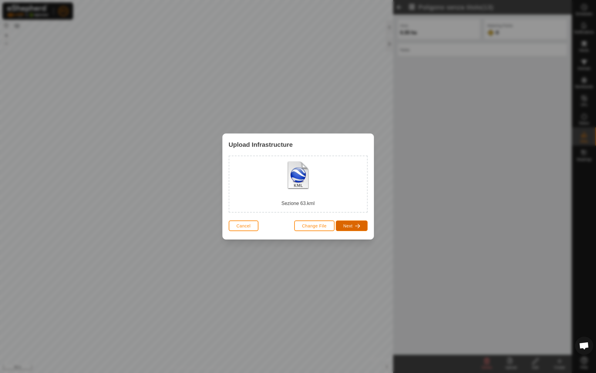
click at [366, 228] on button "Next" at bounding box center [352, 225] width 32 height 11
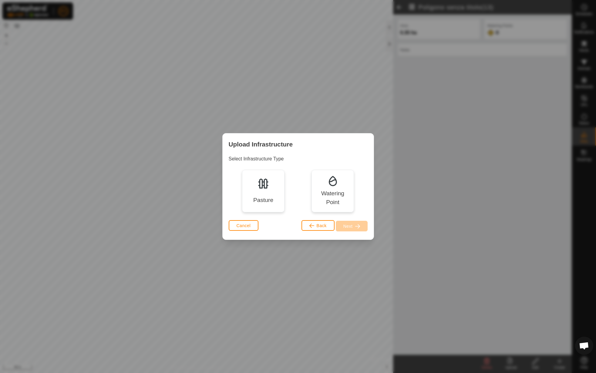
click at [262, 201] on div "Pasture" at bounding box center [263, 200] width 20 height 9
click at [353, 224] on button "Next" at bounding box center [352, 226] width 32 height 11
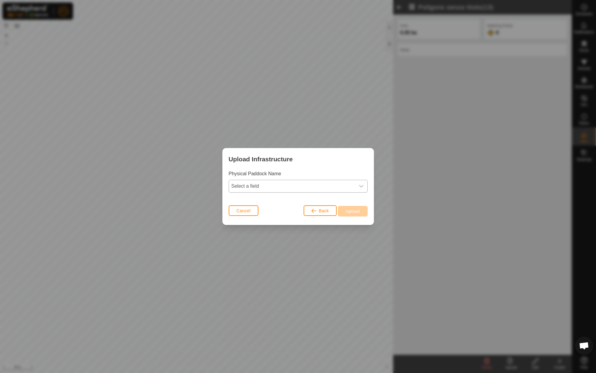
click at [315, 183] on span "Select a field" at bounding box center [292, 186] width 126 height 12
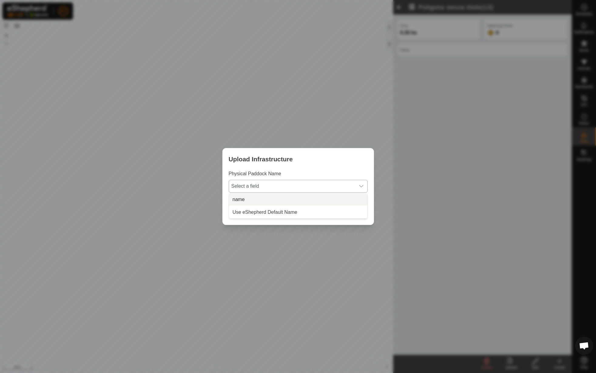
click at [308, 195] on li "name" at bounding box center [298, 199] width 138 height 12
click at [360, 207] on button "Upload" at bounding box center [352, 211] width 29 height 11
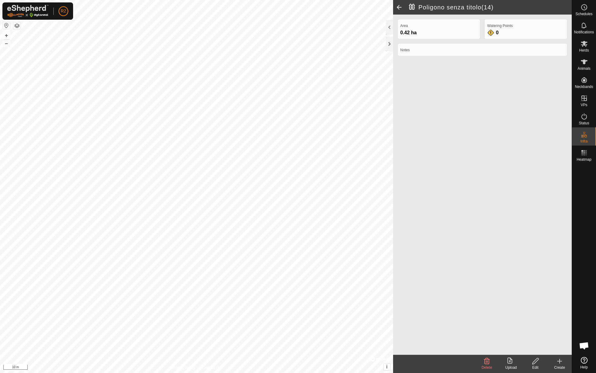
click at [531, 360] on edit-svg-icon at bounding box center [535, 360] width 24 height 7
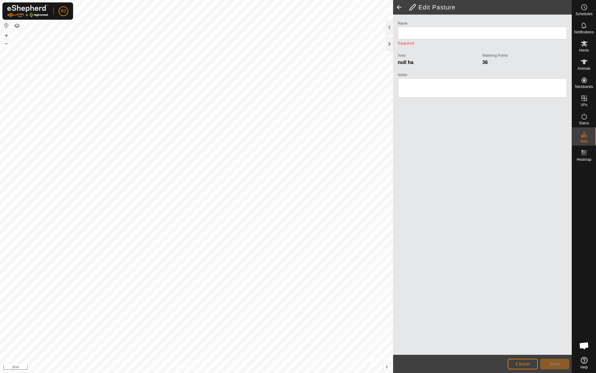
type input "Poligono senza titolo(14)"
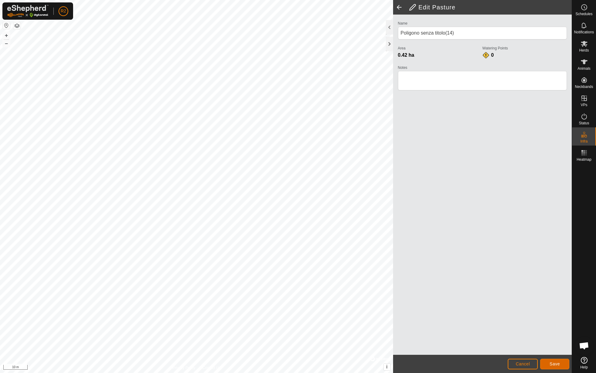
click at [555, 365] on span "Save" at bounding box center [554, 363] width 10 height 5
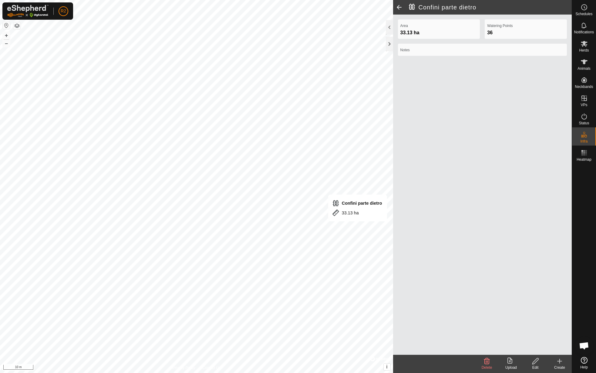
click at [506, 361] on upload-svg-icon at bounding box center [511, 360] width 24 height 7
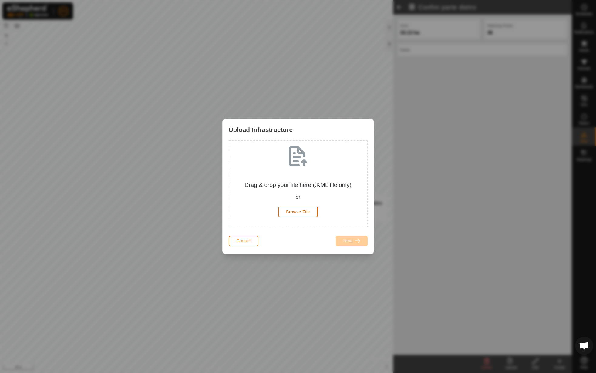
click at [293, 214] on span "Browse File" at bounding box center [298, 211] width 24 height 5
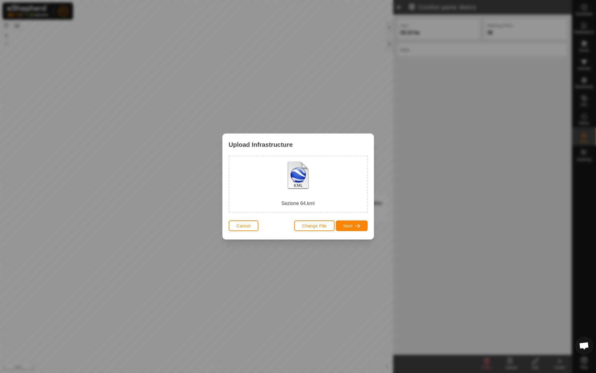
click at [345, 219] on div "Change File Next" at bounding box center [330, 226] width 73 height 15
click at [345, 220] on button "Next" at bounding box center [352, 225] width 32 height 11
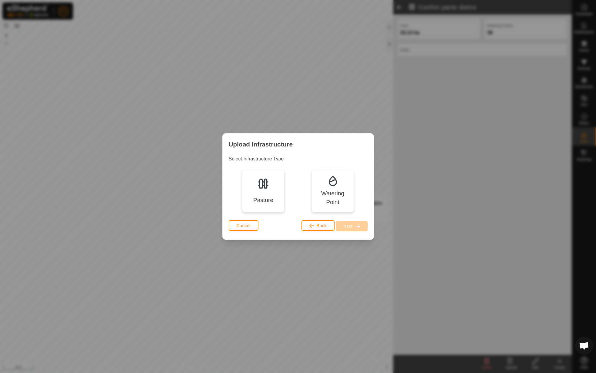
click at [260, 168] on div "Select Infrastructure Type Pasture Watering Point" at bounding box center [298, 183] width 139 height 57
click at [266, 185] on img at bounding box center [263, 183] width 12 height 12
click at [359, 228] on span "button" at bounding box center [357, 226] width 5 height 5
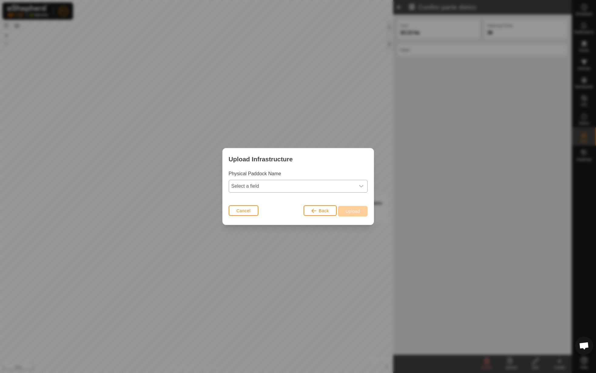
click at [285, 186] on span "Select a field" at bounding box center [292, 186] width 126 height 12
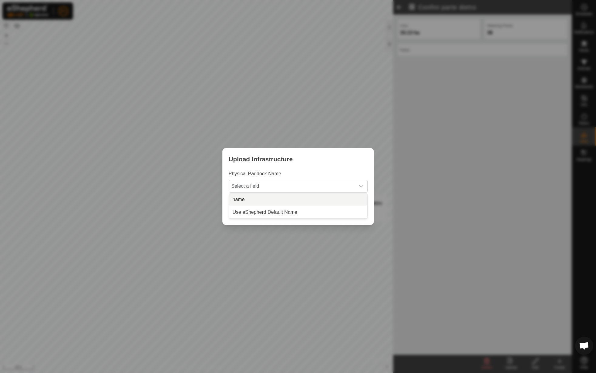
click at [281, 198] on li "name" at bounding box center [298, 199] width 138 height 12
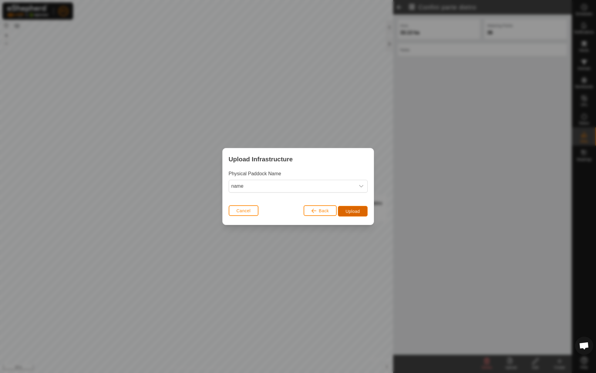
click at [356, 212] on span "Upload" at bounding box center [352, 211] width 14 height 5
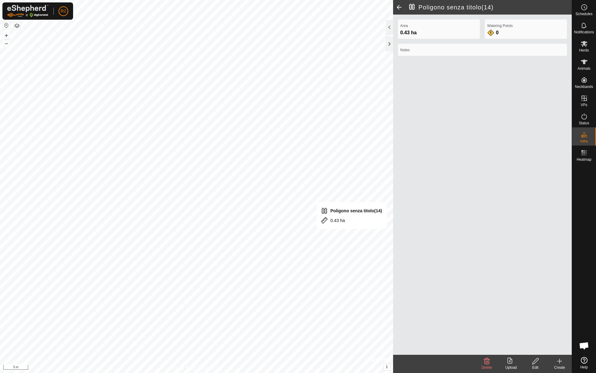
click at [537, 362] on icon at bounding box center [535, 360] width 8 height 7
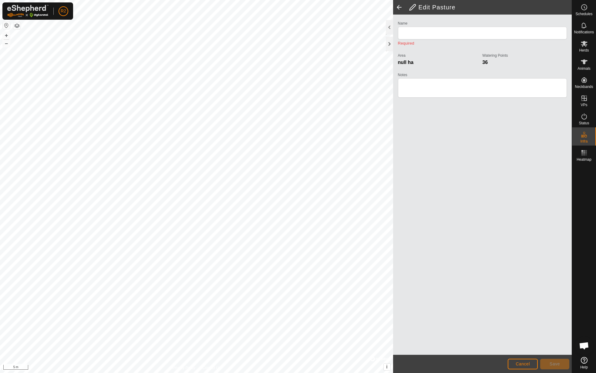
type input "Poligono senza titolo(14)"
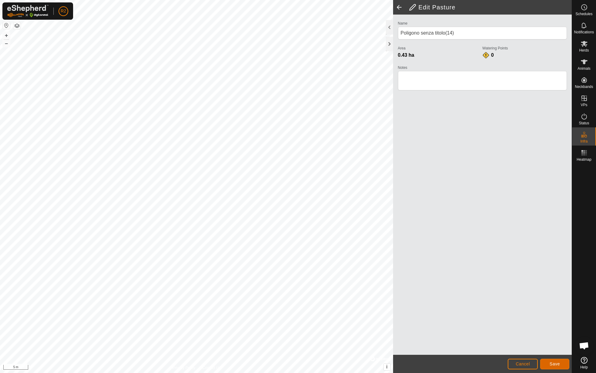
click at [556, 365] on span "Save" at bounding box center [554, 363] width 10 height 5
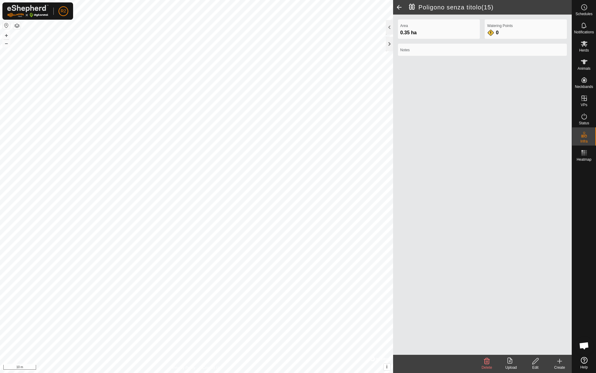
click at [533, 366] on div "Edit" at bounding box center [535, 367] width 24 height 5
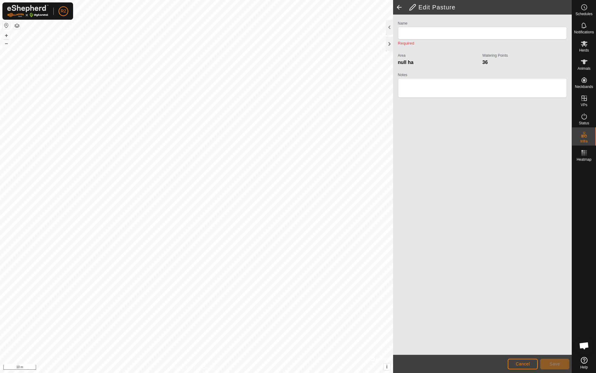
type input "Poligono senza titolo(15)"
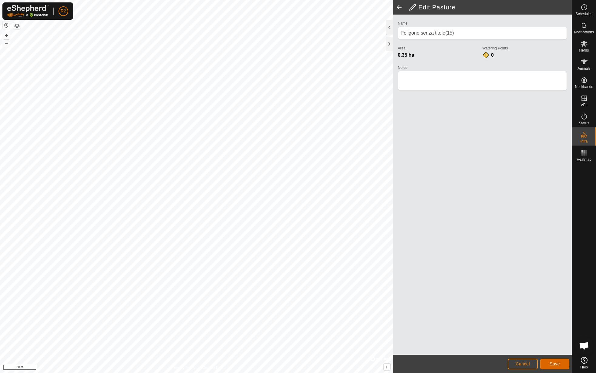
click at [547, 362] on button "Save" at bounding box center [554, 364] width 29 height 11
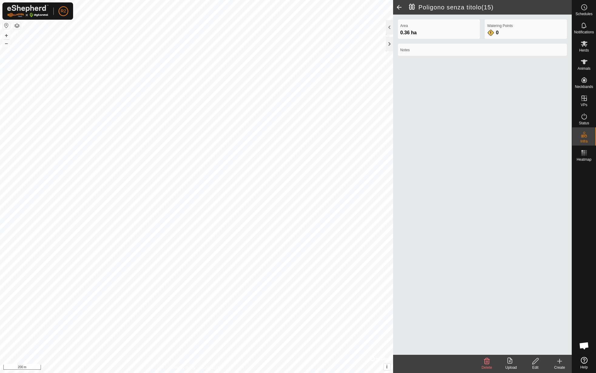
click at [513, 368] on div "Upload" at bounding box center [511, 367] width 24 height 5
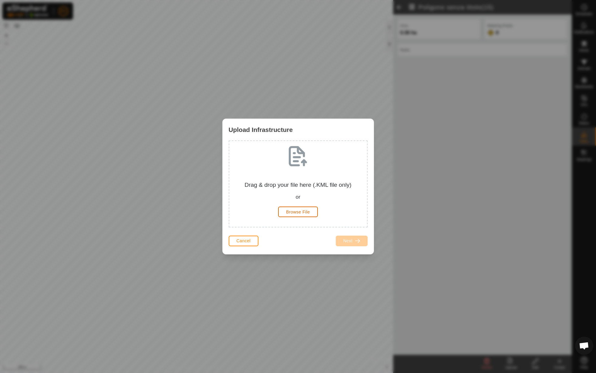
click at [290, 212] on span "Browse File" at bounding box center [298, 211] width 24 height 5
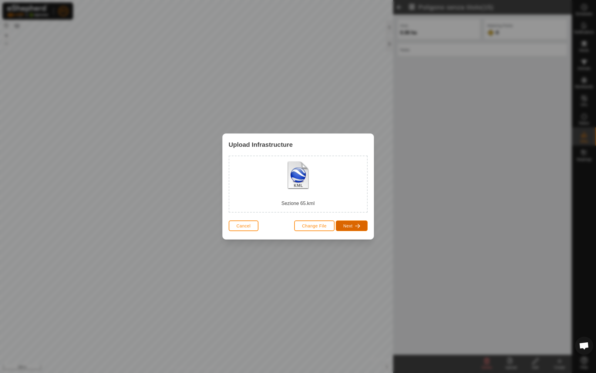
click at [340, 224] on button "Next" at bounding box center [352, 225] width 32 height 11
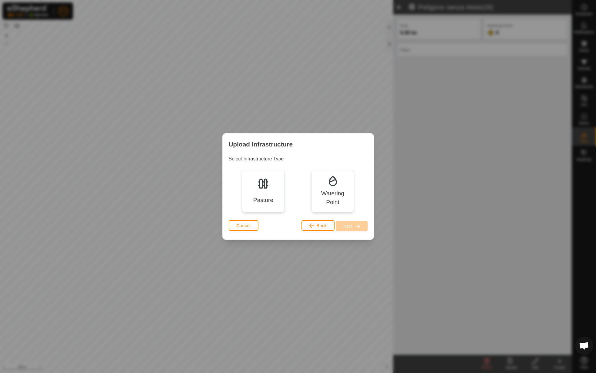
click at [265, 184] on img at bounding box center [263, 183] width 12 height 12
click at [347, 225] on span "Next" at bounding box center [347, 226] width 9 height 5
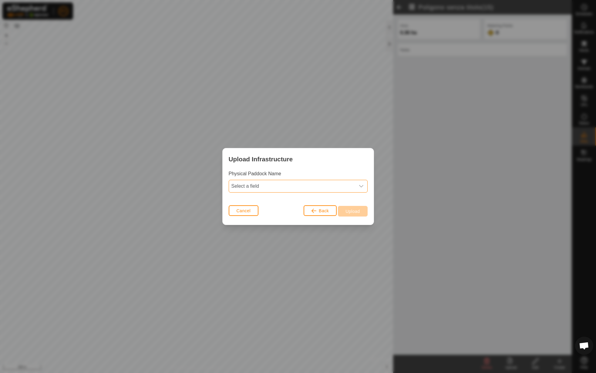
click at [273, 184] on span "Select a field" at bounding box center [292, 186] width 126 height 12
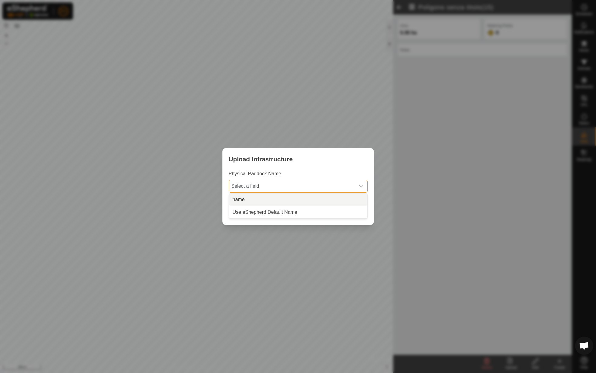
click at [280, 195] on li "name" at bounding box center [298, 199] width 138 height 12
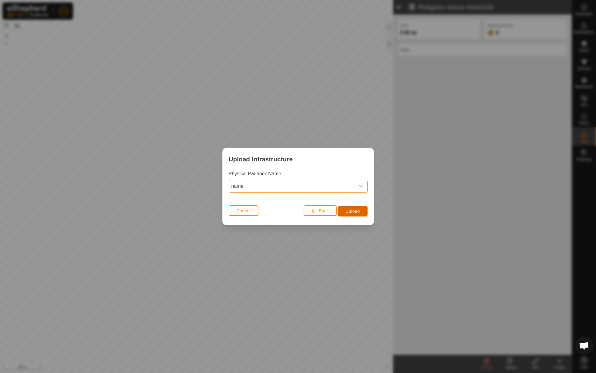
click at [363, 214] on button "Upload" at bounding box center [352, 211] width 29 height 11
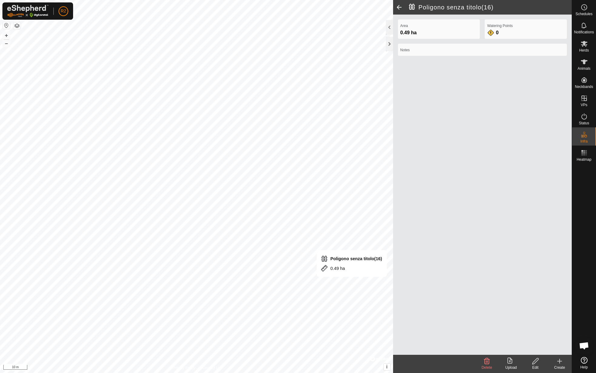
click at [537, 365] on div "Edit" at bounding box center [535, 367] width 24 height 5
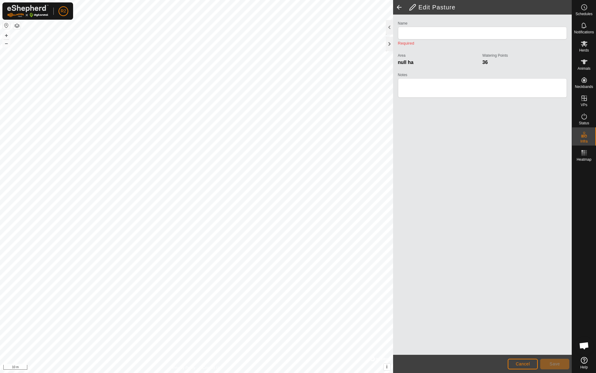
type input "Poligono senza titolo(16)"
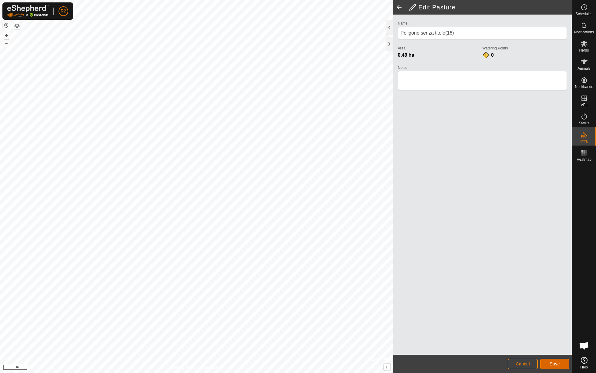
click at [558, 366] on span "Save" at bounding box center [554, 363] width 10 height 5
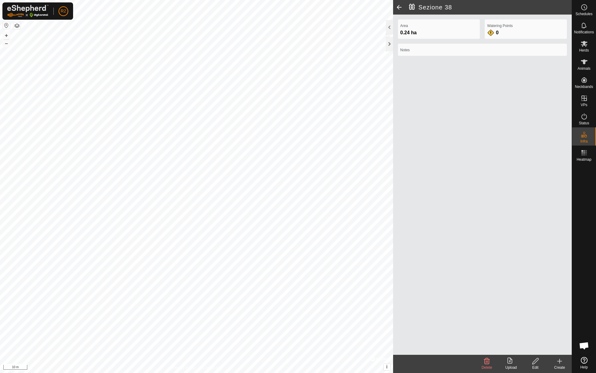
click at [533, 360] on icon at bounding box center [535, 360] width 8 height 7
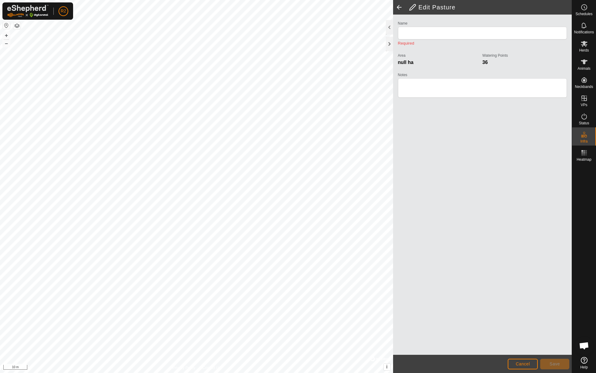
type input "Sezione 38"
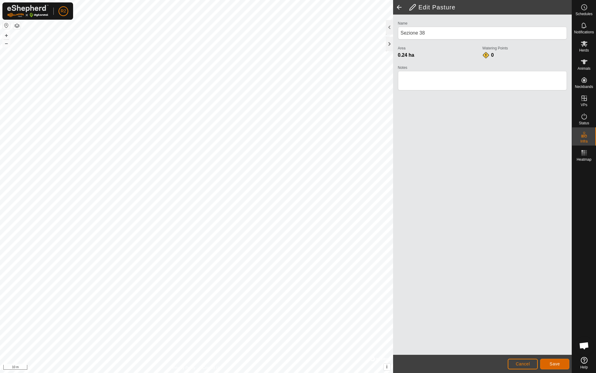
click at [554, 362] on span "Save" at bounding box center [554, 363] width 10 height 5
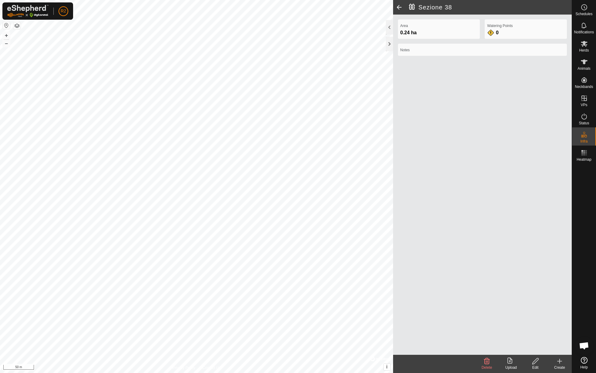
click at [512, 361] on icon at bounding box center [509, 360] width 5 height 6
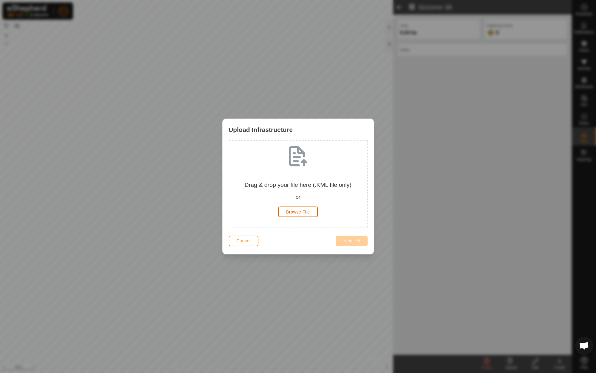
click at [292, 212] on span "Browse File" at bounding box center [298, 211] width 24 height 5
click at [161, 172] on div "Upload Infrastructure Drag & drop your file here (.KML file only) or Browse Fil…" at bounding box center [298, 186] width 596 height 373
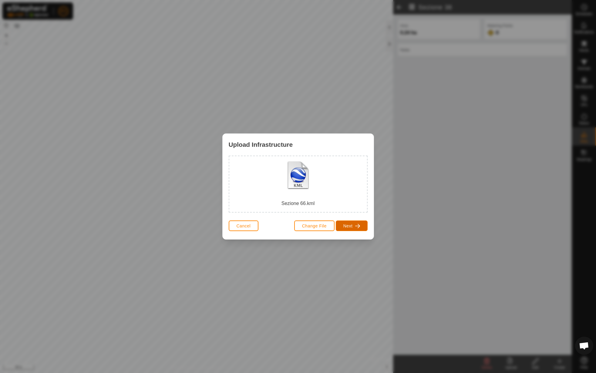
click at [358, 229] on button "Next" at bounding box center [352, 225] width 32 height 11
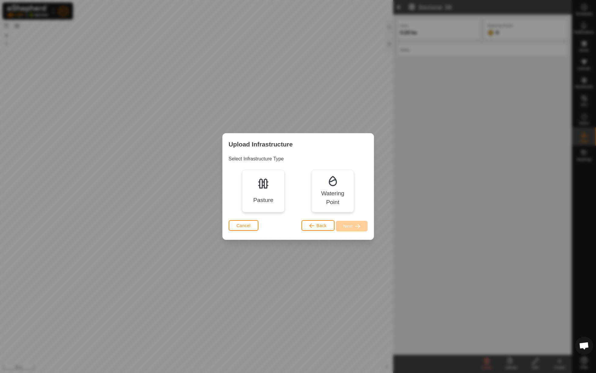
click at [259, 184] on img at bounding box center [263, 183] width 12 height 12
click at [355, 229] on button "Next" at bounding box center [352, 226] width 32 height 11
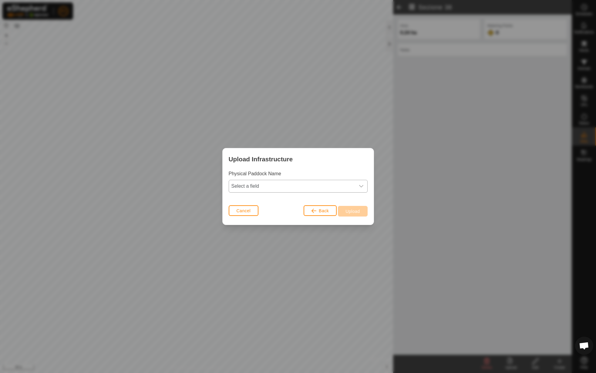
click at [313, 187] on span "Select a field" at bounding box center [292, 186] width 126 height 12
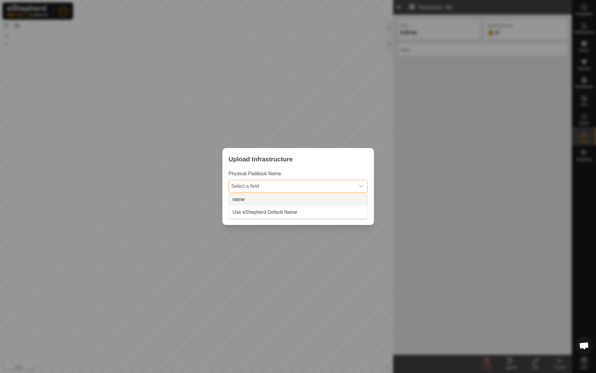
click at [308, 197] on li "name" at bounding box center [298, 199] width 138 height 12
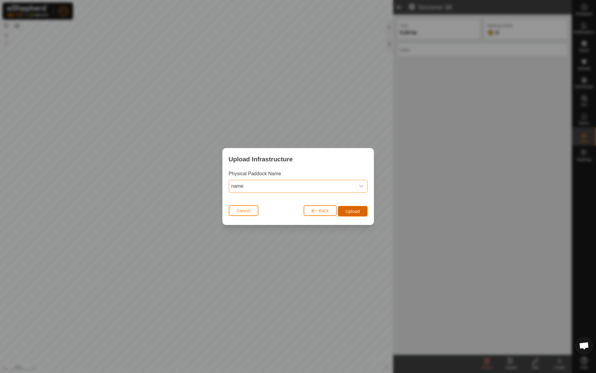
click at [359, 211] on span "Upload" at bounding box center [352, 211] width 14 height 5
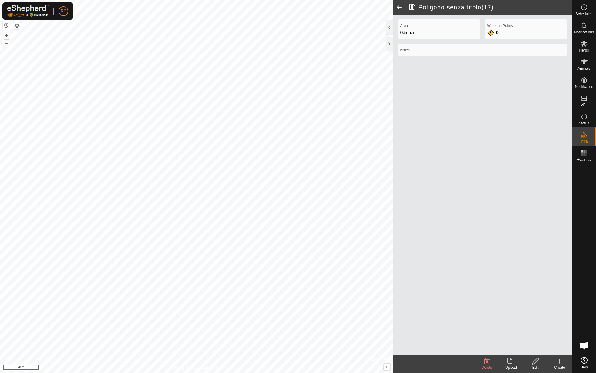
click at [532, 362] on icon at bounding box center [535, 360] width 8 height 7
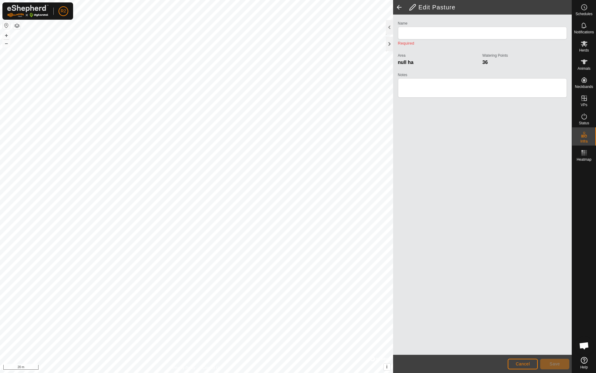
type input "Poligono senza titolo(17)"
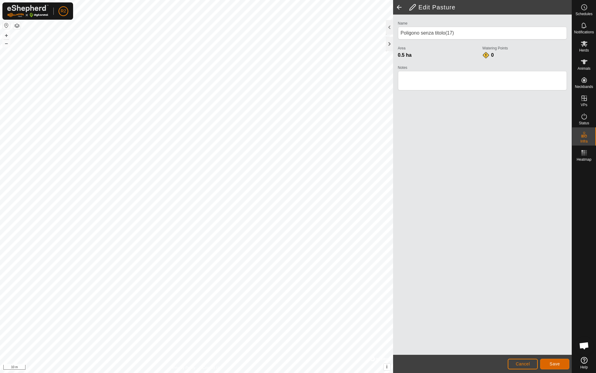
click at [552, 364] on span "Save" at bounding box center [554, 363] width 10 height 5
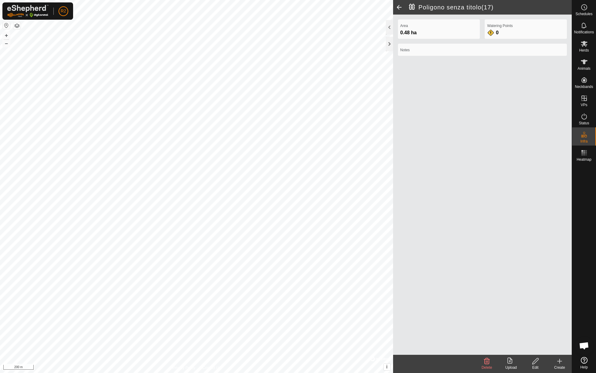
click at [403, 4] on span at bounding box center [399, 7] width 12 height 15
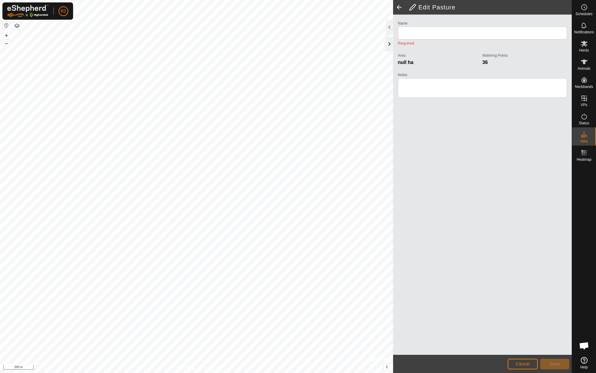
type input "Poligono senza titolo(17)"
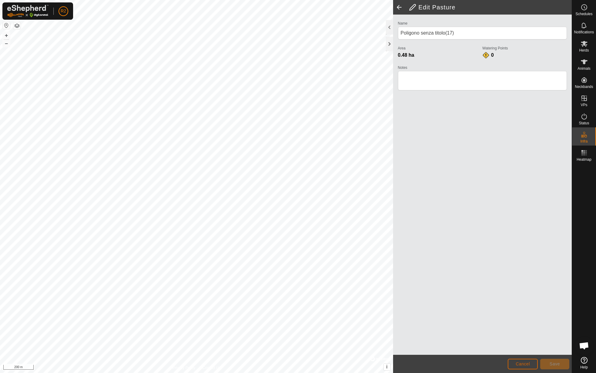
click at [527, 364] on span "Cancel" at bounding box center [522, 363] width 14 height 5
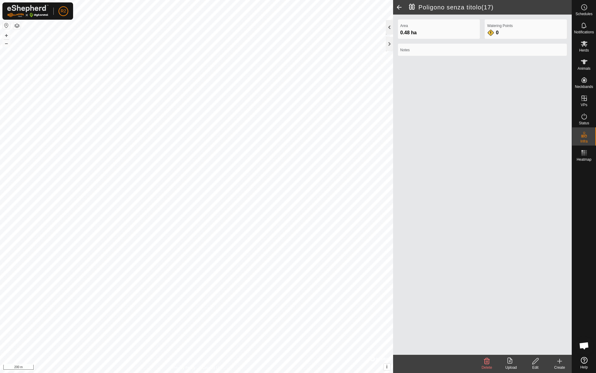
click at [389, 30] on div at bounding box center [389, 27] width 7 height 15
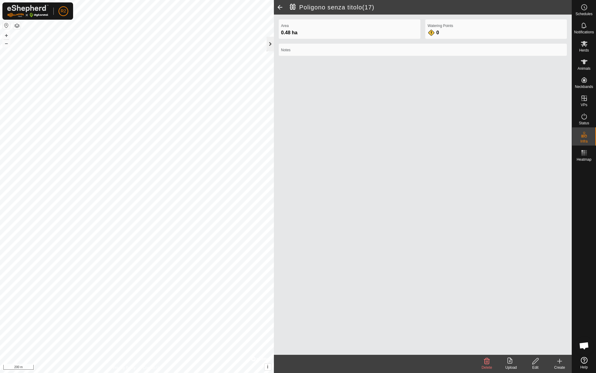
click at [270, 45] on div at bounding box center [269, 44] width 7 height 15
